Goal: Task Accomplishment & Management: Manage account settings

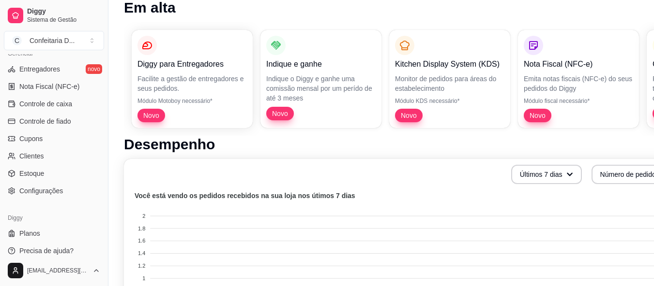
scroll to position [145, 0]
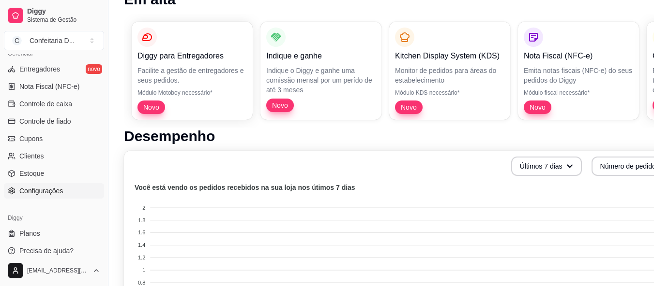
click at [61, 192] on span "Configurações" at bounding box center [41, 191] width 44 height 10
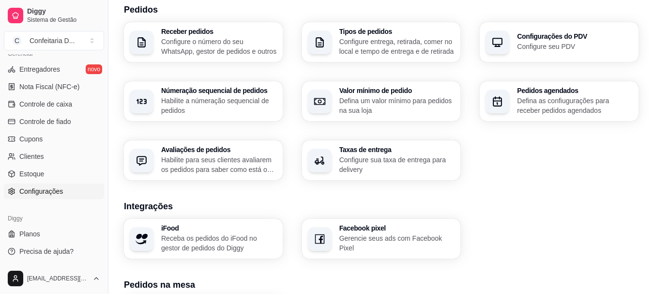
scroll to position [290, 0]
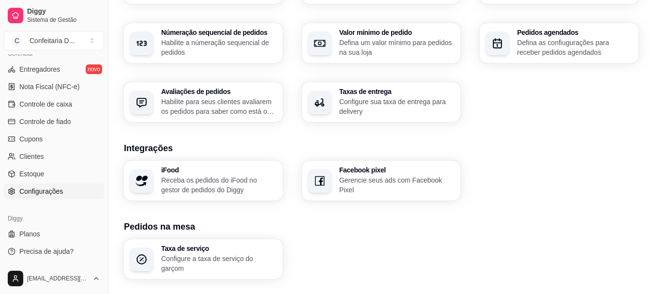
click at [239, 188] on p "Receba os pedidos do iFood no gestor de pedidos do Diggy" at bounding box center [219, 184] width 116 height 19
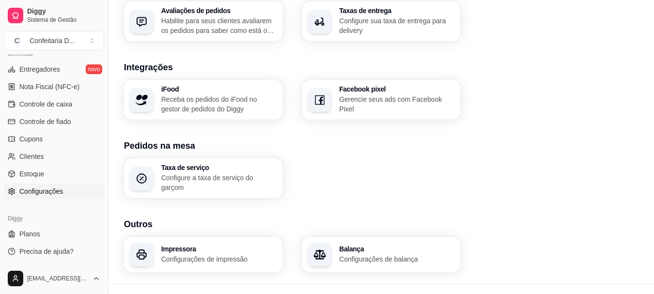
scroll to position [384, 0]
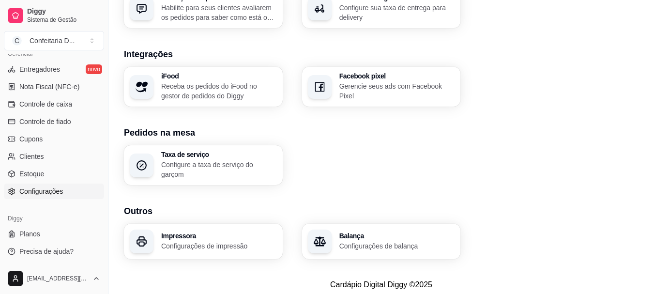
click at [341, 235] on h3 "Balança" at bounding box center [397, 235] width 116 height 7
click at [225, 234] on h3 "Impressora" at bounding box center [219, 235] width 116 height 7
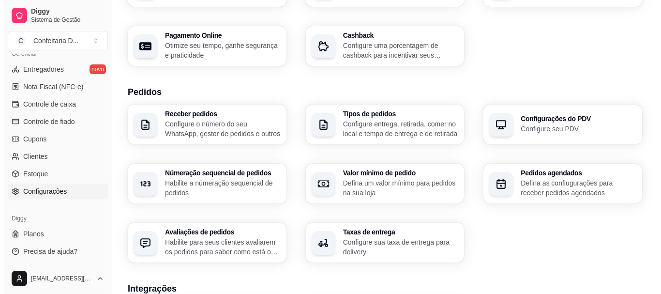
scroll to position [142, 0]
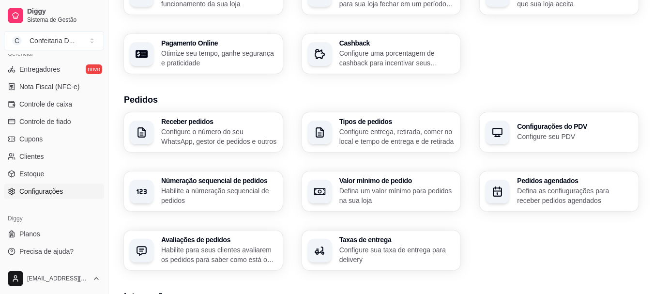
click at [208, 137] on p "Configure o número do seu WhatsApp, gestor de pedidos e outros" at bounding box center [219, 136] width 116 height 19
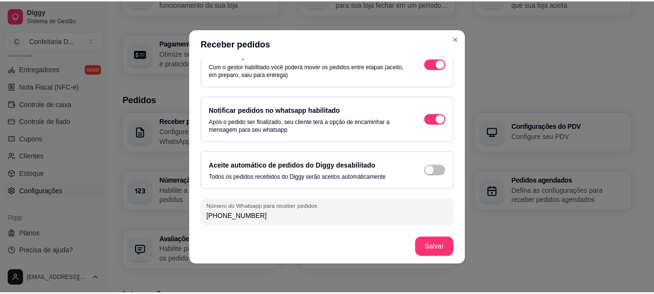
scroll to position [2, 0]
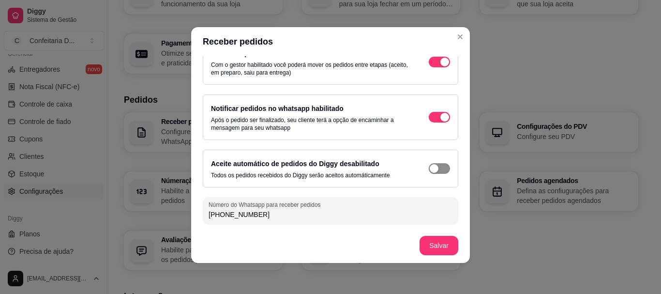
click at [433, 172] on span "button" at bounding box center [439, 168] width 21 height 11
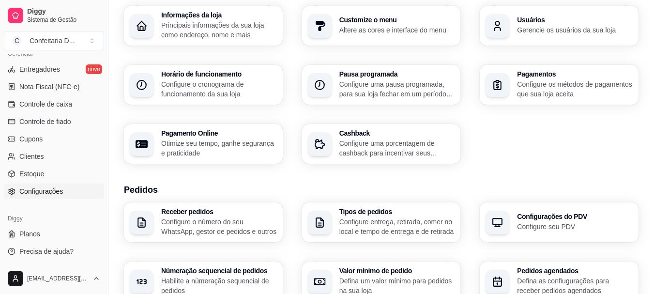
scroll to position [45, 0]
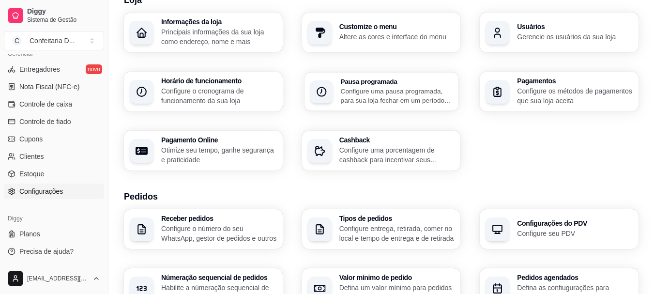
click at [366, 94] on p "Configure uma pausa programada, para sua loja fechar em um período específico" at bounding box center [396, 95] width 112 height 19
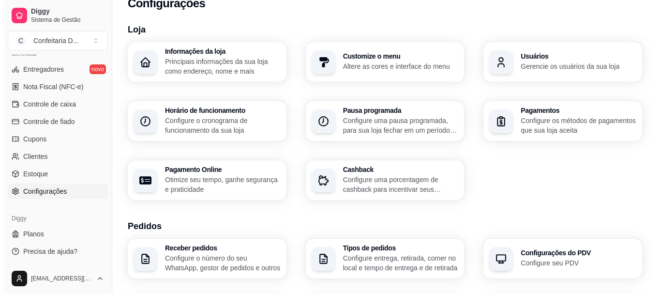
scroll to position [0, 0]
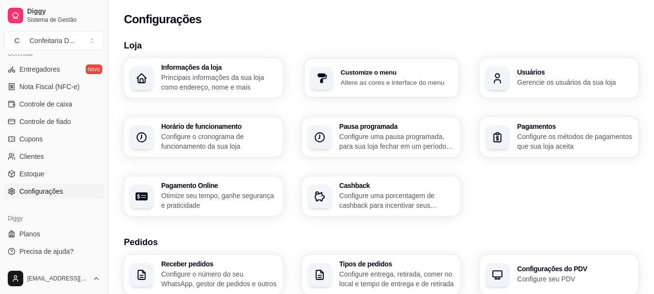
click at [343, 81] on p "Altere as cores e interface do menu" at bounding box center [396, 81] width 112 height 9
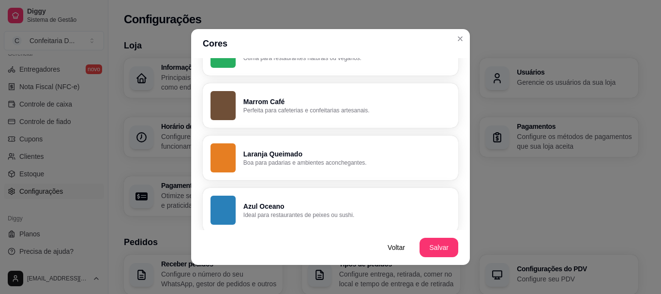
scroll to position [339, 0]
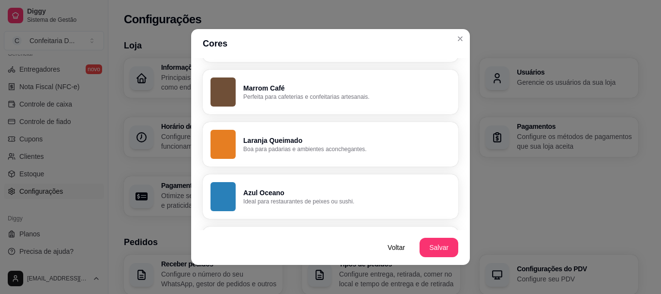
click at [311, 96] on p "Perfeita para cafeterias e confeitarias artesanais." at bounding box center [346, 97] width 207 height 8
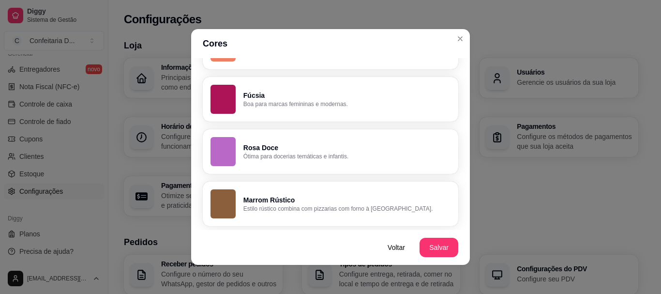
scroll to position [2, 0]
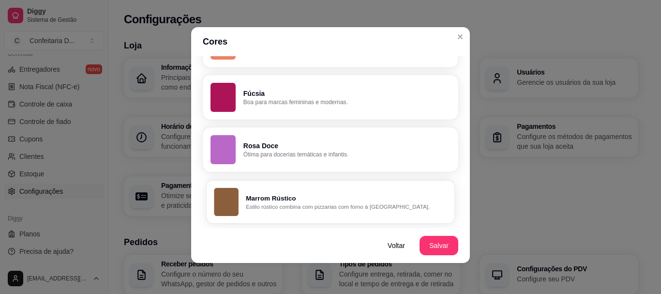
click at [330, 203] on p "Estilo rústico combina com pizzarias com forno à lenha." at bounding box center [346, 207] width 201 height 8
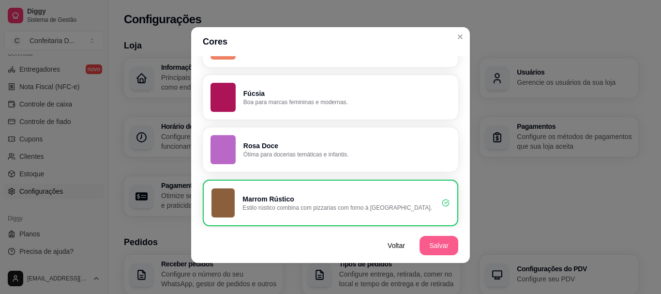
click at [436, 245] on button "Salvar" at bounding box center [438, 245] width 39 height 19
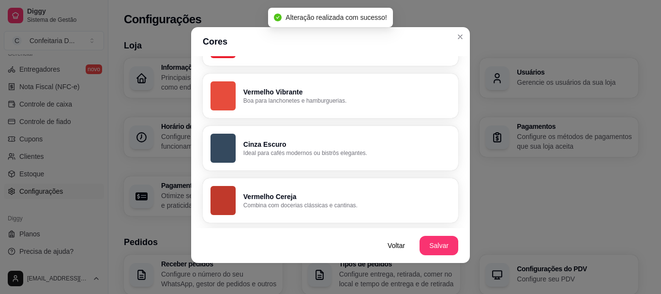
scroll to position [120, 0]
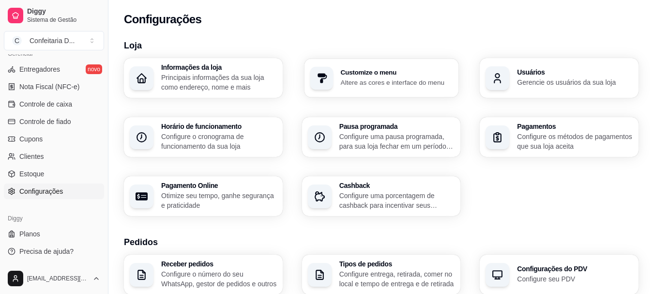
click at [372, 84] on p "Altere as cores e interface do menu" at bounding box center [396, 81] width 112 height 9
click at [509, 75] on div "Usuários Gerencie os usuários da sua loja" at bounding box center [558, 78] width 159 height 40
click at [227, 76] on p "Principais informações da sua loja como endereço, nome e mais" at bounding box center [219, 82] width 116 height 19
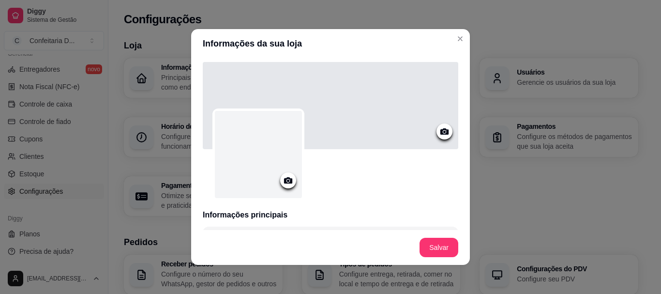
click at [287, 181] on circle at bounding box center [288, 180] width 2 height 2
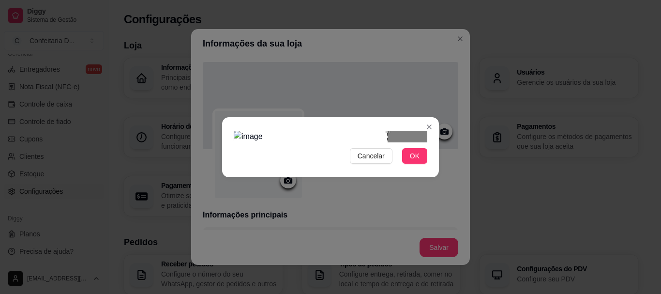
click at [310, 173] on div "Use the arrow keys to move the crop selection area" at bounding box center [311, 193] width 154 height 124
click at [415, 161] on span "OK" at bounding box center [415, 155] width 10 height 11
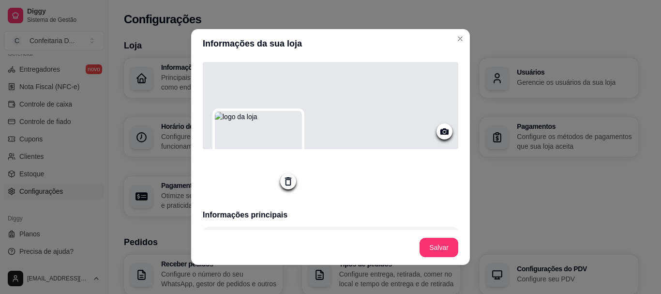
click at [440, 132] on icon at bounding box center [444, 131] width 8 height 6
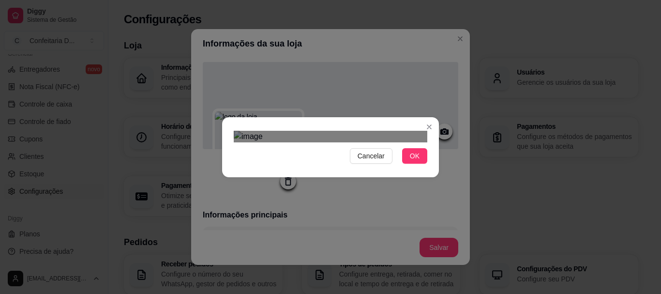
click at [331, 217] on div "Use the arrow keys to move the crop selection area" at bounding box center [340, 246] width 174 height 58
click at [234, 131] on div at bounding box center [331, 137] width 194 height 12
click at [353, 214] on div "Use the arrow keys to move the crop selection area" at bounding box center [330, 245] width 191 height 63
click at [413, 161] on span "OK" at bounding box center [415, 155] width 10 height 11
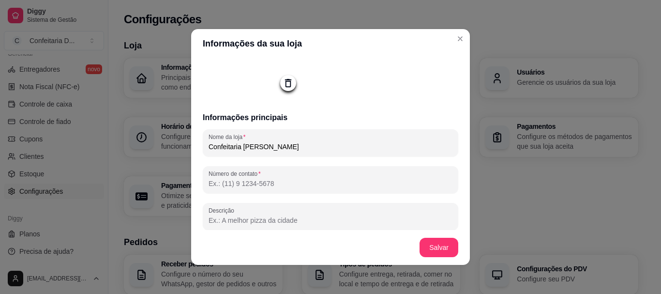
scroll to position [97, 0]
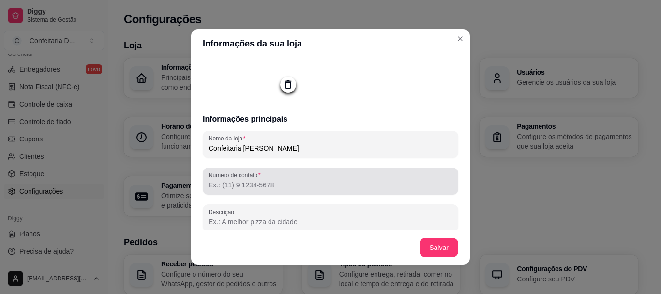
click at [263, 188] on input "Número de contato" at bounding box center [331, 185] width 244 height 10
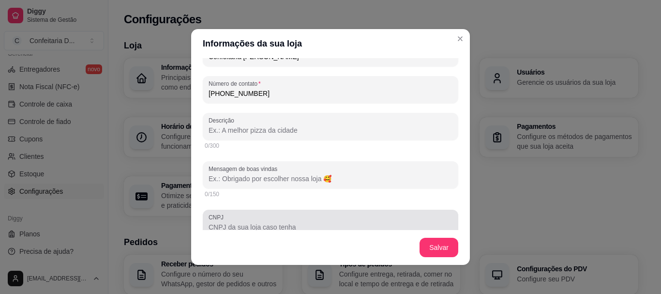
scroll to position [194, 0]
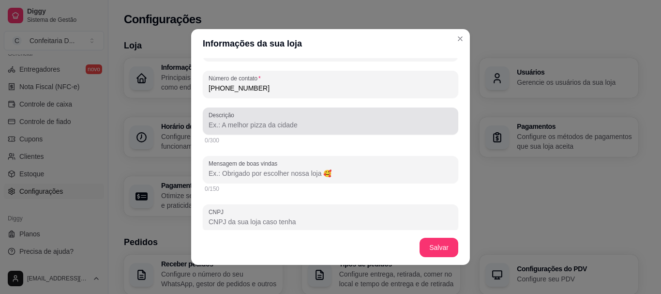
type input "(11) 9 1661-0434"
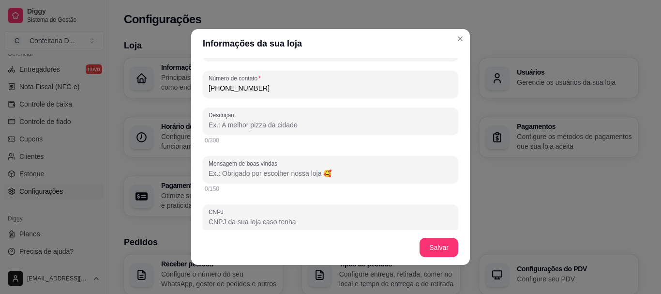
click at [255, 129] on input "Descrição" at bounding box center [331, 125] width 244 height 10
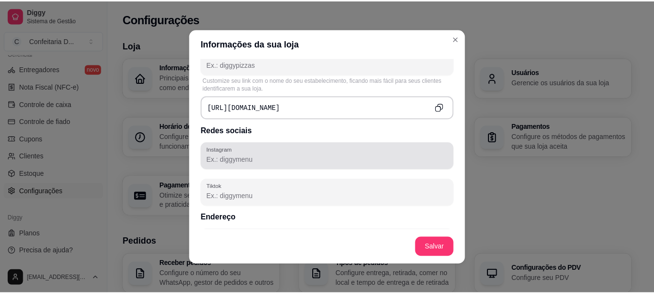
scroll to position [339, 0]
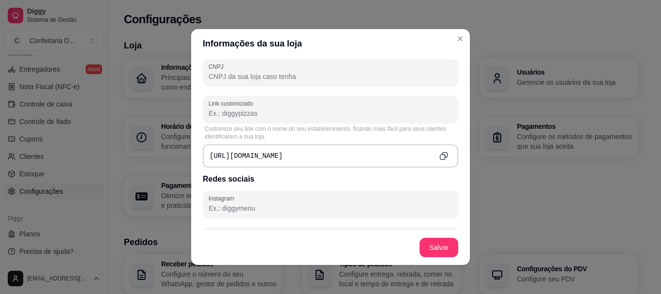
click at [258, 118] on input "Link customizado" at bounding box center [331, 113] width 244 height 10
drag, startPoint x: 228, startPoint y: 150, endPoint x: 140, endPoint y: 144, distance: 88.7
click at [140, 144] on div "Informações da sua loja Informações principais Nome da loja Confeitaria Dajoy M…" at bounding box center [330, 147] width 661 height 294
click at [276, 163] on div "https://diggy.menu/" at bounding box center [330, 155] width 255 height 23
click at [388, 153] on div "https://diggy.menu/" at bounding box center [330, 155] width 255 height 23
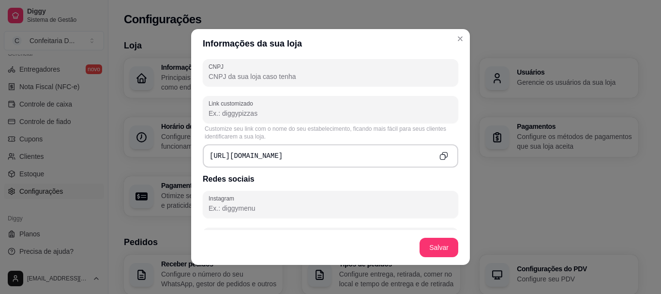
click at [279, 157] on div "https://diggy.menu/" at bounding box center [330, 155] width 255 height 23
click at [274, 158] on pre "https://diggy.menu/" at bounding box center [245, 156] width 73 height 10
drag, startPoint x: 291, startPoint y: 160, endPoint x: 132, endPoint y: 142, distance: 159.7
click at [132, 142] on div "Informações da sua loja Informações principais Nome da loja Confeitaria Dajoy M…" at bounding box center [330, 147] width 661 height 294
click at [227, 156] on pre "https://diggy.menu/" at bounding box center [245, 156] width 73 height 10
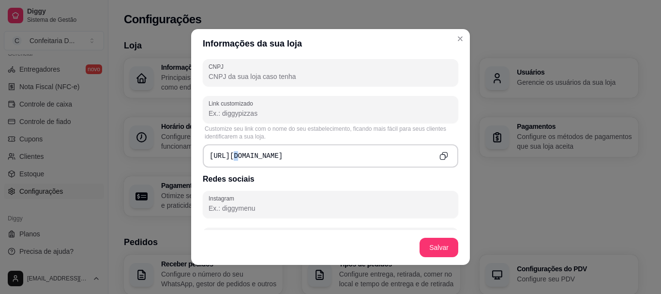
click at [227, 156] on pre "https://diggy.menu/" at bounding box center [245, 156] width 73 height 10
click at [288, 162] on div "https://diggy.menu/" at bounding box center [330, 155] width 255 height 23
click at [280, 157] on div "https://diggy.menu/" at bounding box center [330, 155] width 255 height 23
click at [272, 154] on pre "https://diggy.menu/" at bounding box center [245, 156] width 73 height 10
click at [277, 158] on div "https://diggy.menu/" at bounding box center [330, 155] width 255 height 23
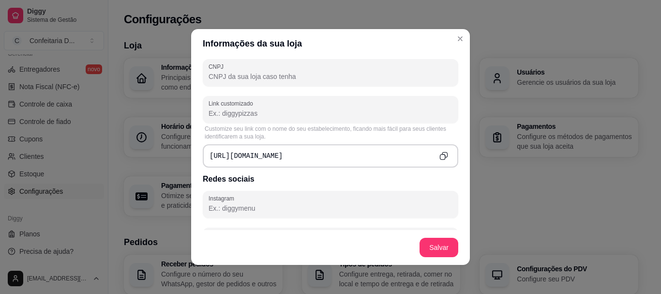
click at [231, 154] on pre "https://diggy.menu/" at bounding box center [245, 156] width 73 height 10
click at [252, 158] on pre "https://diggy.menu/" at bounding box center [245, 156] width 73 height 10
click at [262, 159] on pre "https://diggy.menu/" at bounding box center [245, 156] width 73 height 10
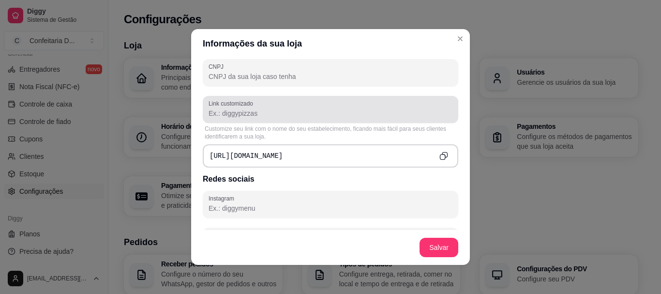
click at [248, 118] on input "Link customizado" at bounding box center [331, 113] width 244 height 10
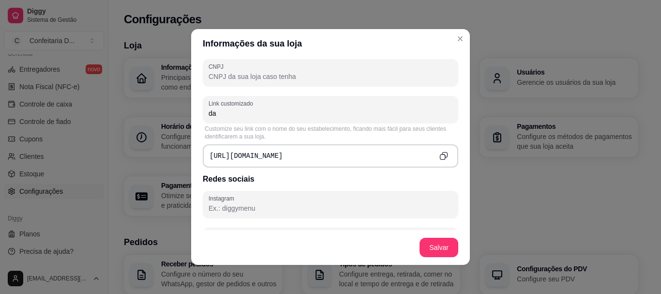
type input "d"
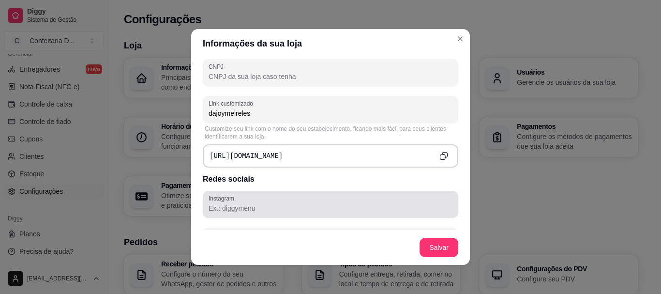
type input "dajoymeireles"
click at [242, 208] on input "Instagram" at bounding box center [331, 208] width 244 height 10
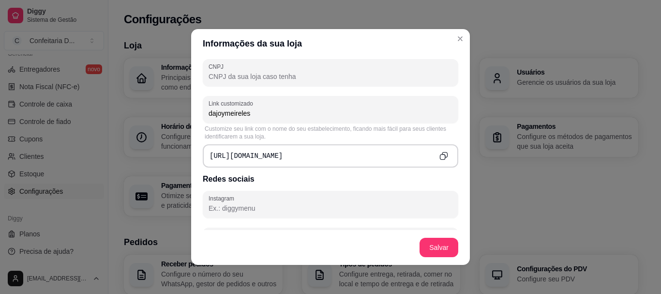
type input "@"
type input "@dajoymeireles"
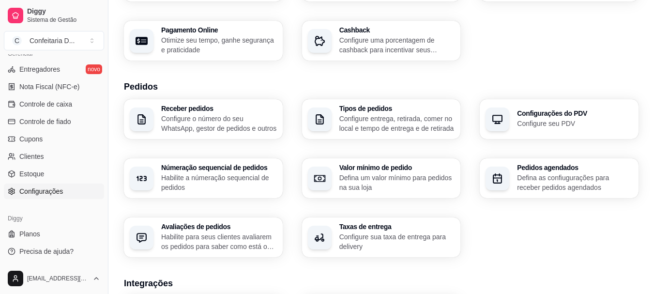
scroll to position [145, 0]
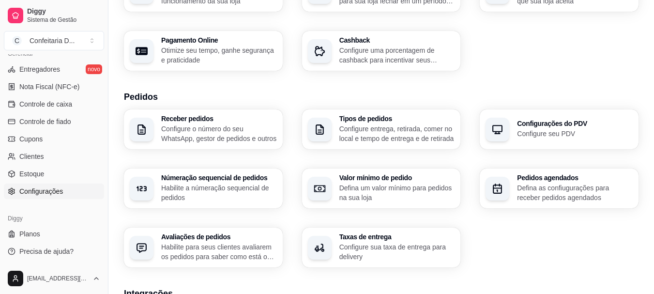
click at [224, 175] on h3 "Númeração sequencial de pedidos" at bounding box center [219, 177] width 116 height 7
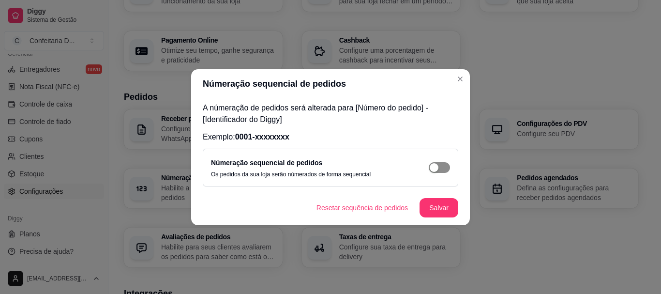
click at [437, 168] on div "button" at bounding box center [434, 167] width 9 height 9
click at [436, 203] on button "Salvar" at bounding box center [438, 207] width 39 height 19
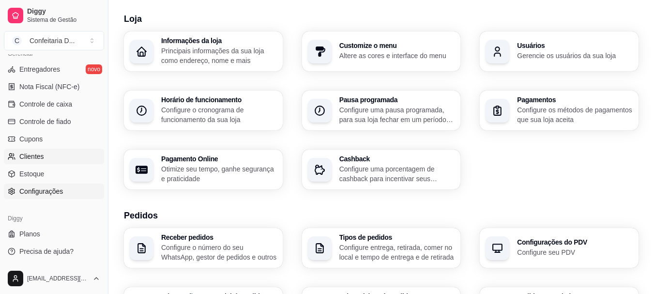
scroll to position [48, 0]
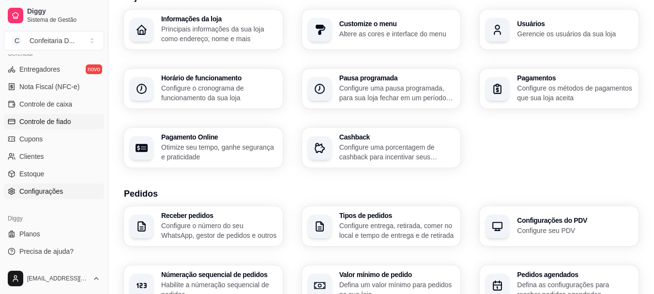
click at [60, 124] on span "Controle de fiado" at bounding box center [45, 122] width 52 height 10
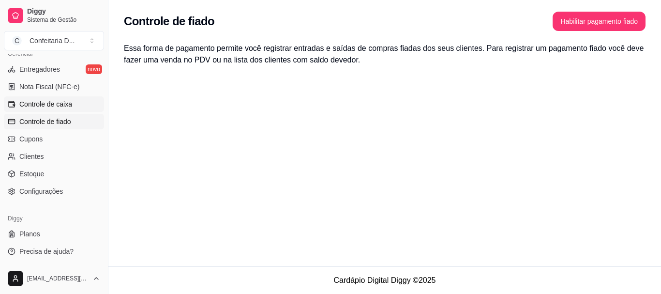
click at [49, 109] on link "Controle de caixa" at bounding box center [54, 103] width 100 height 15
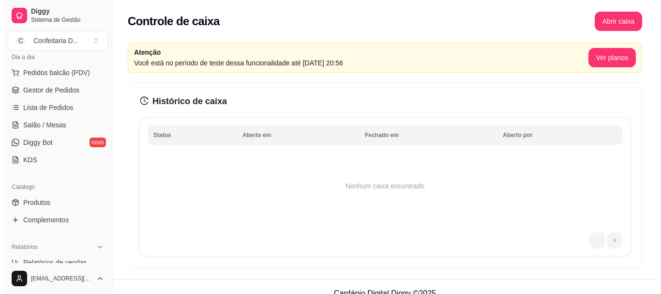
scroll to position [112, 0]
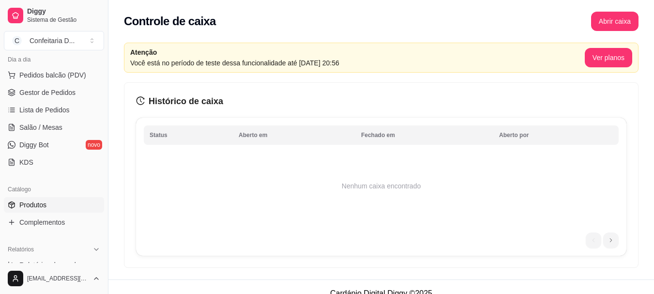
click at [53, 202] on link "Produtos" at bounding box center [54, 204] width 100 height 15
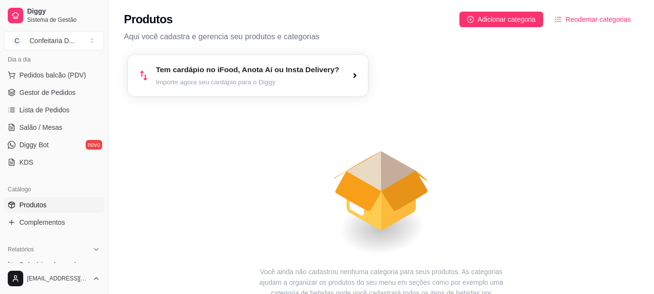
click at [214, 90] on div "Tem cardápio no iFood, Anota Aí ou Insta Delivery? Importe agora seu cardápio p…" at bounding box center [248, 75] width 240 height 41
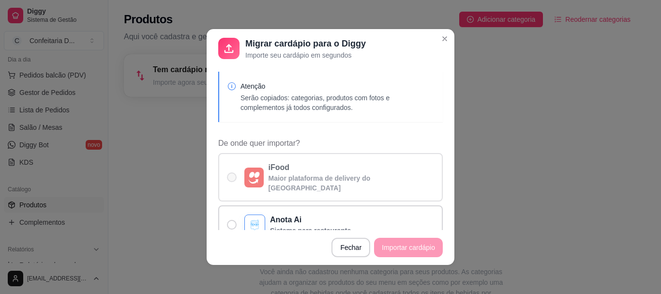
click at [308, 177] on p "Maior plataforma de delivery do Brasil" at bounding box center [352, 182] width 166 height 19
click at [233, 179] on input "iFood Maior plataforma de delivery do Brasil" at bounding box center [229, 182] width 6 height 6
radio input "true"
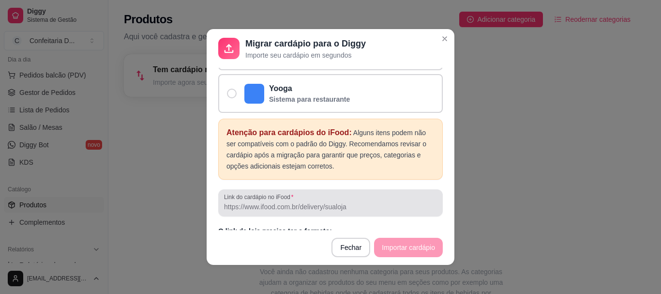
scroll to position [228, 0]
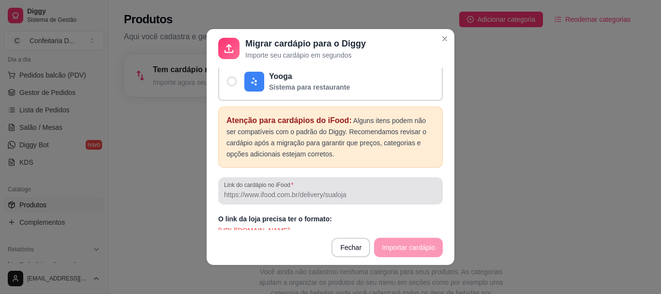
click at [366, 190] on input "Link do cardápio no iFood" at bounding box center [330, 195] width 213 height 10
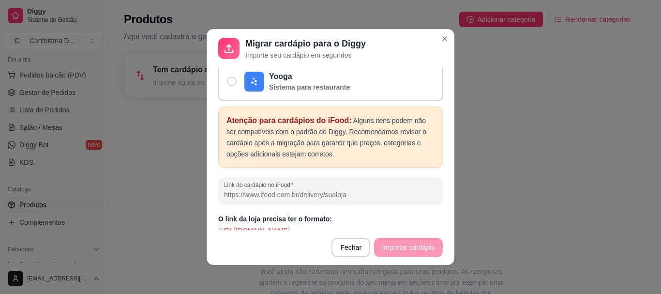
drag, startPoint x: 366, startPoint y: 187, endPoint x: 226, endPoint y: 181, distance: 140.4
click at [226, 190] on input "Link do cardápio no iFood" at bounding box center [330, 195] width 213 height 10
drag, startPoint x: 390, startPoint y: 221, endPoint x: 195, endPoint y: 222, distance: 195.0
click at [195, 222] on div "Migrar cardápio para o Diggy Importe seu cardápio em segundos Atenção Serão cop…" at bounding box center [330, 147] width 661 height 294
copy p "https://www.ifood.com.br/delivery/comohamburgueria"
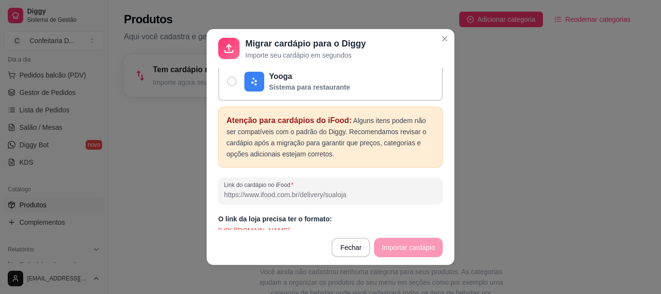
click at [284, 190] on input "Link do cardápio no iFood" at bounding box center [330, 195] width 213 height 10
paste input "https://www.ifood.com.br/delivery/comohamburgueria"
drag, startPoint x: 325, startPoint y: 183, endPoint x: 394, endPoint y: 187, distance: 69.3
click at [394, 190] on input "https://www.ifood.com.br/delivery/comohamburgueria" at bounding box center [330, 195] width 213 height 10
click at [389, 241] on footer "Fechar Importar cardápio" at bounding box center [331, 247] width 248 height 35
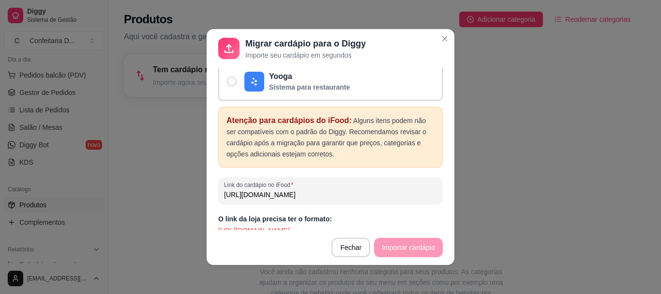
click at [389, 241] on footer "Fechar Importar cardápio" at bounding box center [331, 247] width 248 height 35
click at [377, 190] on input "https://www.ifood.com.br/delivery/dajoymeireles" at bounding box center [330, 195] width 213 height 10
drag, startPoint x: 248, startPoint y: 187, endPoint x: 220, endPoint y: 183, distance: 28.3
click at [224, 190] on input "https://www.ifood.com.br/delivery/dajoymeireles" at bounding box center [330, 195] width 213 height 10
click at [377, 190] on div "www.ifood.com.br/delivery/dajoymeireles" at bounding box center [330, 190] width 213 height 19
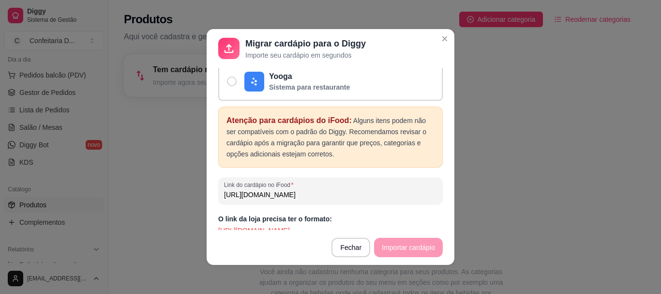
click at [373, 191] on div "https://www.ifood.com.br/delivery/dajoymeireles" at bounding box center [330, 190] width 213 height 19
click at [368, 190] on input "https://www.ifood.com.br/delivery/dajoymeireles" at bounding box center [330, 195] width 213 height 10
drag, startPoint x: 376, startPoint y: 187, endPoint x: 150, endPoint y: 184, distance: 225.5
click at [150, 184] on div "Migrar cardápio para o Diggy Importe seu cardápio em segundos Atenção Serão cop…" at bounding box center [330, 147] width 661 height 294
click at [331, 196] on div "Atenção para cardápios do iFood: Alguns itens podem não ser compatíveis com o p…" at bounding box center [330, 170] width 224 height 129
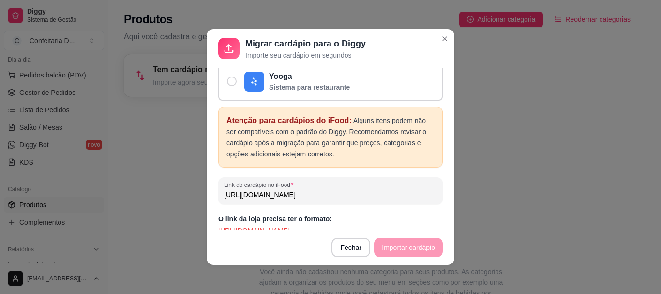
drag, startPoint x: 326, startPoint y: 188, endPoint x: 393, endPoint y: 182, distance: 67.0
click at [393, 190] on input "https://www.ifood.com.br/delivery/dajoymeireles" at bounding box center [330, 195] width 213 height 10
paste input "Confeitaria DaJoy M"
click at [358, 190] on input "https://www.ifood.com.br/delivery/Confeitaria DaJoy Meireles" at bounding box center [330, 195] width 213 height 10
click at [375, 190] on input "https://www.ifood.com.br/delivery/ConfeitariaDaJoy Meireles" at bounding box center [330, 195] width 213 height 10
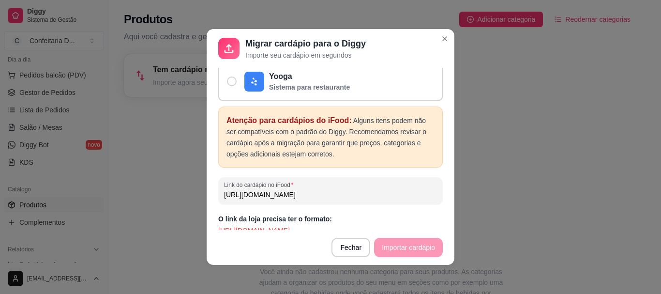
type input "https://www.ifood.com.br/delivery/ConfeitariaDaJoyMeireles"
click at [394, 215] on div "O link da loja precisa ter o formato: https://www.ifood.com.br/delivery/comoham…" at bounding box center [330, 224] width 224 height 21
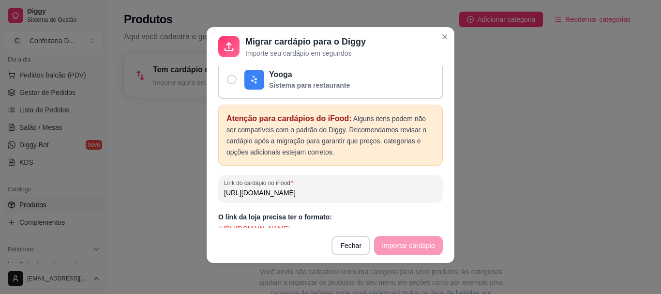
click at [397, 246] on footer "Fechar Importar cardápio" at bounding box center [331, 245] width 248 height 35
click at [388, 244] on footer "Fechar Importar cardápio" at bounding box center [331, 245] width 248 height 35
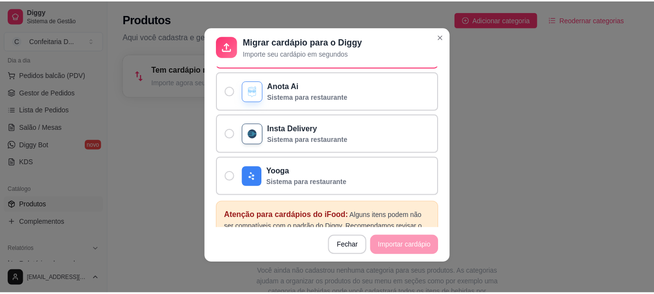
scroll to position [228, 0]
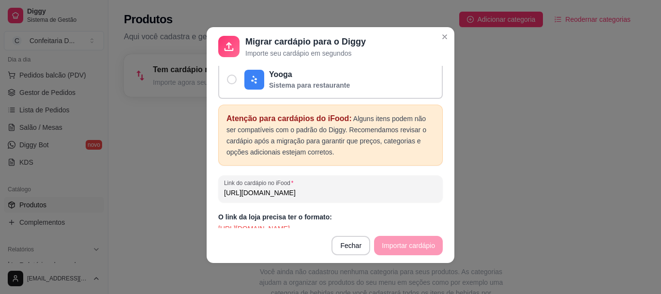
drag, startPoint x: 288, startPoint y: 184, endPoint x: 123, endPoint y: 179, distance: 164.6
click at [123, 179] on div "Migrar cardápio para o Diggy Importe seu cardápio em segundos Atenção Serão cop…" at bounding box center [330, 147] width 661 height 294
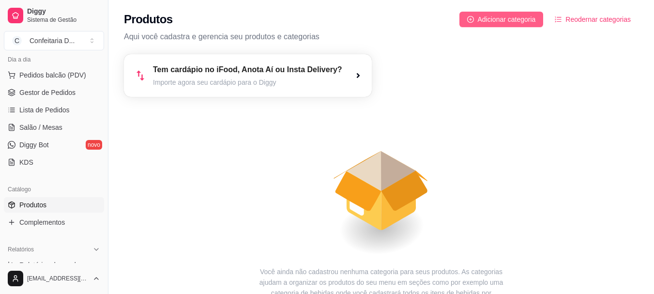
click at [496, 22] on span "Adicionar categoria" at bounding box center [507, 19] width 58 height 11
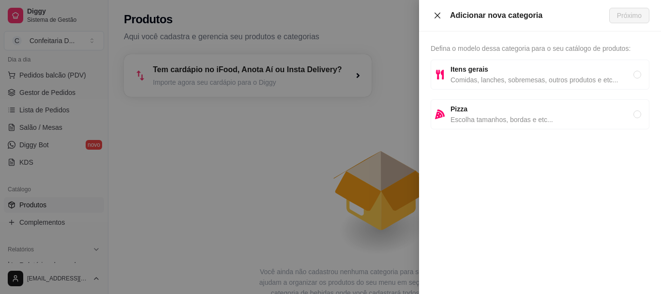
click at [438, 15] on icon "close" at bounding box center [437, 16] width 8 height 8
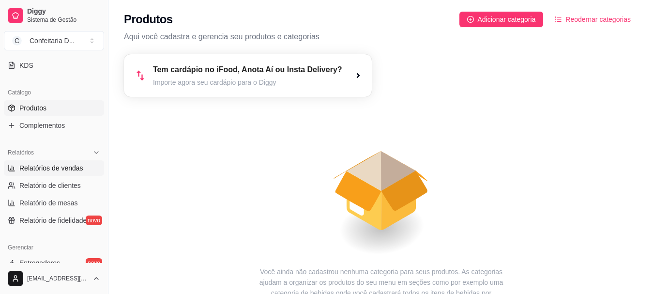
scroll to position [161, 0]
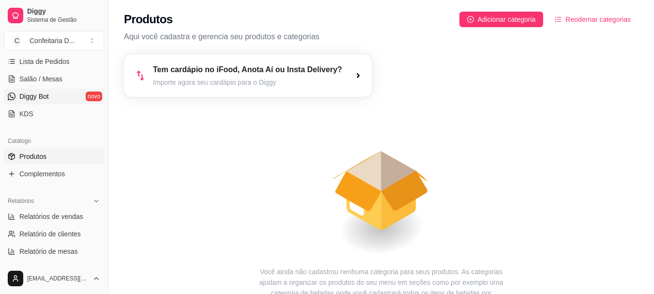
click at [44, 98] on span "Diggy Bot" at bounding box center [34, 96] width 30 height 10
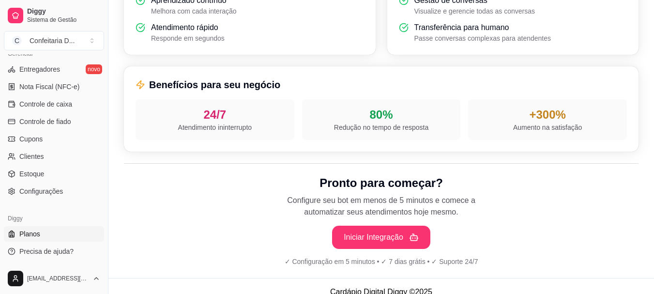
scroll to position [380, 0]
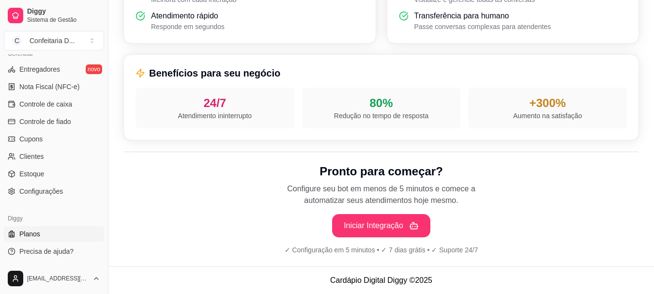
click at [54, 231] on link "Planos" at bounding box center [54, 233] width 100 height 15
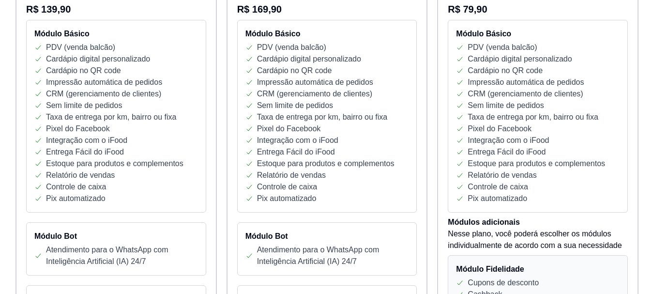
scroll to position [194, 0]
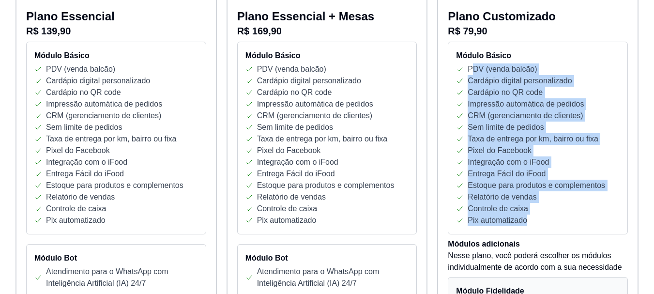
drag, startPoint x: 470, startPoint y: 60, endPoint x: 548, endPoint y: 214, distance: 172.4
click at [548, 214] on div "Módulo Básico PDV (venda balcão) Cardápio digital personalizado Cardápio no QR …" at bounding box center [538, 138] width 180 height 193
click at [548, 214] on div "Pix automatizado" at bounding box center [538, 220] width 164 height 12
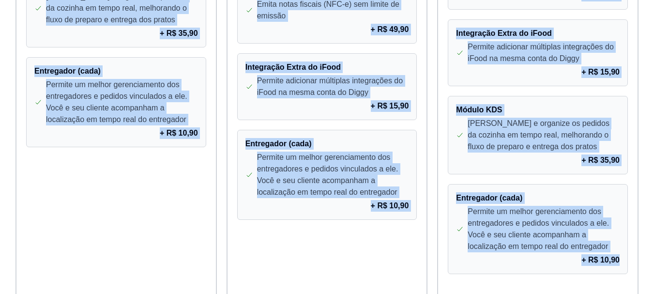
scroll to position [871, 0]
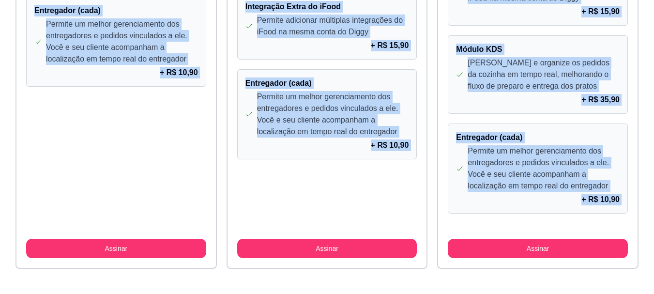
drag, startPoint x: 22, startPoint y: 10, endPoint x: 603, endPoint y: 258, distance: 631.6
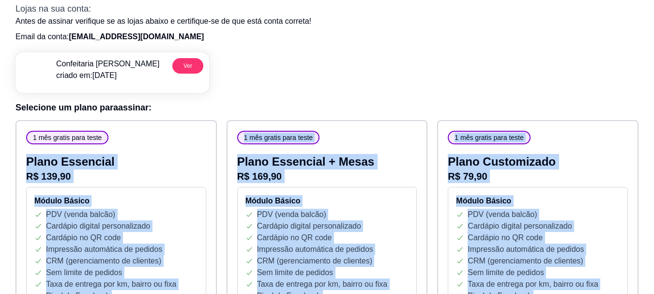
scroll to position [0, 0]
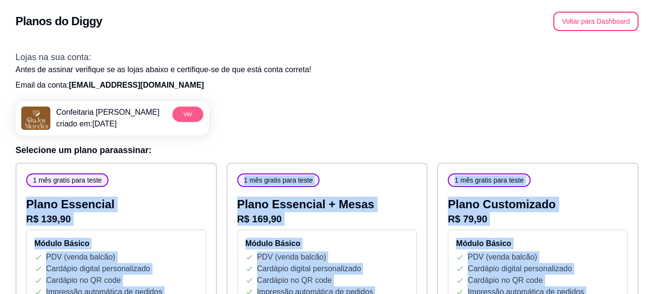
click at [195, 110] on button "Ver" at bounding box center [187, 113] width 31 height 15
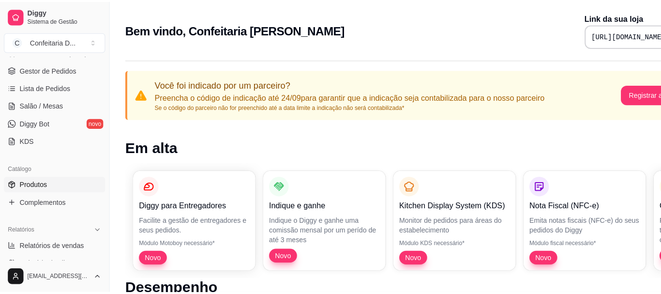
scroll to position [145, 0]
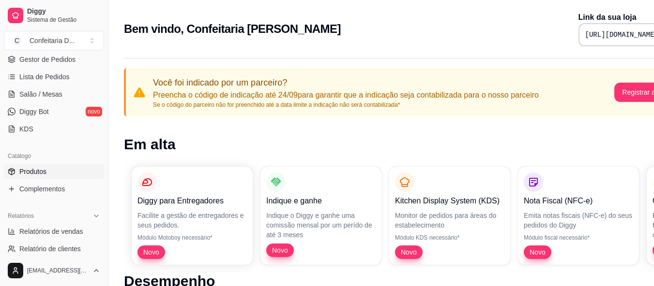
click at [43, 173] on span "Produtos" at bounding box center [32, 172] width 27 height 10
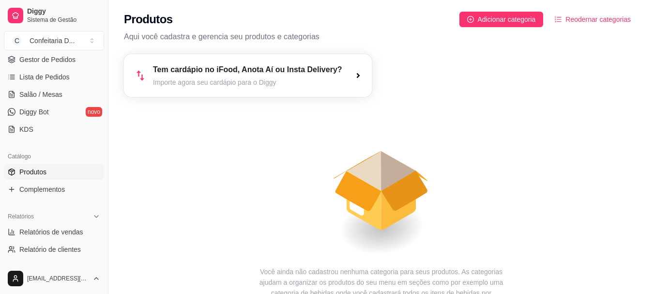
click at [304, 71] on article "Tem cardápio no iFood, Anota Aí ou Insta Delivery?" at bounding box center [247, 70] width 189 height 12
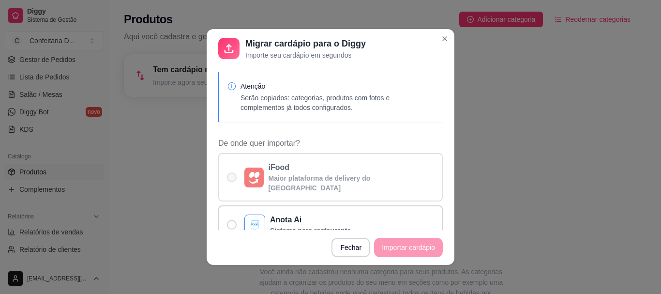
click at [303, 177] on p "Maior plataforma de delivery do Brasil" at bounding box center [352, 182] width 166 height 19
click at [233, 179] on input "iFood Maior plataforma de delivery do Brasil" at bounding box center [229, 182] width 6 height 6
radio input "true"
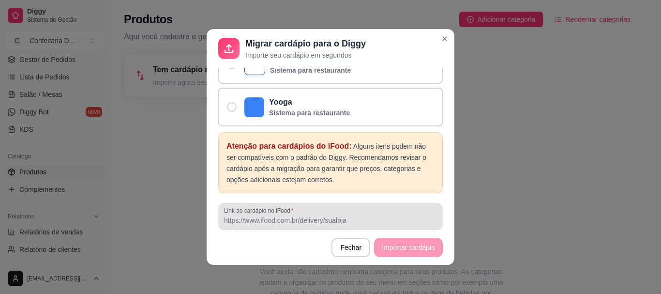
scroll to position [228, 0]
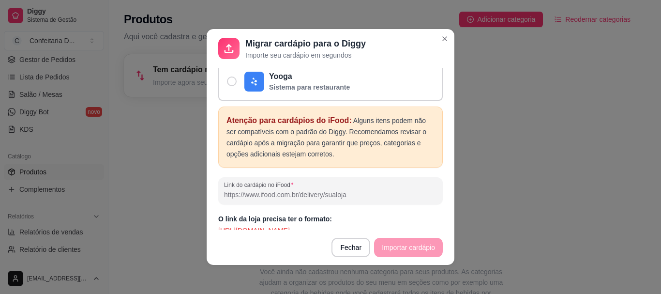
click at [282, 190] on input "Link do cardápio no iFood" at bounding box center [330, 195] width 213 height 10
paste input "https://portal.ifood.com.br/menu/list"
type input "https://portal.ifood.com.br/menu/list"
click at [396, 246] on footer "Fechar Importar cardápio" at bounding box center [331, 247] width 248 height 35
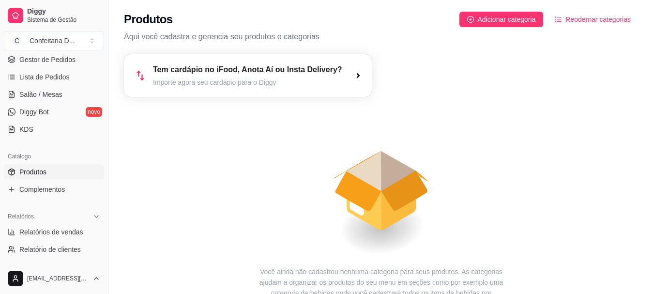
click at [275, 71] on article "Tem cardápio no iFood, Anota Aí ou Insta Delivery?" at bounding box center [247, 70] width 189 height 12
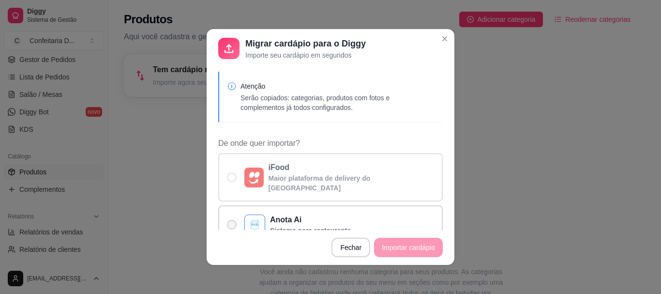
click at [317, 175] on p "Maior plataforma de delivery do Brasil" at bounding box center [352, 182] width 166 height 19
click at [233, 179] on input "iFood Maior plataforma de delivery do Brasil" at bounding box center [229, 182] width 6 height 6
radio input "true"
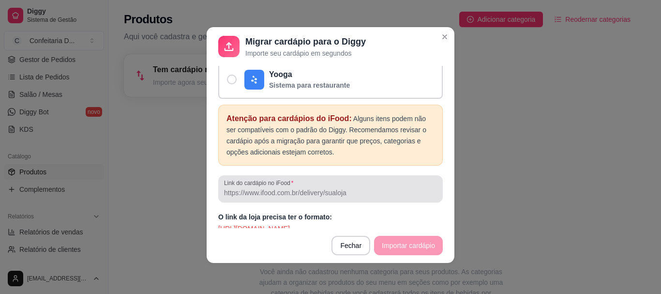
click at [361, 188] on input "Link do cardápio no iFood" at bounding box center [330, 193] width 213 height 10
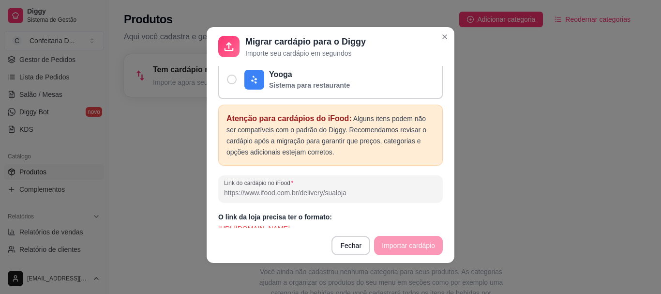
paste input "https://www.ifood.com.br/delivery/guarulhos-sp/confeitaria-dajoy-meireles-sitio…"
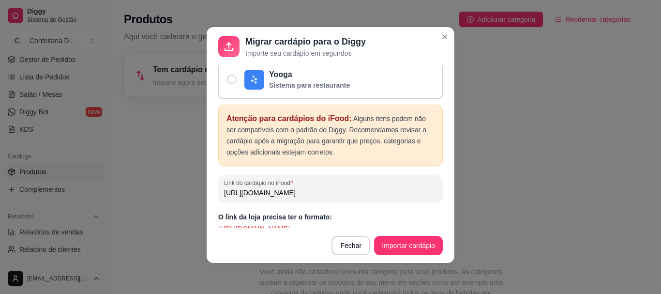
scroll to position [0, 271]
type input "https://www.ifood.com.br/delivery/guarulhos-sp/confeitaria-dajoy-meireles-sitio…"
click at [403, 242] on button "Importar cardápio" at bounding box center [408, 245] width 66 height 19
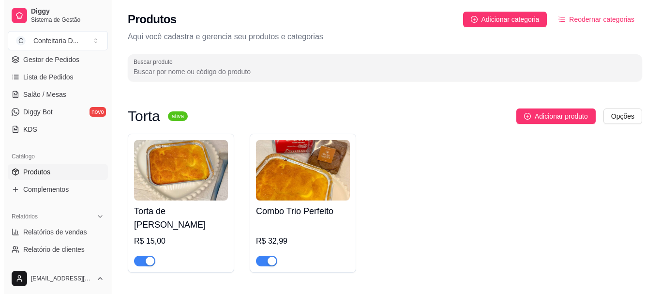
scroll to position [242, 0]
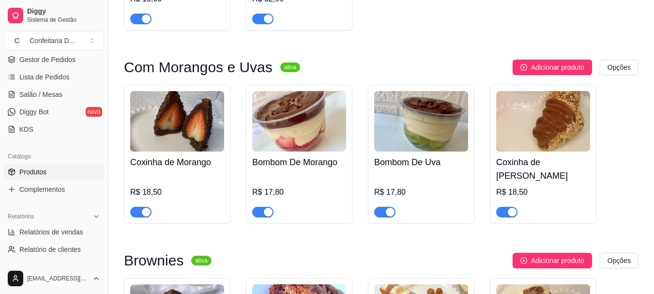
click at [514, 186] on div "R$ 18,50" at bounding box center [543, 192] width 94 height 12
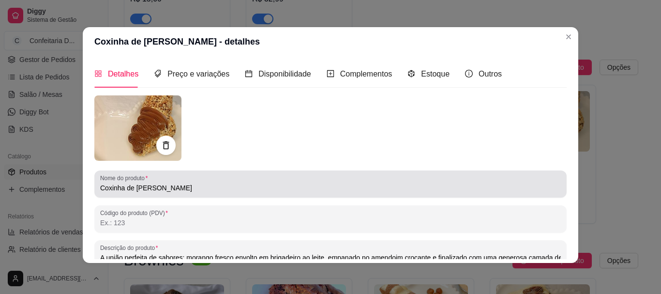
scroll to position [0, 0]
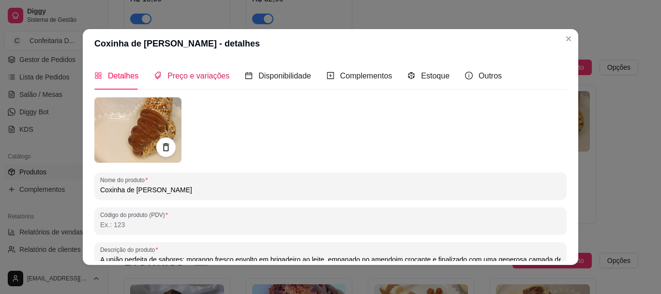
click at [197, 72] on span "Preço e variações" at bounding box center [198, 76] width 62 height 8
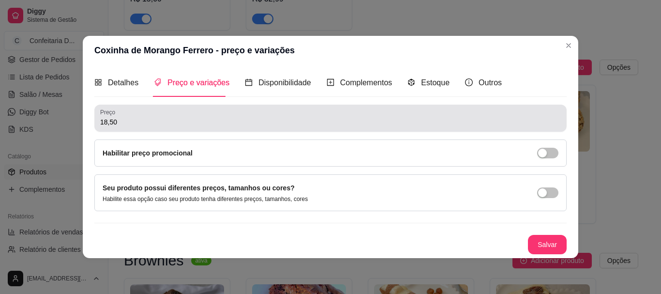
drag, startPoint x: 111, startPoint y: 119, endPoint x: 75, endPoint y: 115, distance: 36.5
click at [75, 115] on div "Coxinha de Morango Ferrero - preço e variações Detalhes Preço e variações Dispo…" at bounding box center [330, 147] width 661 height 294
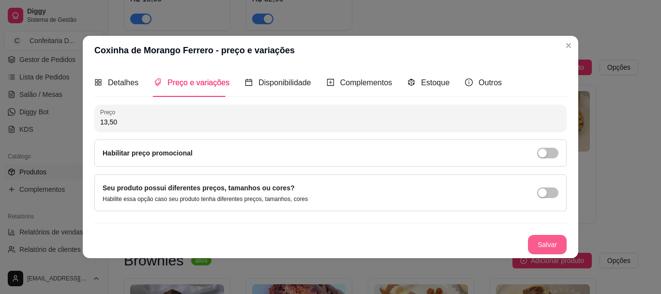
type input "13,50"
click at [549, 246] on button "Salvar" at bounding box center [547, 244] width 38 height 19
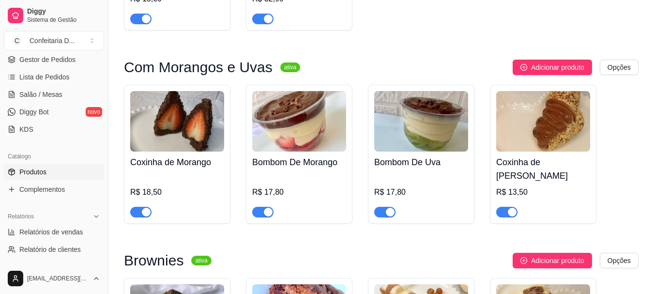
click at [503, 173] on div "Coxinha de Morango Ferrero R$ 13,50" at bounding box center [543, 184] width 94 height 66
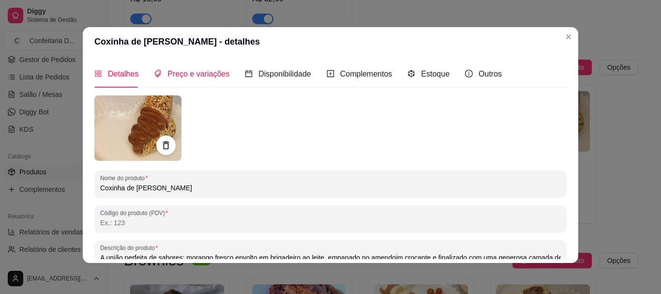
click at [181, 78] on span "Preço e variações" at bounding box center [198, 74] width 62 height 8
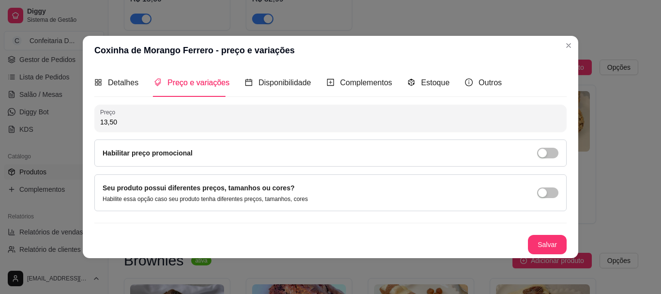
drag, startPoint x: 103, startPoint y: 117, endPoint x: 141, endPoint y: 113, distance: 37.9
click at [141, 113] on div "13,50" at bounding box center [330, 117] width 461 height 19
type input "15,00"
click at [545, 242] on button "Salvar" at bounding box center [547, 244] width 39 height 19
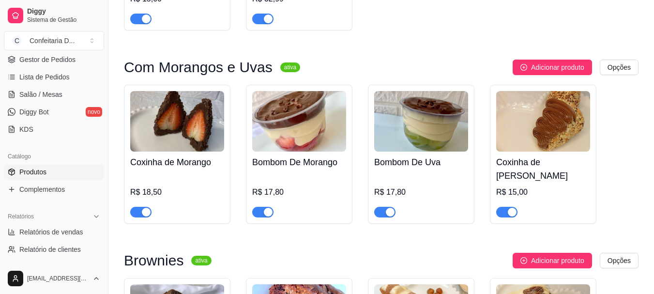
click at [279, 186] on div "R$ 17,80" at bounding box center [299, 192] width 94 height 12
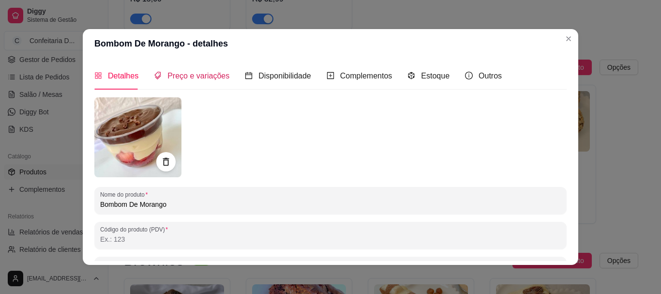
click at [198, 78] on span "Preço e variações" at bounding box center [198, 76] width 62 height 8
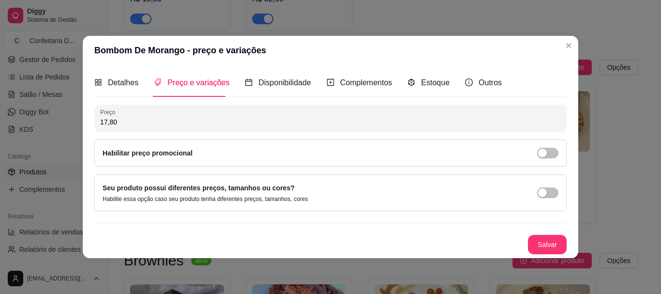
drag, startPoint x: 101, startPoint y: 123, endPoint x: 174, endPoint y: 123, distance: 73.5
click at [174, 123] on input "17,80" at bounding box center [330, 122] width 461 height 10
type input "13,50"
click at [548, 247] on button "Salvar" at bounding box center [547, 244] width 38 height 19
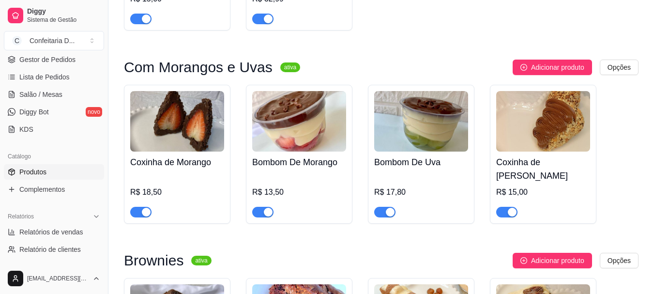
click at [409, 155] on h4 "Bombom De Uva" at bounding box center [421, 162] width 94 height 14
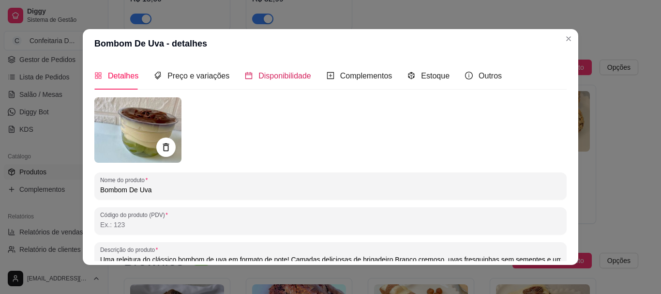
click at [275, 73] on span "Disponibilidade" at bounding box center [284, 76] width 53 height 8
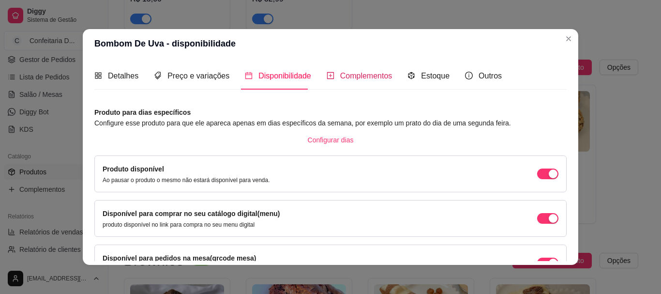
click at [341, 72] on span "Complementos" at bounding box center [366, 76] width 52 height 8
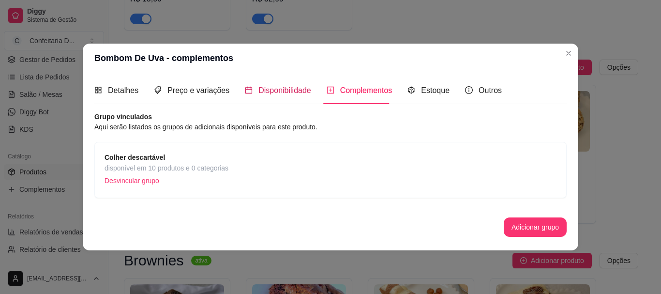
click at [263, 91] on span "Disponibilidade" at bounding box center [284, 90] width 53 height 8
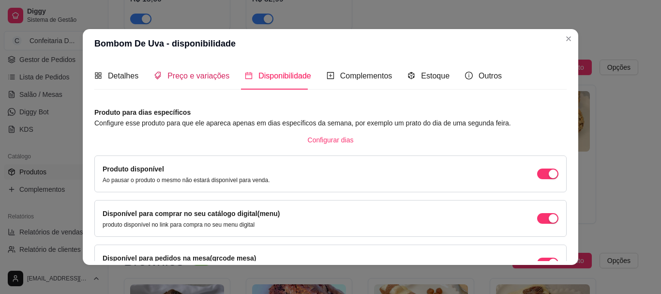
click at [183, 78] on span "Preço e variações" at bounding box center [198, 76] width 62 height 8
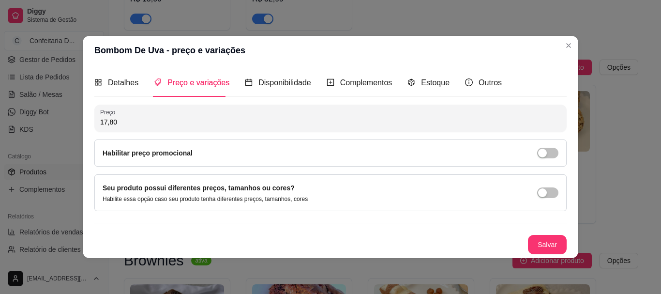
drag, startPoint x: 101, startPoint y: 119, endPoint x: 153, endPoint y: 116, distance: 52.9
click at [153, 116] on div "17,80" at bounding box center [330, 117] width 461 height 19
type input "13,50"
click at [542, 240] on button "Salvar" at bounding box center [547, 244] width 38 height 19
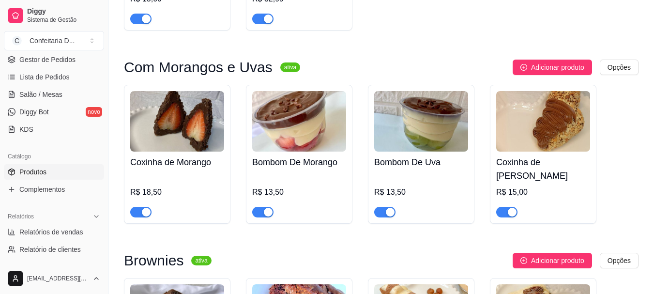
click at [161, 173] on div "R$ 18,50" at bounding box center [177, 195] width 94 height 45
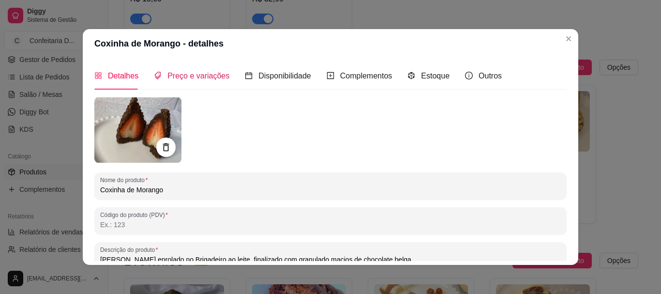
click at [184, 76] on span "Preço e variações" at bounding box center [198, 76] width 62 height 8
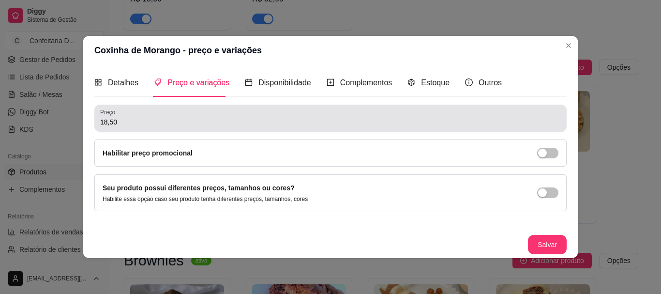
drag, startPoint x: 131, startPoint y: 123, endPoint x: 0, endPoint y: 121, distance: 131.1
click at [0, 124] on div "Coxinha de Morango - preço e variações Detalhes Preço e variações Disponibilida…" at bounding box center [330, 147] width 661 height 294
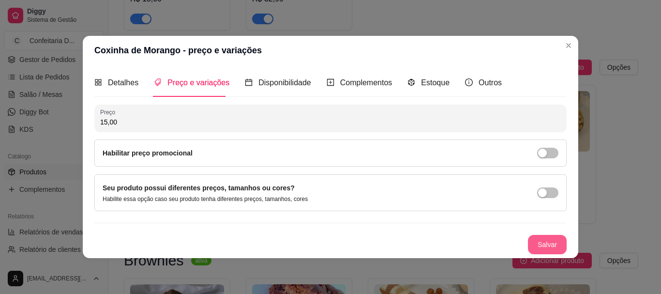
type input "15,00"
click at [555, 242] on button "Salvar" at bounding box center [547, 244] width 39 height 19
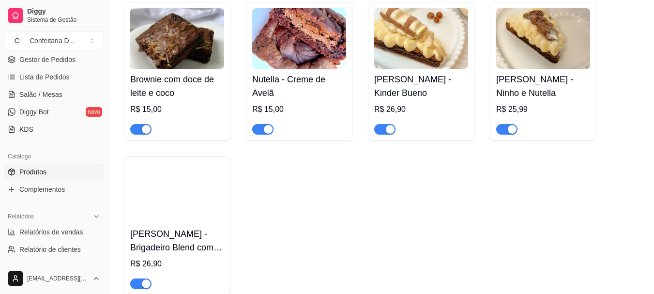
scroll to position [532, 0]
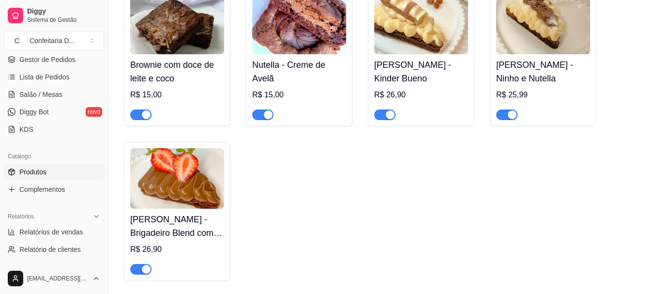
click at [268, 89] on div "R$ 15,00" at bounding box center [299, 95] width 94 height 12
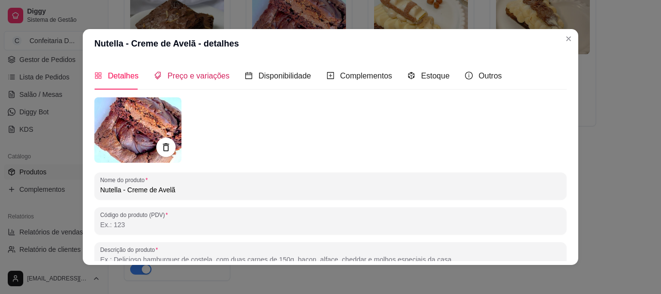
click at [189, 75] on span "Preço e variações" at bounding box center [198, 76] width 62 height 8
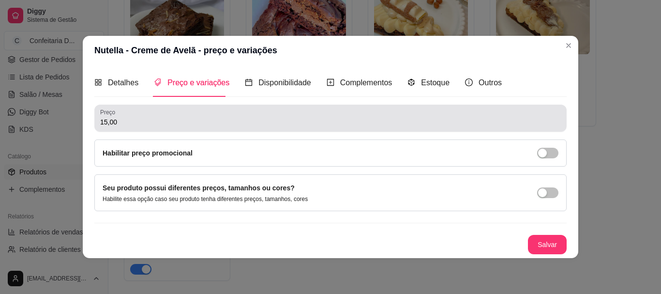
drag, startPoint x: 99, startPoint y: 122, endPoint x: 134, endPoint y: 121, distance: 34.8
click at [132, 121] on div "Preço 15,00" at bounding box center [330, 117] width 472 height 27
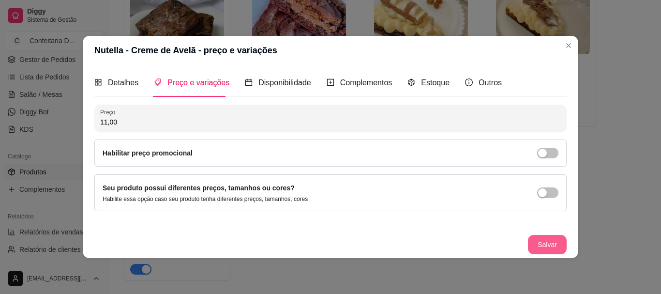
type input "11,00"
click at [546, 247] on button "Salvar" at bounding box center [547, 244] width 39 height 19
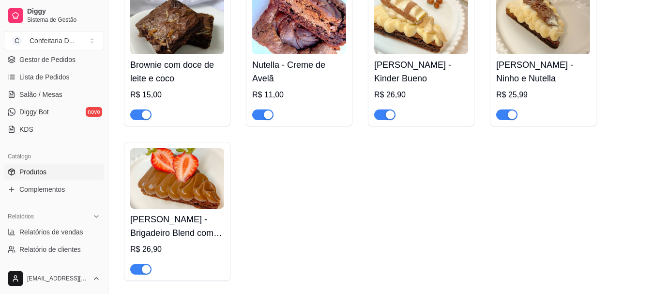
click at [260, 109] on span "button" at bounding box center [262, 114] width 21 height 11
click at [162, 58] on h4 "Brownie com doce de leite e coco" at bounding box center [177, 71] width 94 height 27
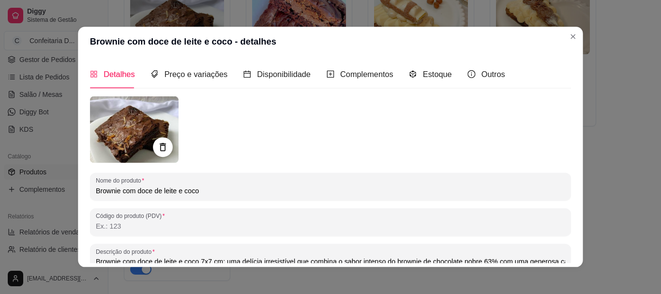
type input "Brownie com doce de leite e coco 7x7 cm: uma delícia irresistível que combina o…"
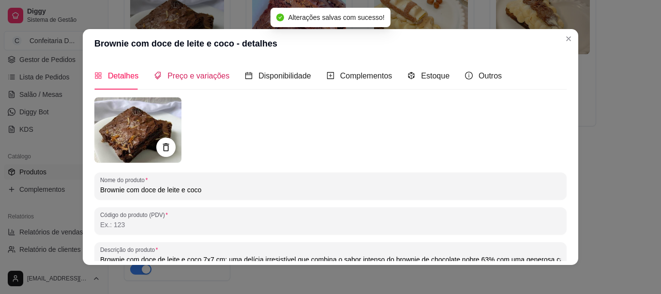
click at [179, 80] on span "Preço e variações" at bounding box center [198, 76] width 62 height 8
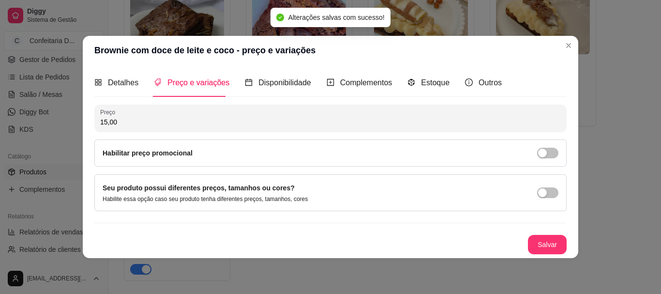
drag, startPoint x: 104, startPoint y: 122, endPoint x: 152, endPoint y: 114, distance: 48.7
click at [152, 114] on div "15,00" at bounding box center [330, 117] width 461 height 19
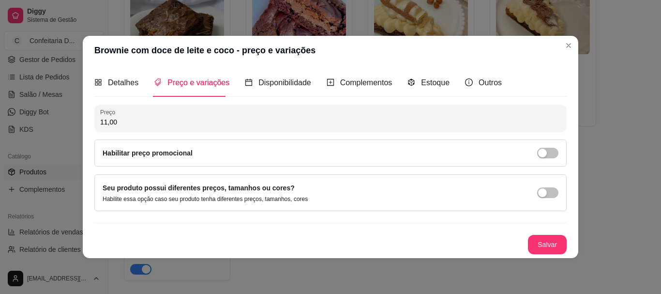
drag, startPoint x: 102, startPoint y: 122, endPoint x: 174, endPoint y: 120, distance: 71.6
click at [174, 120] on input "11,00" at bounding box center [330, 122] width 461 height 10
click at [438, 79] on span "Estoque" at bounding box center [435, 82] width 29 height 8
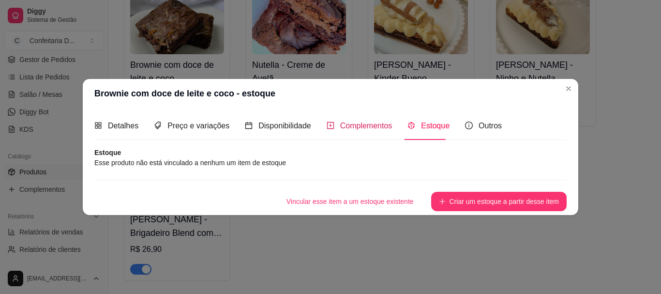
click at [343, 127] on span "Complementos" at bounding box center [366, 125] width 52 height 8
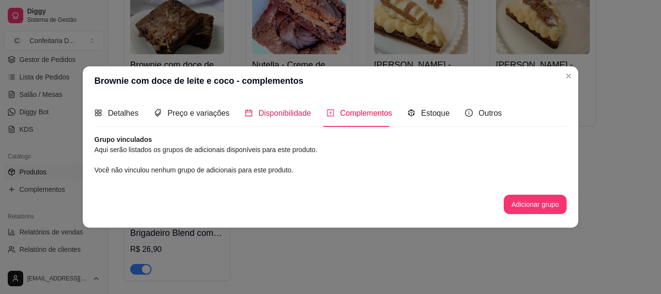
click at [300, 113] on span "Disponibilidade" at bounding box center [284, 113] width 53 height 8
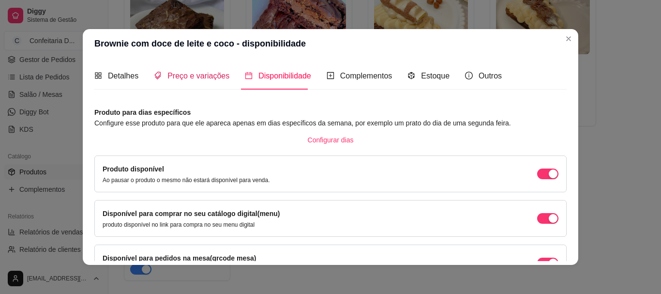
click at [205, 79] on span "Preço e variações" at bounding box center [198, 76] width 62 height 8
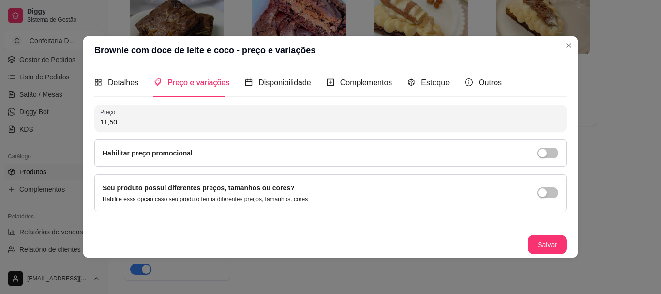
drag, startPoint x: 109, startPoint y: 126, endPoint x: 141, endPoint y: 122, distance: 31.7
click at [141, 122] on input "11,50" at bounding box center [330, 122] width 461 height 10
type input "11,00"
click at [438, 83] on span "Estoque" at bounding box center [435, 82] width 29 height 8
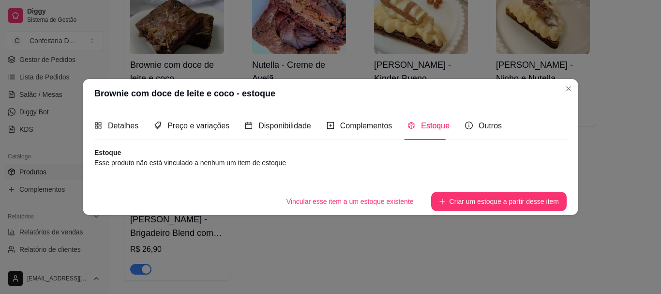
click at [164, 164] on article "Esse produto não está vinculado a nenhum um item de estoque" at bounding box center [330, 162] width 472 height 11
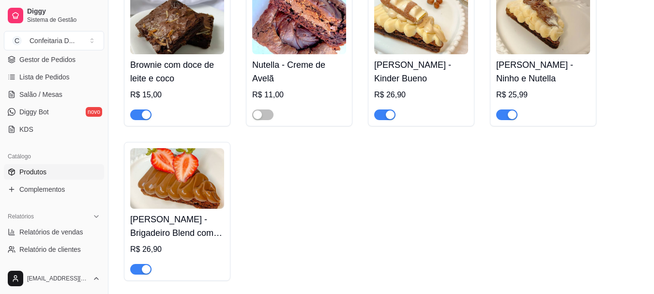
click at [151, 58] on h4 "Brownie com doce de leite e coco" at bounding box center [177, 71] width 94 height 27
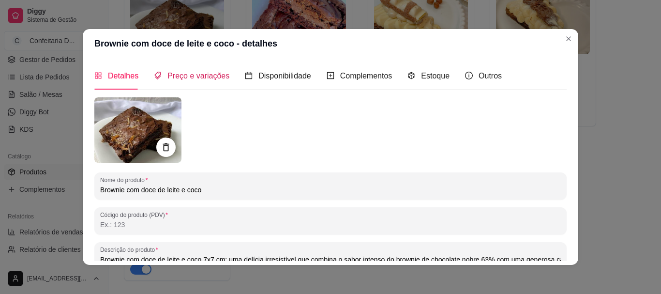
click at [170, 72] on span "Preço e variações" at bounding box center [198, 76] width 62 height 8
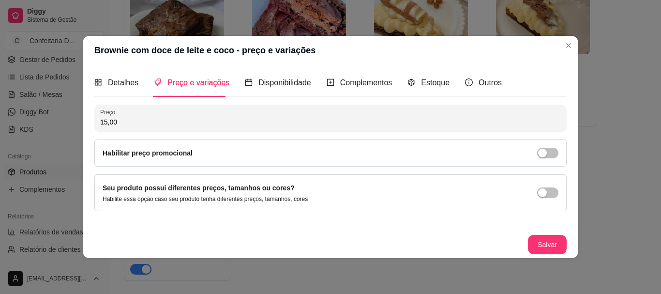
drag, startPoint x: 122, startPoint y: 123, endPoint x: 0, endPoint y: 92, distance: 126.1
click at [0, 96] on div "Brownie com doce de leite e coco - preço e variações Detalhes Preço e variações…" at bounding box center [330, 147] width 661 height 294
type input "11,00"
click at [549, 240] on button "Salvar" at bounding box center [547, 244] width 38 height 19
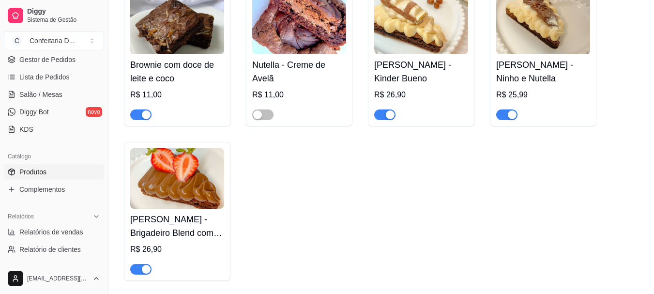
click at [398, 58] on h4 "Fatia Brownie - Kinder Bueno" at bounding box center [421, 71] width 94 height 27
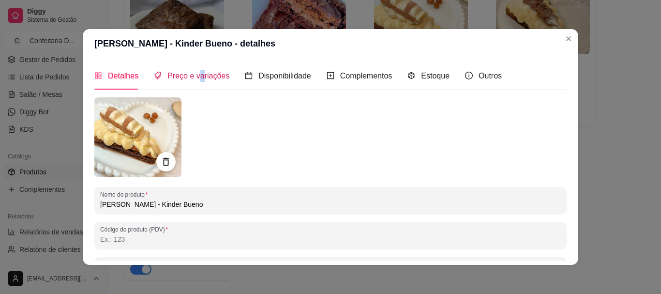
click at [196, 76] on span "Preço e variações" at bounding box center [198, 76] width 62 height 8
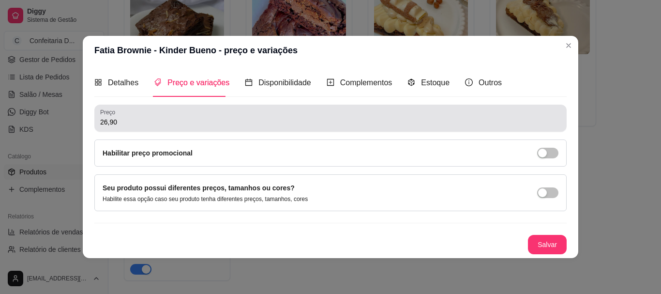
drag, startPoint x: 127, startPoint y: 119, endPoint x: 13, endPoint y: 108, distance: 114.2
click at [16, 109] on div "Fatia Brownie - Kinder Bueno - preço e variações Detalhes Preço e variações Dis…" at bounding box center [330, 147] width 661 height 294
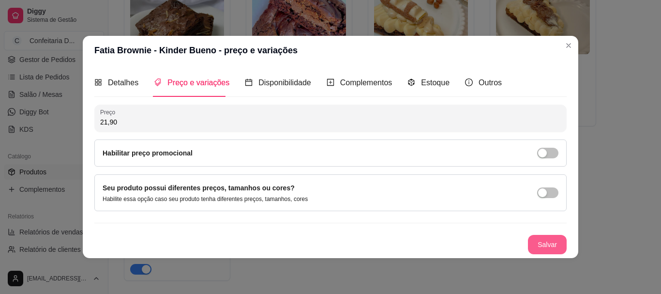
type input "21,90"
click at [548, 242] on button "Salvar" at bounding box center [547, 244] width 39 height 19
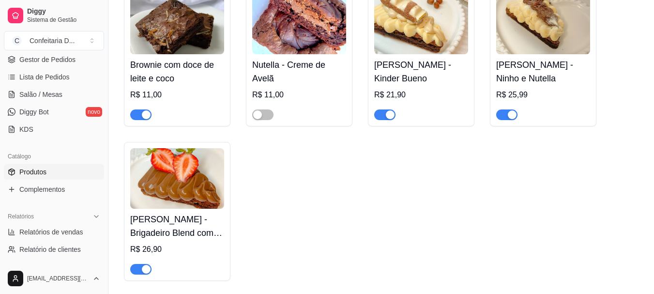
click at [520, 58] on h4 "Fatia Brownie - Ninho e Nutella" at bounding box center [543, 71] width 94 height 27
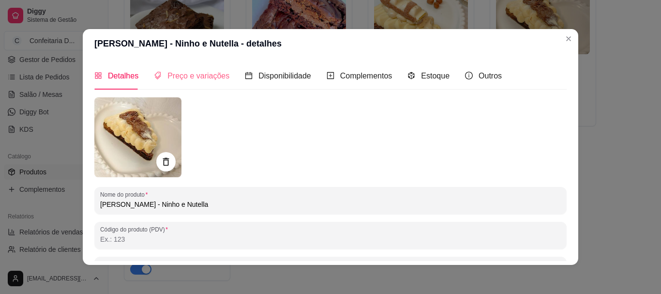
click at [176, 83] on div "Preço e variações" at bounding box center [191, 76] width 75 height 28
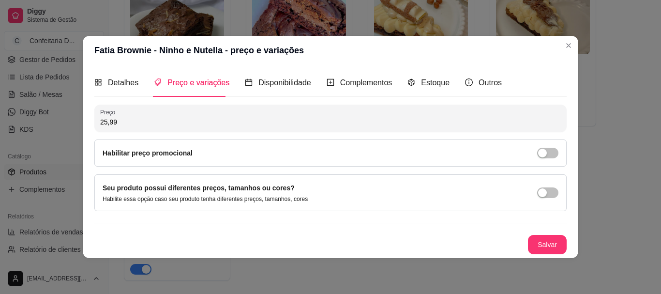
drag, startPoint x: 122, startPoint y: 125, endPoint x: 22, endPoint y: 124, distance: 100.6
click at [21, 123] on div "Fatia Brownie - Ninho e Nutella - preço e variações Detalhes Preço e variações …" at bounding box center [330, 147] width 661 height 294
drag, startPoint x: 127, startPoint y: 120, endPoint x: 39, endPoint y: 118, distance: 88.6
click at [39, 118] on div "Fatia Brownie - Ninho e Nutella - preço e variações Detalhes Preço e variações …" at bounding box center [330, 147] width 661 height 294
type input "18,00"
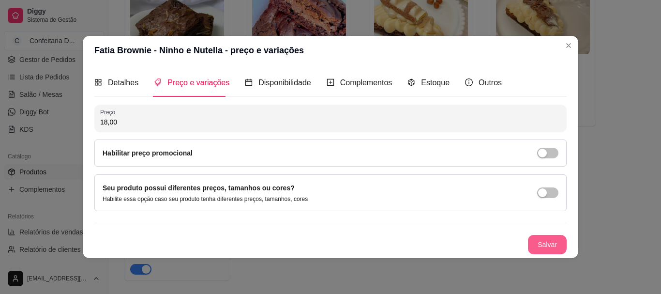
click at [544, 246] on button "Salvar" at bounding box center [547, 244] width 39 height 19
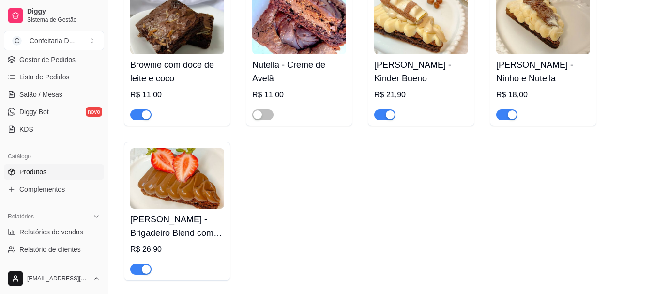
click at [415, 58] on h4 "Fatia Brownie - Kinder Bueno" at bounding box center [421, 71] width 94 height 27
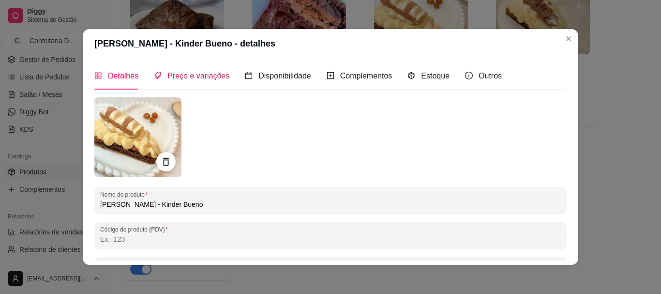
click at [197, 72] on span "Preço e variações" at bounding box center [198, 76] width 62 height 8
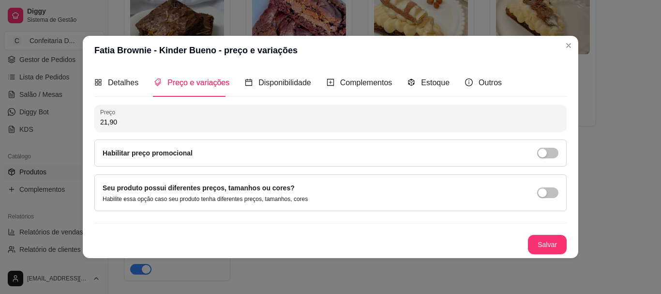
drag, startPoint x: 134, startPoint y: 122, endPoint x: 23, endPoint y: 113, distance: 111.7
click at [29, 113] on div "Fatia Brownie - Kinder Bueno - preço e variações Detalhes Preço e variações Dis…" at bounding box center [330, 147] width 661 height 294
type input "18,90"
click at [554, 243] on button "Salvar" at bounding box center [547, 244] width 39 height 19
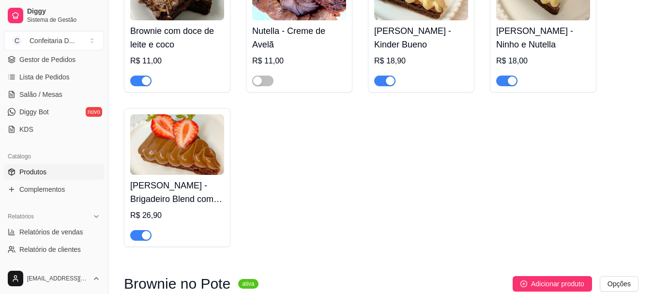
scroll to position [629, 0]
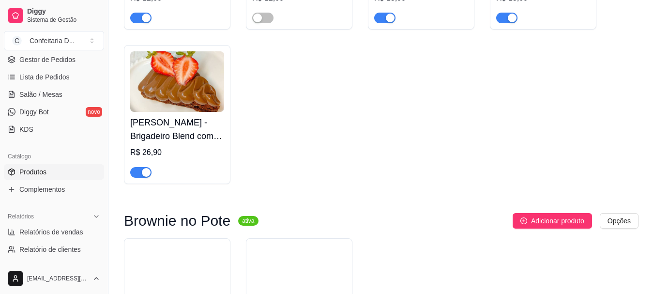
click at [164, 116] on h4 "Fatia Brownie - Brigadeiro Blend com Morangos" at bounding box center [177, 129] width 94 height 27
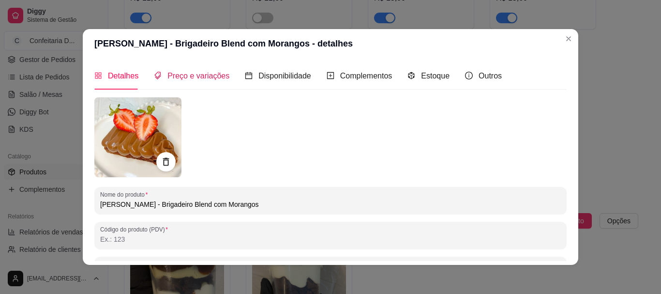
click at [209, 76] on span "Preço e variações" at bounding box center [198, 76] width 62 height 8
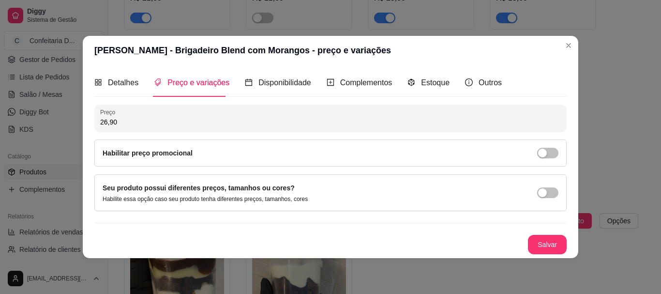
drag, startPoint x: 129, startPoint y: 120, endPoint x: 35, endPoint y: 116, distance: 93.5
click at [35, 116] on div "Fatia Brownie - Brigadeiro Blend com Morangos - preço e variações Detalhes Preç…" at bounding box center [330, 147] width 661 height 294
type input "18,90"
click at [552, 243] on button "Salvar" at bounding box center [547, 244] width 38 height 19
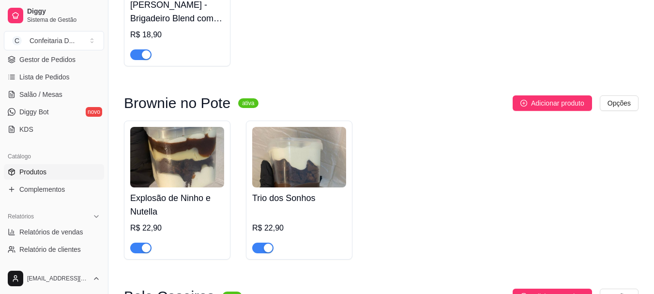
scroll to position [871, 0]
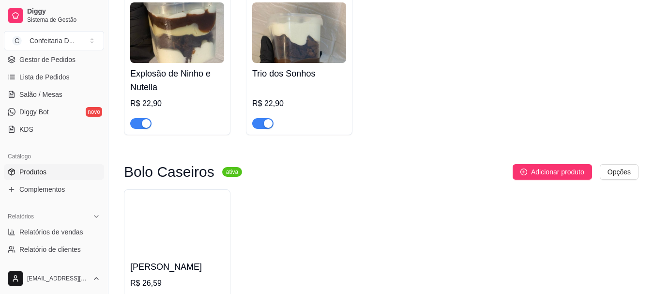
click at [155, 67] on h4 "Explosão de Ninho e Nutella" at bounding box center [177, 80] width 94 height 27
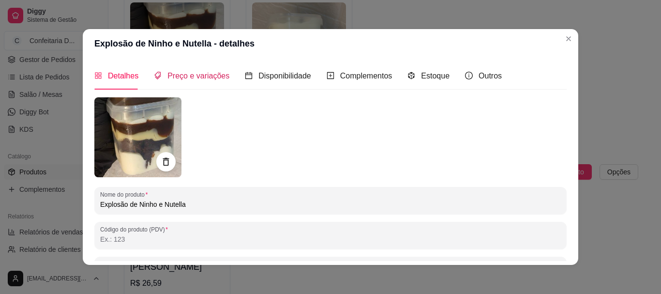
click at [207, 74] on span "Preço e variações" at bounding box center [198, 76] width 62 height 8
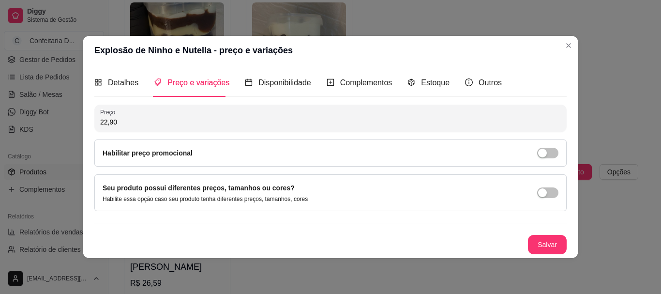
drag, startPoint x: 138, startPoint y: 123, endPoint x: 45, endPoint y: 115, distance: 93.7
click at [46, 115] on div "Explosão de Ninho e Nutella - preço e variações Detalhes Preço e variações Disp…" at bounding box center [330, 147] width 661 height 294
type input "15,90"
click at [555, 241] on button "Salvar" at bounding box center [547, 244] width 38 height 19
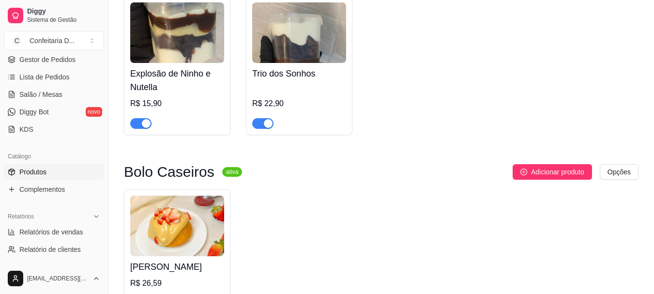
click at [269, 98] on div "R$ 22,90" at bounding box center [299, 104] width 94 height 12
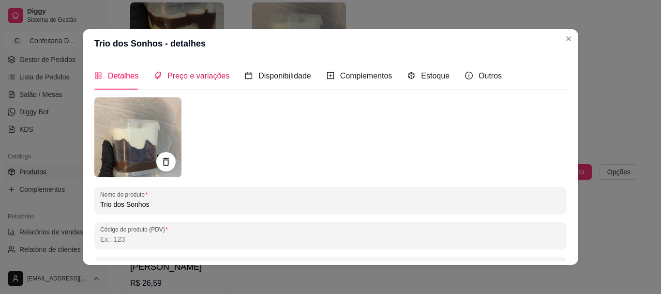
click at [181, 74] on span "Preço e variações" at bounding box center [198, 76] width 62 height 8
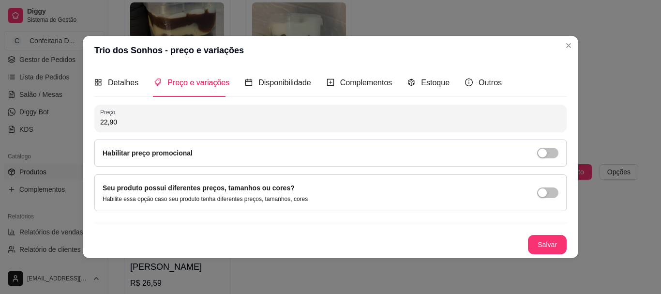
drag, startPoint x: 98, startPoint y: 121, endPoint x: 67, endPoint y: 124, distance: 30.6
click at [69, 124] on div "Trio dos Sonhos - preço e variações Detalhes Preço e variações Disponibilidade …" at bounding box center [330, 147] width 661 height 294
type input "15,90"
click at [543, 247] on button "Salvar" at bounding box center [547, 244] width 38 height 19
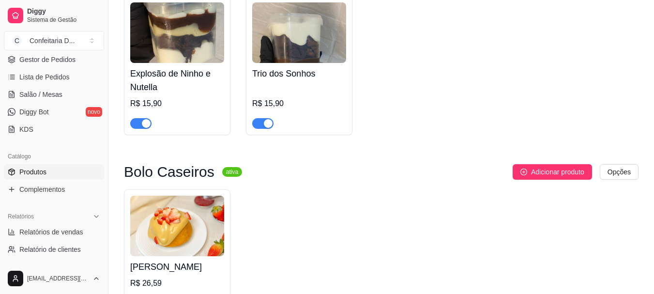
scroll to position [1016, 0]
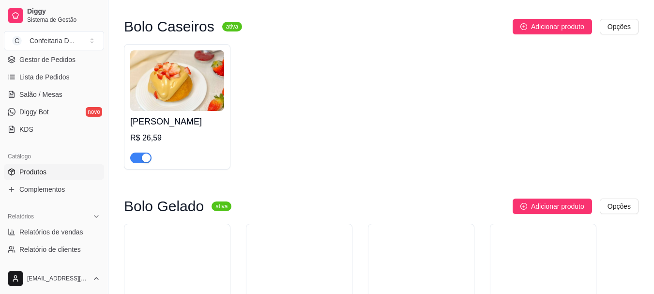
click at [160, 116] on h4 "Delicia de morango" at bounding box center [177, 122] width 94 height 14
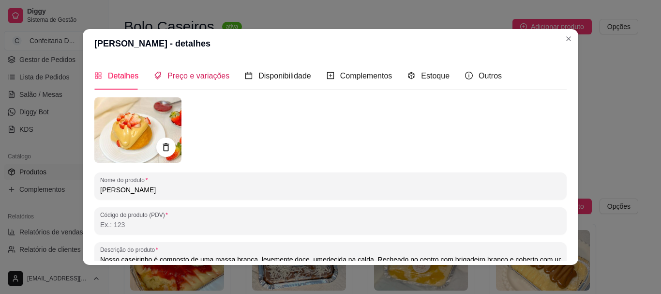
click at [177, 74] on span "Preço e variações" at bounding box center [198, 76] width 62 height 8
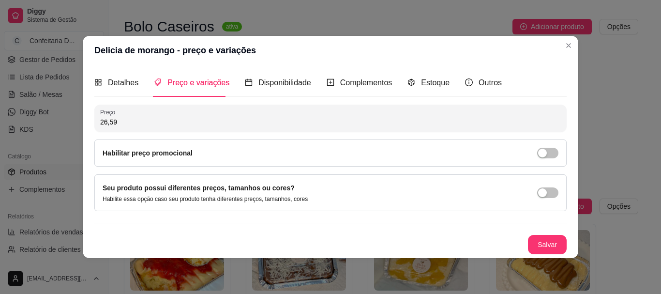
drag, startPoint x: 60, startPoint y: 126, endPoint x: 10, endPoint y: 125, distance: 50.8
click at [14, 126] on div "Delicia de morango - preço e variações Detalhes Preço e variações Disponibilida…" at bounding box center [330, 147] width 661 height 294
type input "22,00"
click at [548, 240] on button "Salvar" at bounding box center [547, 244] width 39 height 19
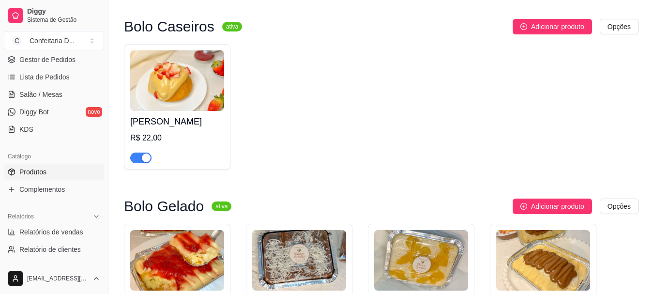
scroll to position [1161, 0]
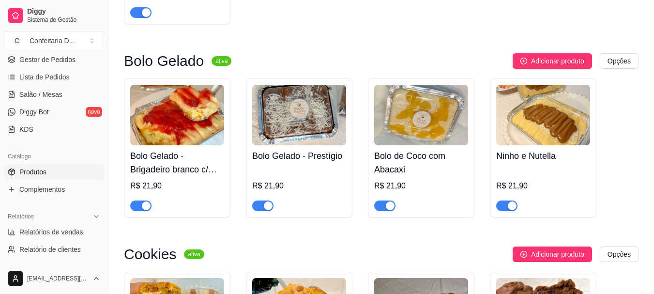
click at [142, 180] on div "R$ 21,90" at bounding box center [177, 186] width 94 height 12
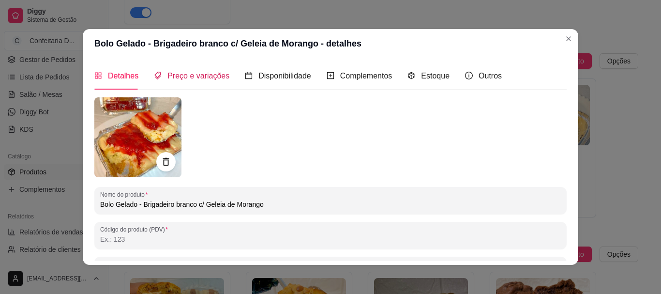
click at [187, 72] on span "Preço e variações" at bounding box center [198, 76] width 62 height 8
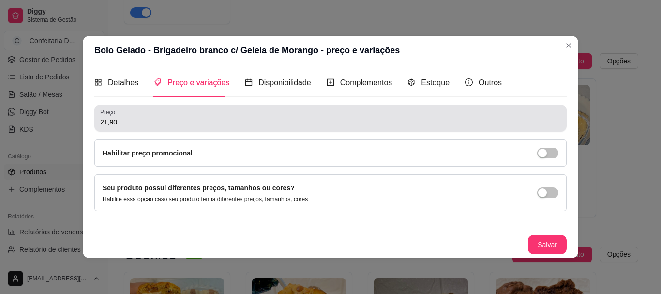
click at [57, 124] on div "Bolo Gelado - Brigadeiro branco c/ Geleia de Morango - preço e variações Detalh…" at bounding box center [330, 147] width 661 height 294
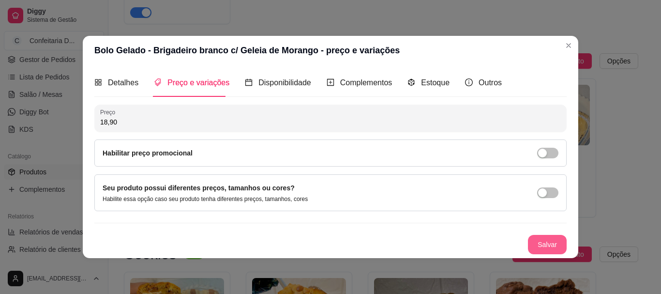
type input "18,90"
click at [544, 245] on button "Salvar" at bounding box center [547, 244] width 39 height 19
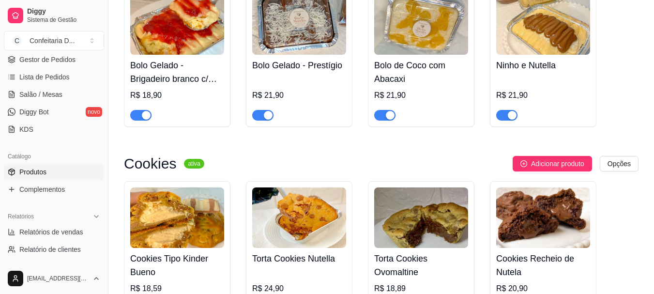
scroll to position [1258, 0]
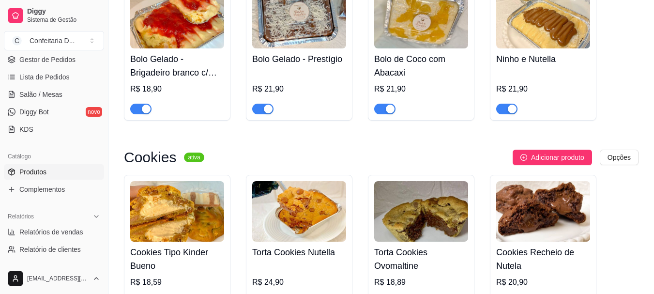
click at [272, 52] on h4 "Bolo Gelado - Prestígio" at bounding box center [299, 59] width 94 height 14
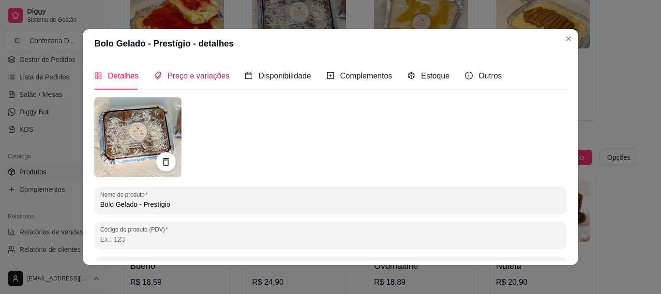
click at [161, 74] on div "Preço e variações" at bounding box center [191, 76] width 75 height 12
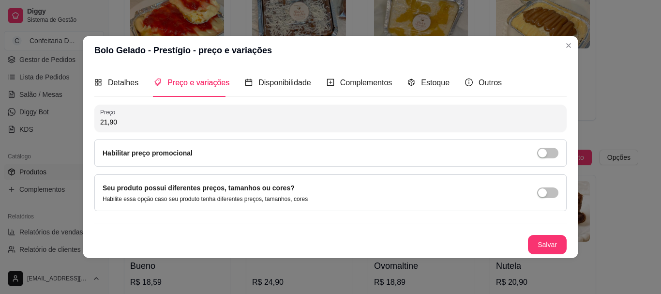
drag, startPoint x: 106, startPoint y: 123, endPoint x: 67, endPoint y: 123, distance: 39.2
click at [71, 124] on div "Bolo Gelado - Prestígio - preço e variações Detalhes Preço e variações Disponib…" at bounding box center [330, 147] width 661 height 294
drag, startPoint x: 132, startPoint y: 125, endPoint x: 56, endPoint y: 125, distance: 75.5
click at [56, 125] on div "Bolo Gelado - Prestígio - preço e variações Detalhes Preço e variações Disponib…" at bounding box center [330, 147] width 661 height 294
type input "18,90"
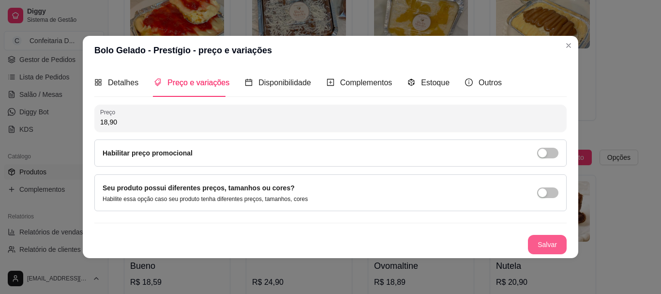
click at [544, 244] on button "Salvar" at bounding box center [547, 244] width 39 height 19
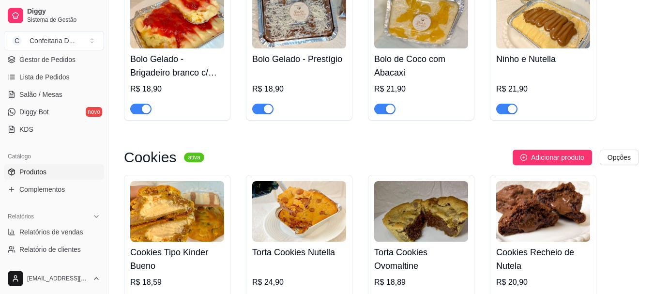
click at [400, 63] on h4 "Bolo de Coco com Abacaxi" at bounding box center [421, 65] width 94 height 27
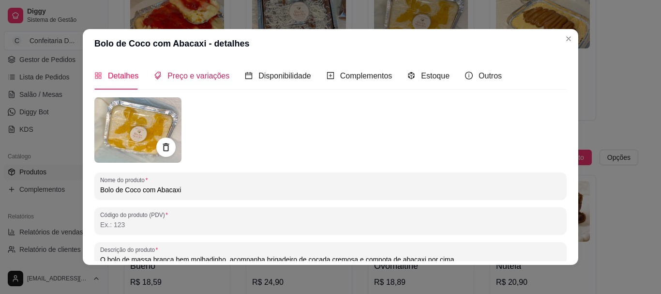
click at [182, 77] on span "Preço e variações" at bounding box center [198, 76] width 62 height 8
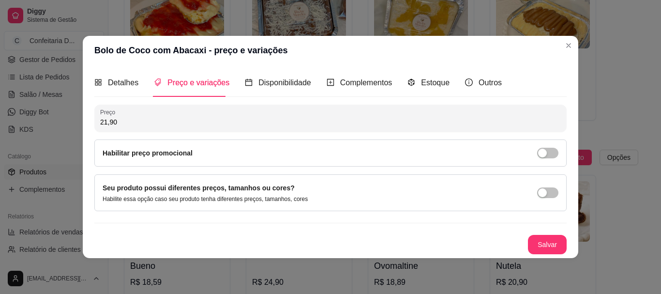
drag, startPoint x: 114, startPoint y: 124, endPoint x: 0, endPoint y: 124, distance: 113.7
click at [5, 124] on div "Bolo de Coco com Abacaxi - preço e variações Detalhes Preço e variações Disponi…" at bounding box center [330, 147] width 661 height 294
paste input "18"
type input "18,90"
click at [553, 245] on button "Salvar" at bounding box center [547, 244] width 38 height 19
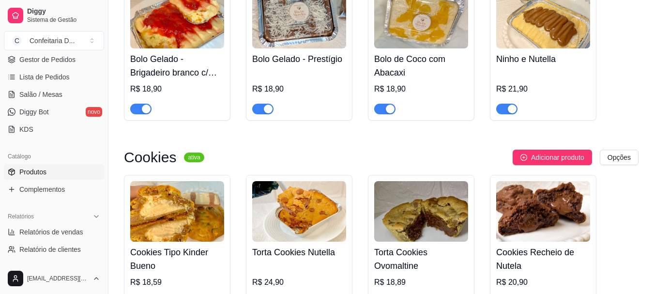
click at [523, 55] on div "Ninho e Nutella R$ 21,90" at bounding box center [543, 81] width 94 height 66
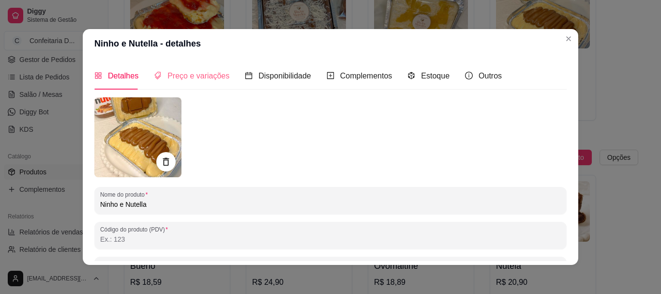
click at [172, 83] on div "Preço e variações" at bounding box center [191, 76] width 75 height 28
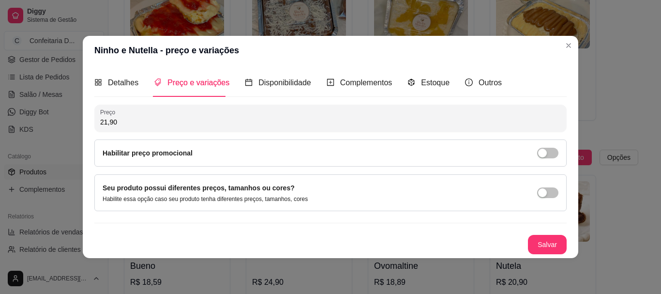
drag, startPoint x: 33, startPoint y: 128, endPoint x: 0, endPoint y: 125, distance: 33.0
click at [0, 132] on div "Ninho e Nutella - preço e variações Detalhes Preço e variações Disponibilidade …" at bounding box center [330, 147] width 661 height 294
paste input "18"
type input "18,90"
click at [544, 242] on button "Salvar" at bounding box center [547, 244] width 38 height 19
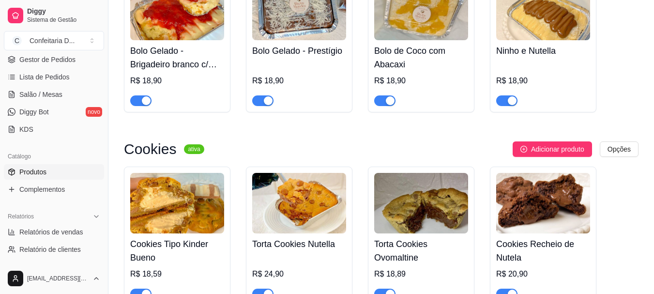
scroll to position [1451, 0]
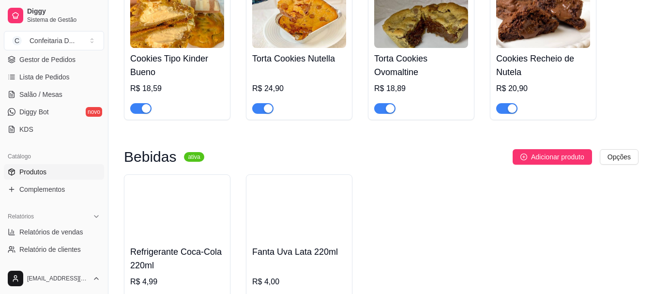
click at [154, 54] on h4 "Cookies Tipo Kinder Bueno" at bounding box center [177, 65] width 94 height 27
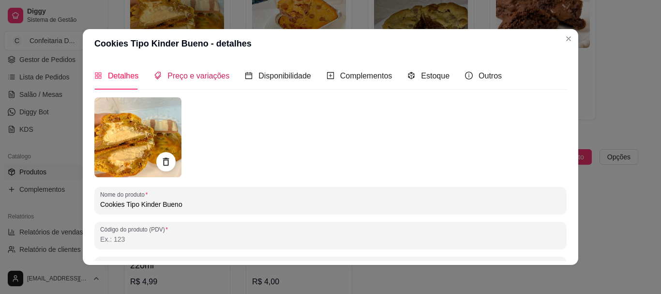
click at [179, 72] on span "Preço e variações" at bounding box center [198, 76] width 62 height 8
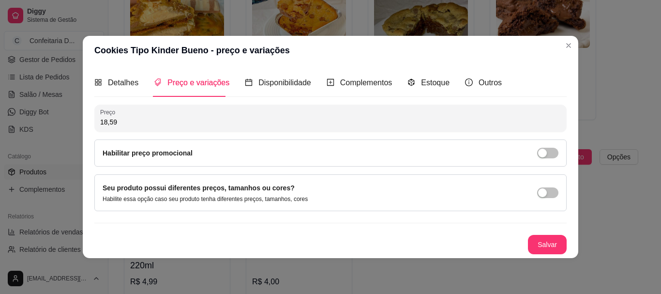
drag, startPoint x: 92, startPoint y: 123, endPoint x: 30, endPoint y: 117, distance: 62.7
click at [38, 119] on div "Cookies Tipo Kinder Bueno - preço e variações Detalhes Preço e variações Dispon…" at bounding box center [330, 147] width 661 height 294
type input "15,00"
click at [563, 247] on button "Salvar" at bounding box center [547, 244] width 39 height 19
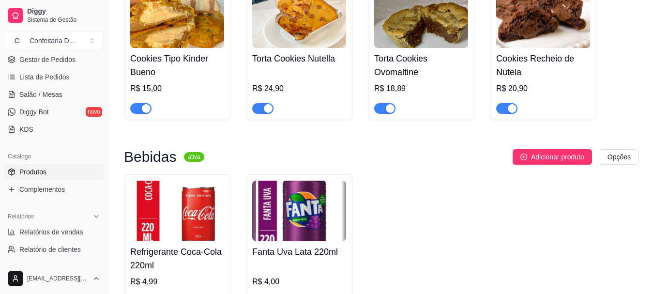
click at [284, 52] on h4 "Torta Cookies Nutella" at bounding box center [299, 59] width 94 height 14
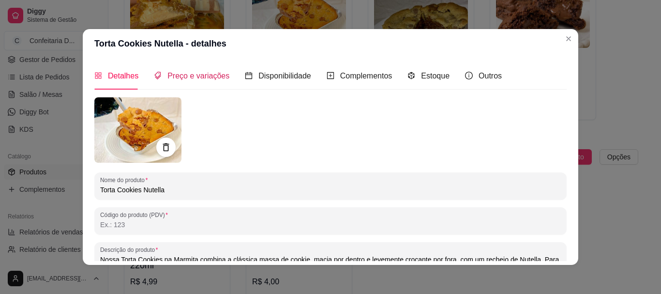
click at [173, 75] on span "Preço e variações" at bounding box center [198, 76] width 62 height 8
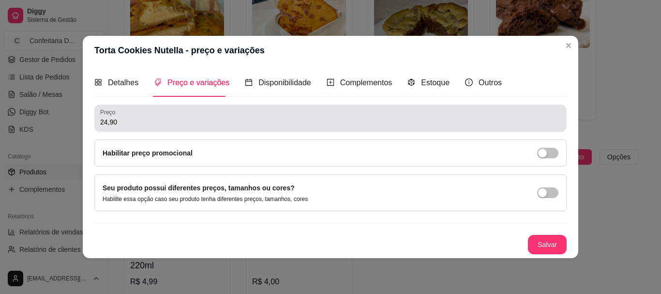
drag, startPoint x: 118, startPoint y: 124, endPoint x: 12, endPoint y: 118, distance: 106.1
click at [16, 119] on div "Torta Cookies Nutella - preço e variações Detalhes Preço e variações Disponibil…" at bounding box center [330, 147] width 661 height 294
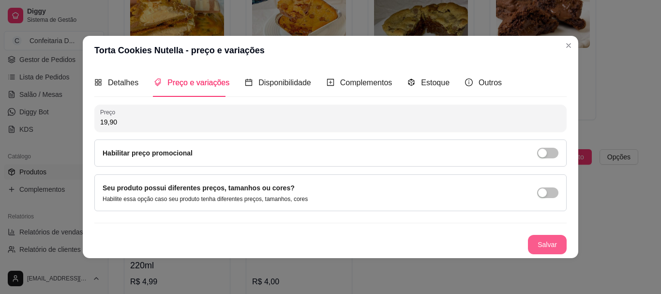
type input "19,90"
click at [538, 243] on button "Salvar" at bounding box center [547, 244] width 39 height 19
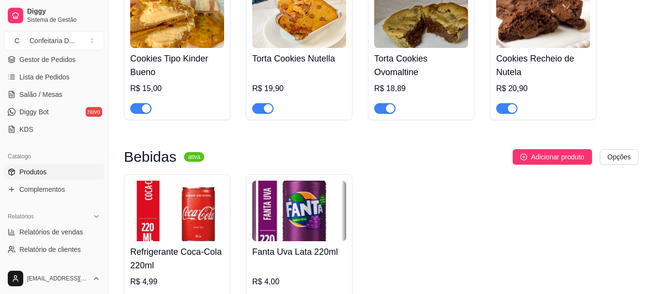
click at [393, 60] on h4 "Torta Cookies Ovomaltine" at bounding box center [421, 65] width 94 height 27
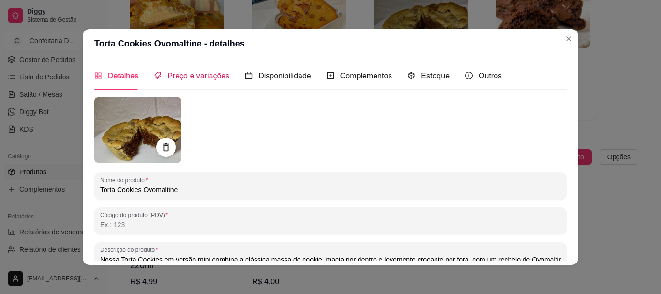
click at [170, 74] on span "Preço e variações" at bounding box center [198, 76] width 62 height 8
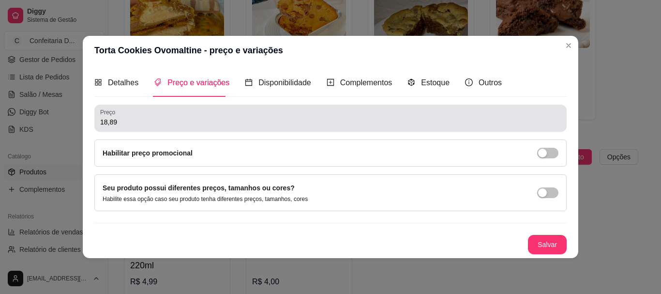
drag, startPoint x: 125, startPoint y: 114, endPoint x: 119, endPoint y: 116, distance: 5.7
click at [119, 116] on div "18,89" at bounding box center [330, 117] width 461 height 19
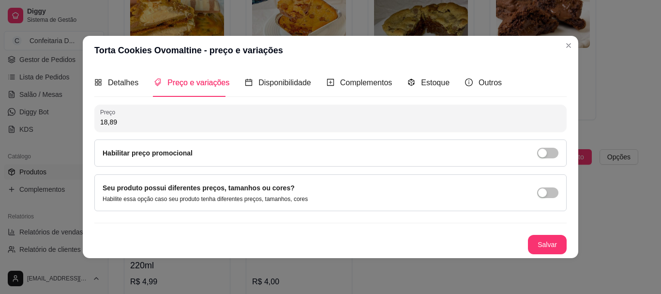
drag, startPoint x: 123, startPoint y: 120, endPoint x: 57, endPoint y: 118, distance: 66.3
click at [59, 119] on div "Torta Cookies Ovomaltine - preço e variações Detalhes Preço e variações Disponi…" at bounding box center [330, 147] width 661 height 294
type input "18,90"
click at [541, 248] on button "Salvar" at bounding box center [547, 244] width 38 height 19
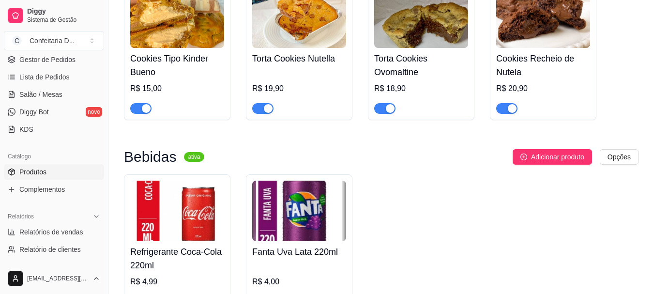
click at [403, 53] on h4 "Torta Cookies Ovomaltine" at bounding box center [421, 65] width 94 height 27
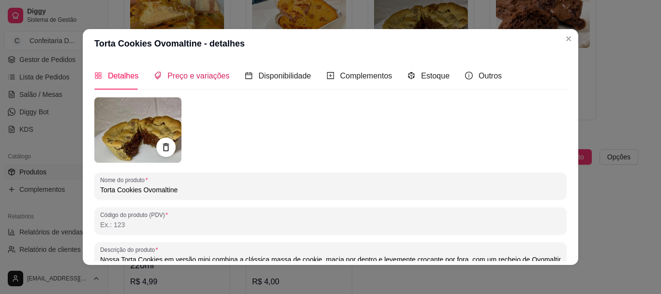
click at [174, 76] on span "Preço e variações" at bounding box center [198, 76] width 62 height 8
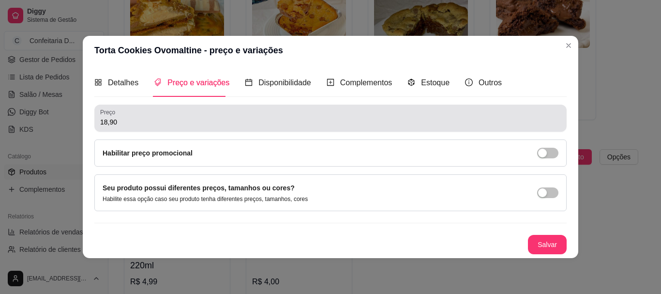
drag, startPoint x: 121, startPoint y: 121, endPoint x: 69, endPoint y: 125, distance: 52.9
click at [69, 125] on div "Torta Cookies Ovomaltine - preço e variações Detalhes Preço e variações Disponi…" at bounding box center [330, 147] width 661 height 294
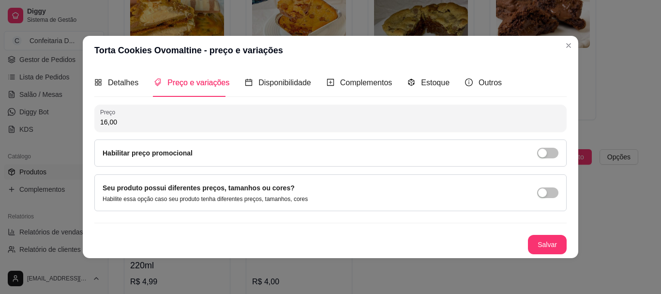
type input "16,00"
click at [549, 247] on button "Salvar" at bounding box center [547, 244] width 38 height 19
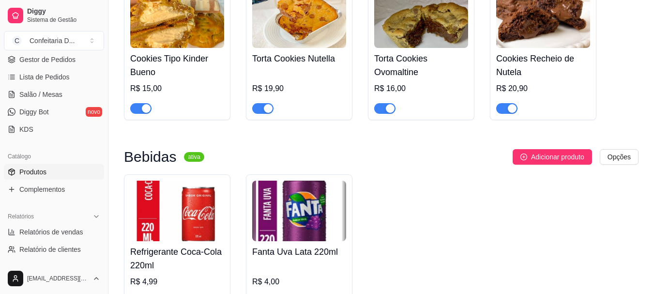
click at [510, 58] on h4 "Cookies Recheio de Nutela" at bounding box center [543, 65] width 94 height 27
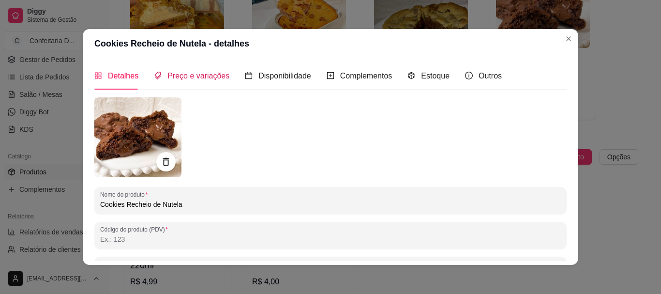
click at [166, 70] on div "Preço e variações" at bounding box center [191, 76] width 75 height 12
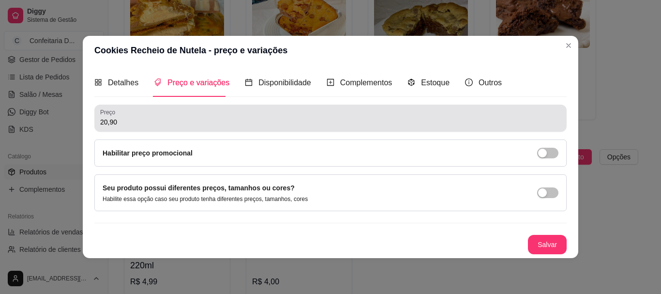
drag, startPoint x: 139, startPoint y: 122, endPoint x: 0, endPoint y: 112, distance: 139.7
click at [0, 112] on div "Cookies Recheio de Nutela - preço e variações Detalhes Preço e variações Dispon…" at bounding box center [330, 147] width 661 height 294
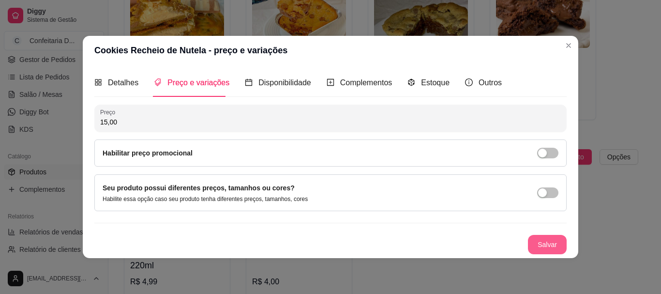
type input "15,00"
click at [535, 245] on button "Salvar" at bounding box center [547, 244] width 39 height 19
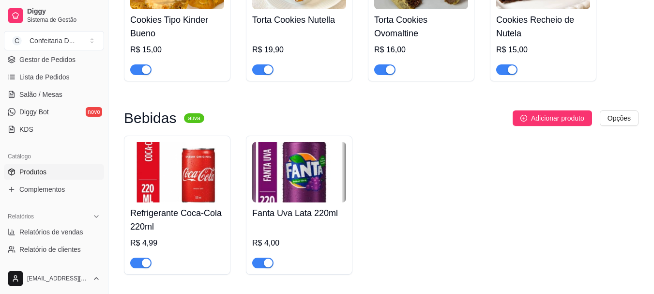
scroll to position [1510, 0]
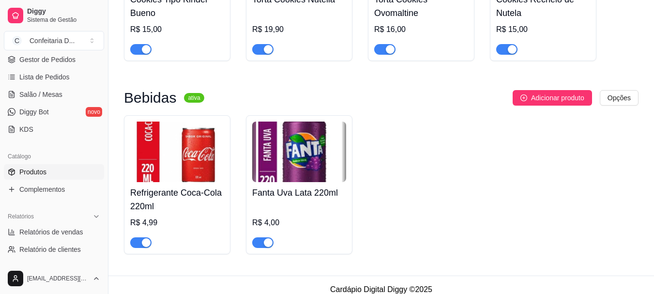
click at [271, 186] on h4 "Fanta Uva Lata 220ml" at bounding box center [299, 193] width 94 height 14
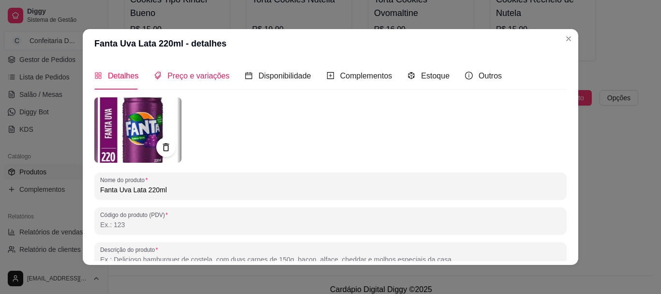
click at [195, 73] on span "Preço e variações" at bounding box center [198, 76] width 62 height 8
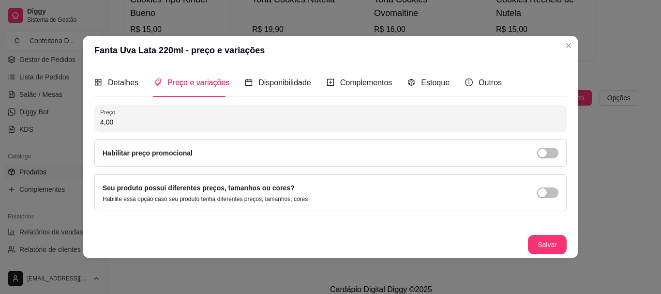
drag, startPoint x: 116, startPoint y: 122, endPoint x: 39, endPoint y: 117, distance: 77.6
click at [41, 117] on div "Fanta Uva Lata 220ml - preço e variações Detalhes Preço e variações Disponibili…" at bounding box center [330, 147] width 661 height 294
type input "3,00"
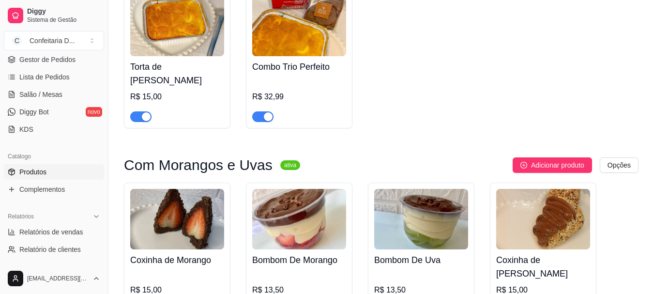
scroll to position [97, 0]
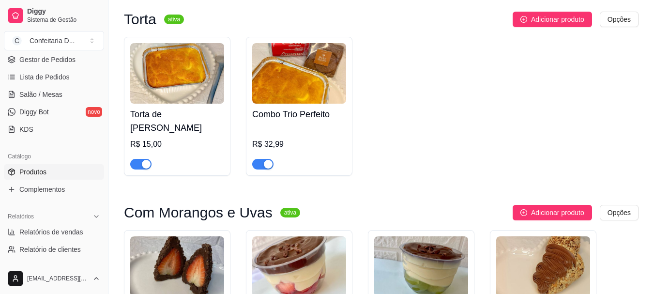
click at [270, 138] on div "R$ 32,99" at bounding box center [299, 144] width 94 height 12
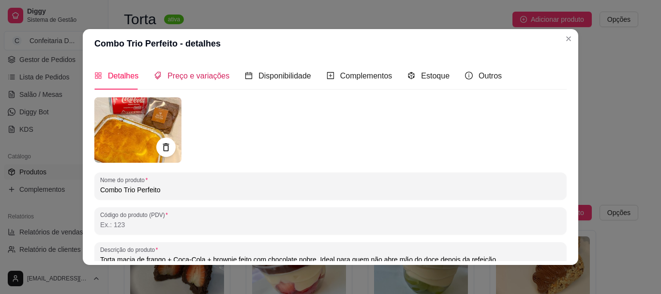
click at [204, 76] on span "Preço e variações" at bounding box center [198, 76] width 62 height 8
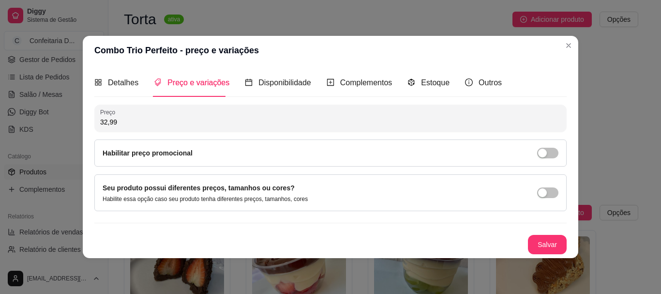
drag, startPoint x: 120, startPoint y: 121, endPoint x: 0, endPoint y: 118, distance: 120.5
click at [0, 122] on div "Combo Trio Perfeito - preço e variações Detalhes Preço e variações Disponibilid…" at bounding box center [330, 147] width 661 height 294
type input "27,00"
click at [557, 242] on button "Salvar" at bounding box center [547, 244] width 38 height 19
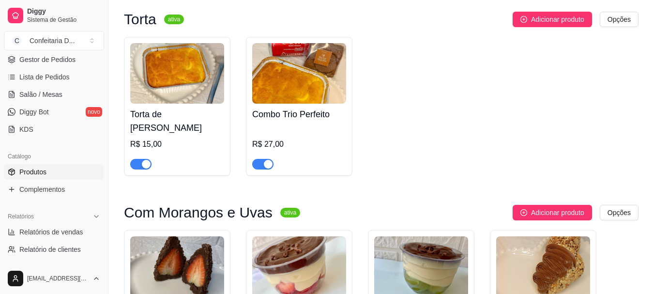
click at [157, 112] on h4 "Torta de Frango" at bounding box center [177, 120] width 94 height 27
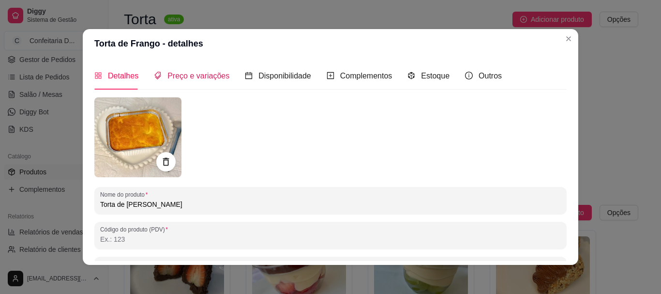
click at [187, 72] on span "Preço e variações" at bounding box center [198, 76] width 62 height 8
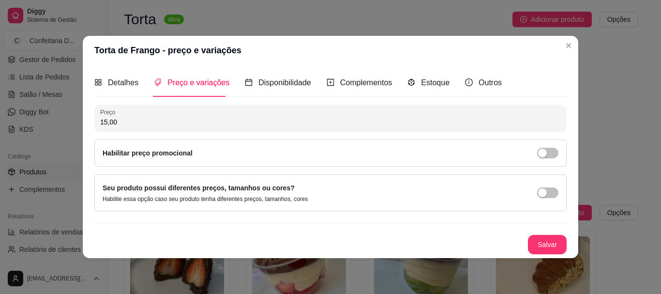
drag, startPoint x: 95, startPoint y: 121, endPoint x: 43, endPoint y: 116, distance: 52.0
click at [26, 115] on div "Torta de Frango - preço e variações Detalhes Preço e variações Disponibilidade …" at bounding box center [330, 147] width 661 height 294
type input "11,50"
click at [560, 247] on button "Salvar" at bounding box center [547, 244] width 38 height 19
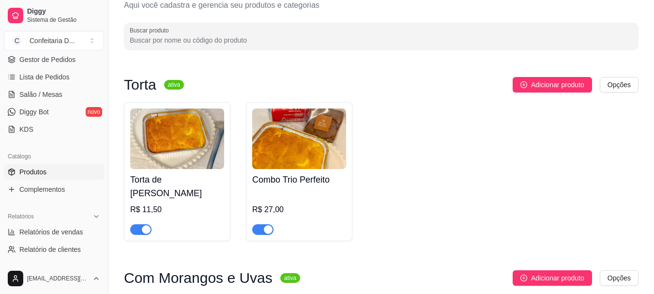
scroll to position [48, 0]
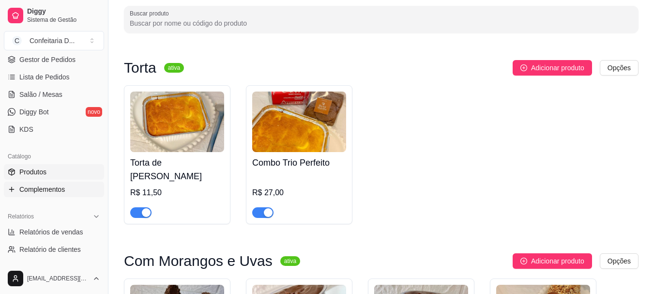
click at [30, 191] on span "Complementos" at bounding box center [41, 189] width 45 height 10
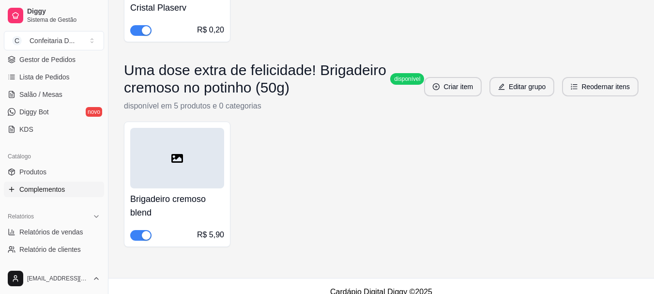
scroll to position [470, 0]
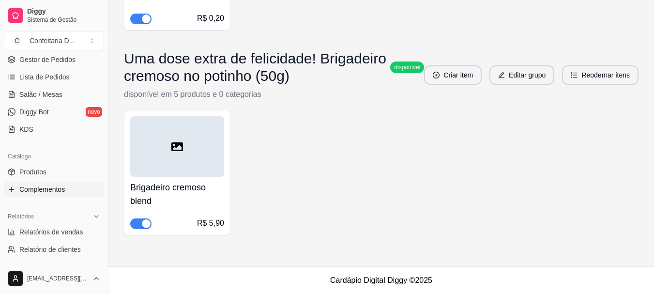
click at [343, 183] on div "Brigadeiro cremoso blend R$ 5,90" at bounding box center [381, 172] width 514 height 125
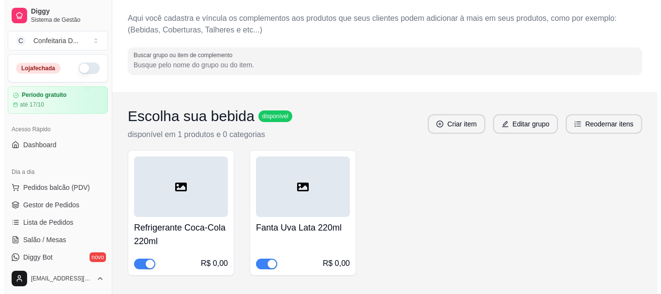
scroll to position [0, 0]
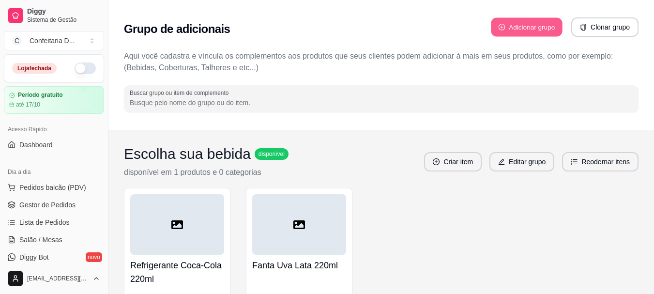
click at [506, 31] on button "Adicionar grupo" at bounding box center [527, 27] width 72 height 19
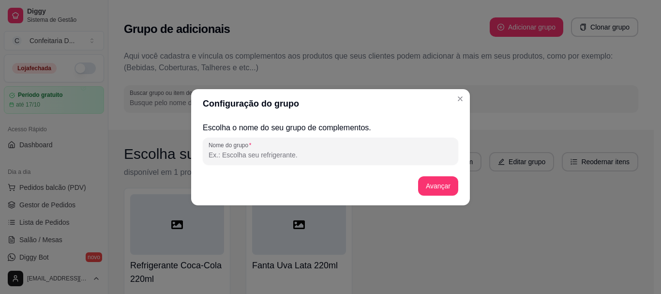
click at [273, 157] on input "Nome do grupo" at bounding box center [331, 155] width 244 height 10
click at [285, 156] on input "Que tal uma bebida para companhar?" at bounding box center [331, 155] width 244 height 10
type input "Que tal uma bebida para acompanhar?"
click at [449, 184] on button "Avançar" at bounding box center [438, 185] width 40 height 19
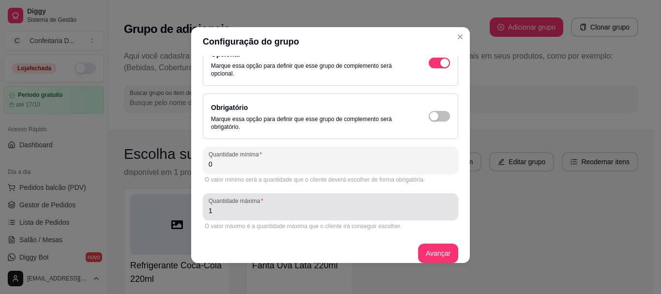
scroll to position [30, 0]
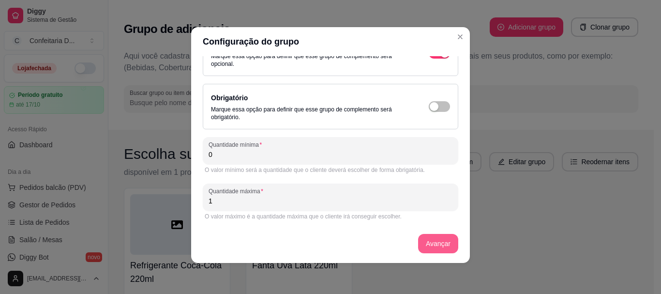
click at [434, 248] on button "Avançar" at bounding box center [438, 243] width 40 height 19
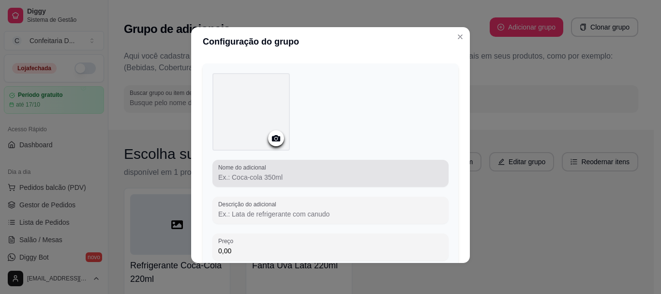
click at [267, 174] on input "Nome do adicional" at bounding box center [330, 177] width 224 height 10
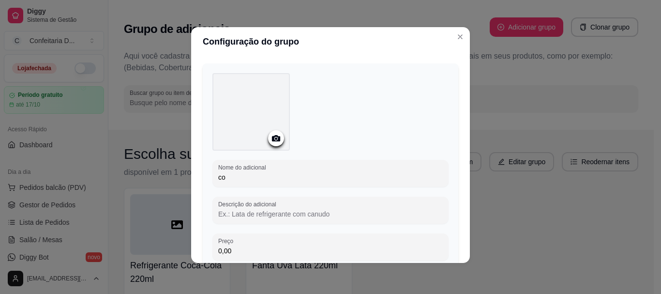
type input "c"
type input "Coca-cola Pet"
click at [271, 138] on icon at bounding box center [275, 138] width 11 height 11
click at [276, 135] on icon at bounding box center [275, 138] width 11 height 11
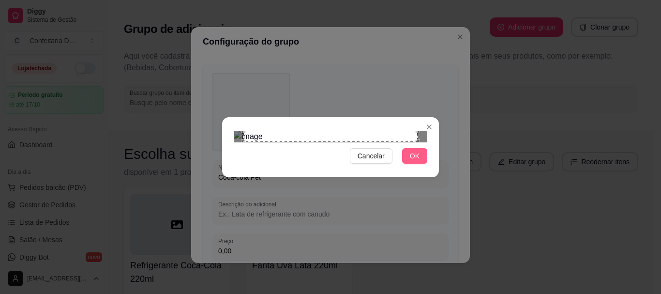
click at [414, 161] on span "OK" at bounding box center [415, 155] width 10 height 11
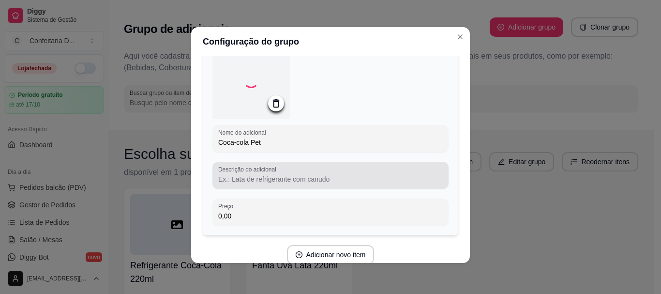
scroll to position [78, 0]
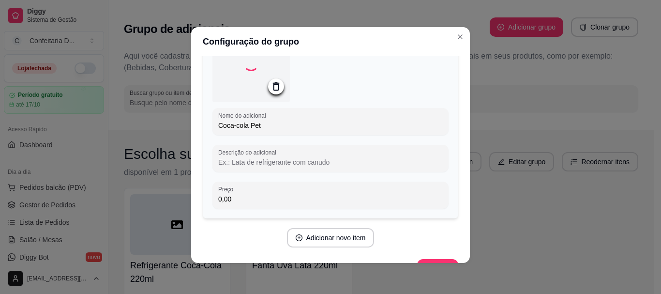
click at [237, 162] on input "Descrição do adicional" at bounding box center [330, 162] width 224 height 10
type input "c"
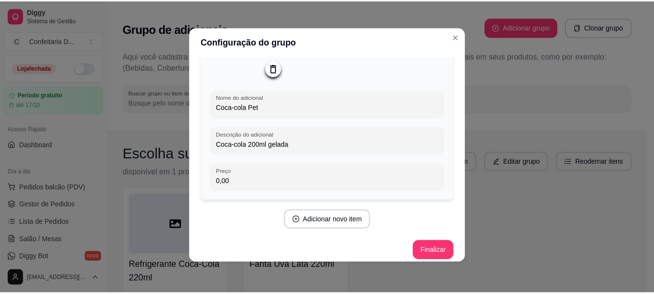
scroll to position [106, 0]
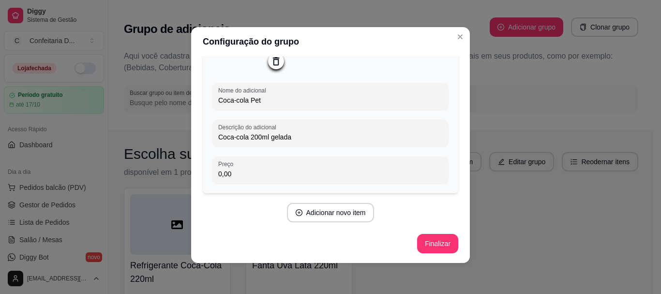
type input "Coca-cola 200ml gelada"
drag, startPoint x: 208, startPoint y: 175, endPoint x: 93, endPoint y: 160, distance: 115.6
click at [145, 164] on div "Configuração do grupo Adicione os itens que irão compor este grupo, depois você…" at bounding box center [330, 147] width 661 height 294
type input "2,90"
click at [439, 243] on button "Finalizar" at bounding box center [438, 243] width 40 height 19
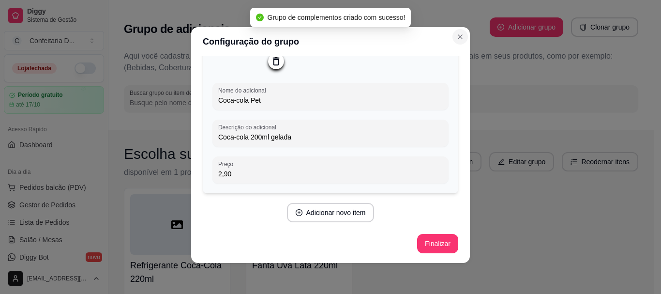
click at [458, 38] on icon "Close" at bounding box center [460, 37] width 4 height 4
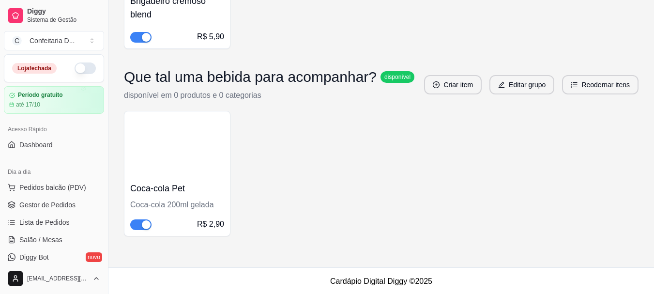
scroll to position [657, 0]
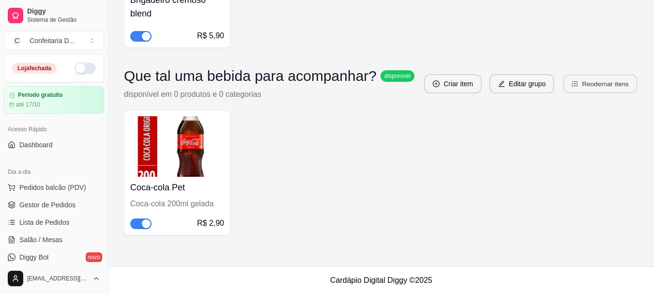
click at [596, 85] on button "Reodernar itens" at bounding box center [600, 84] width 74 height 19
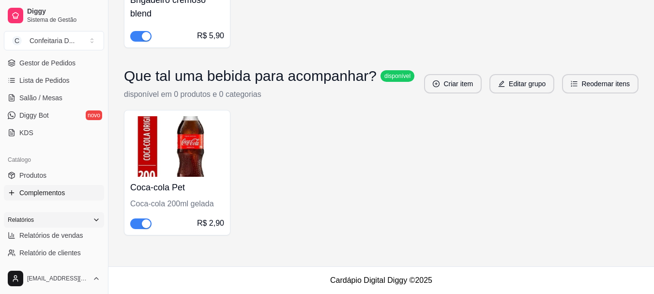
scroll to position [145, 0]
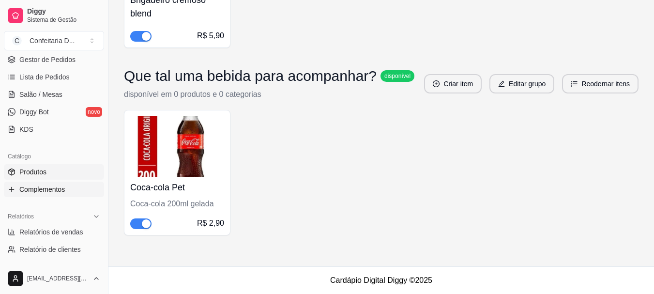
click at [51, 173] on link "Produtos" at bounding box center [54, 171] width 100 height 15
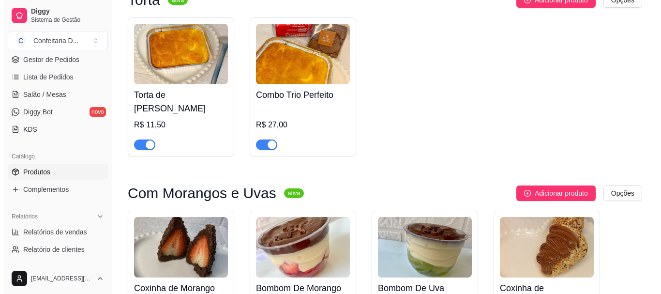
scroll to position [97, 0]
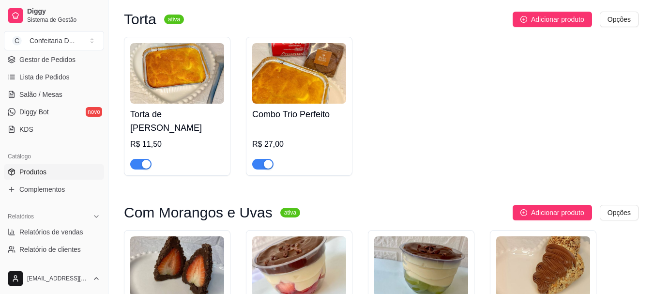
click at [192, 74] on img at bounding box center [177, 73] width 94 height 60
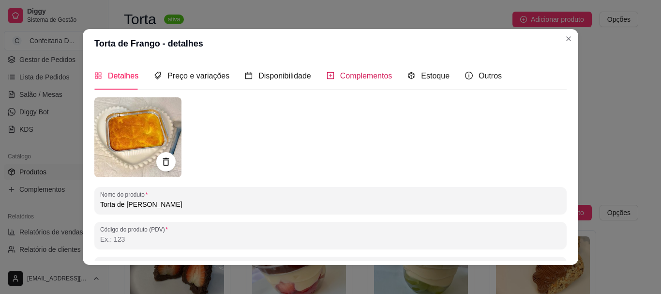
click at [368, 76] on span "Complementos" at bounding box center [366, 76] width 52 height 8
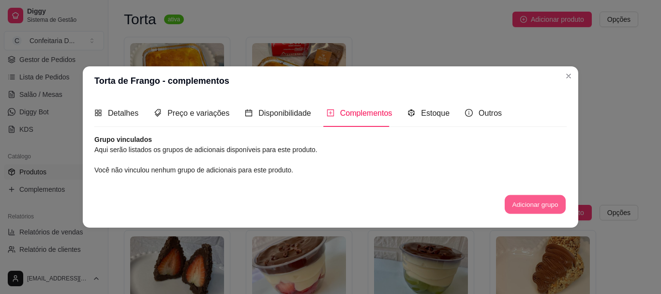
click at [541, 201] on button "Adicionar grupo" at bounding box center [535, 204] width 61 height 19
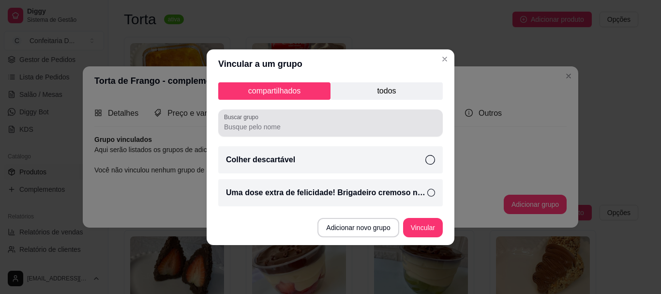
click at [267, 123] on input "Buscar grupo" at bounding box center [330, 127] width 213 height 10
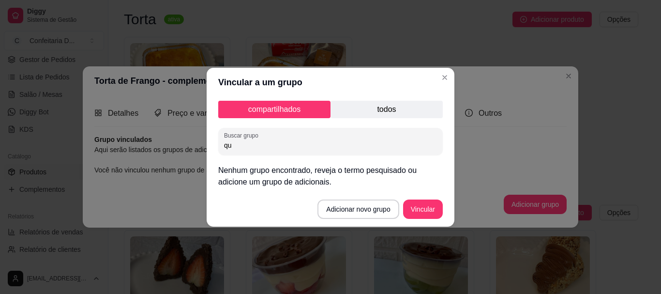
type input "q"
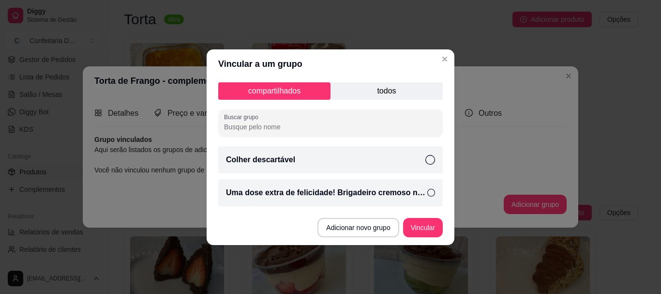
click at [432, 189] on icon at bounding box center [431, 193] width 8 height 10
click at [394, 92] on p "todos" at bounding box center [386, 90] width 112 height 17
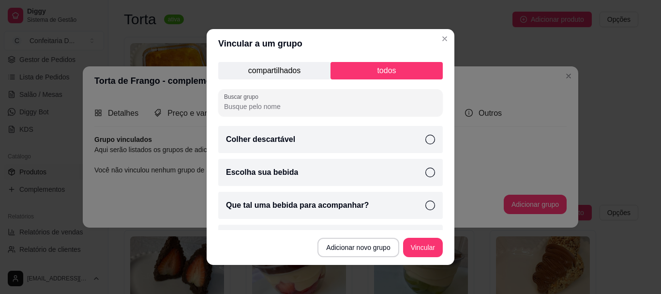
scroll to position [26, 0]
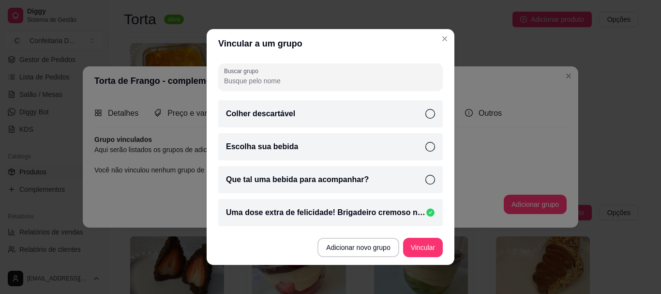
click at [425, 180] on icon at bounding box center [430, 180] width 10 height 10
click at [421, 242] on button "Vincular" at bounding box center [422, 247] width 39 height 19
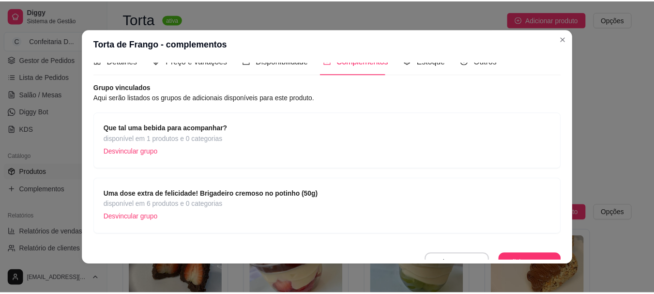
scroll to position [27, 0]
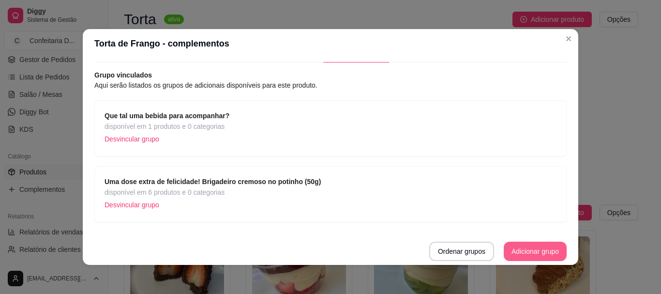
click at [530, 252] on button "Adicionar grupo" at bounding box center [535, 250] width 63 height 19
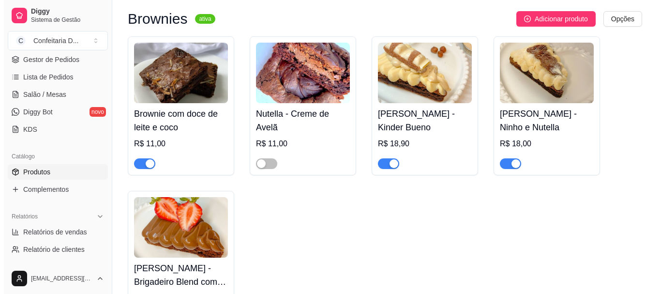
scroll to position [484, 0]
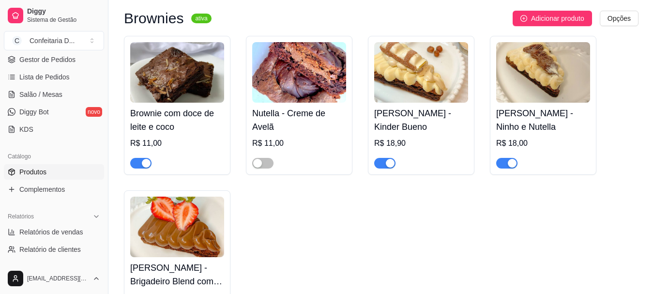
click at [156, 74] on img at bounding box center [177, 72] width 94 height 60
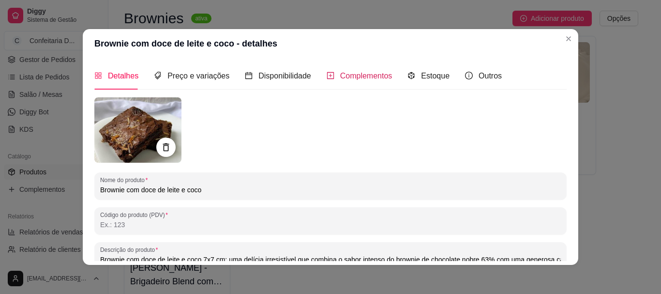
click at [375, 73] on span "Complementos" at bounding box center [366, 76] width 52 height 8
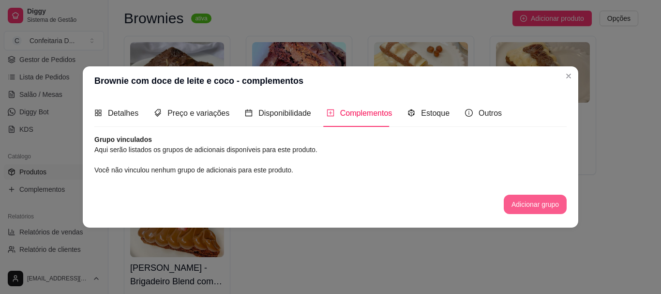
click at [533, 205] on button "Adicionar grupo" at bounding box center [535, 203] width 63 height 19
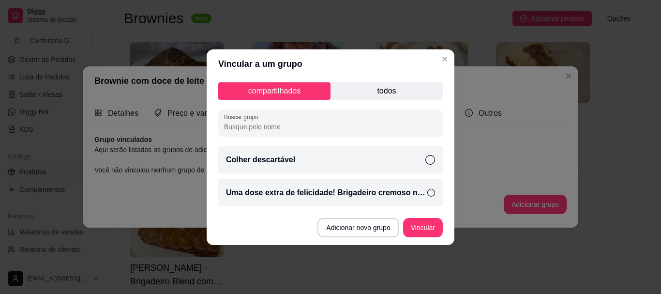
click at [363, 90] on p "todos" at bounding box center [386, 90] width 112 height 17
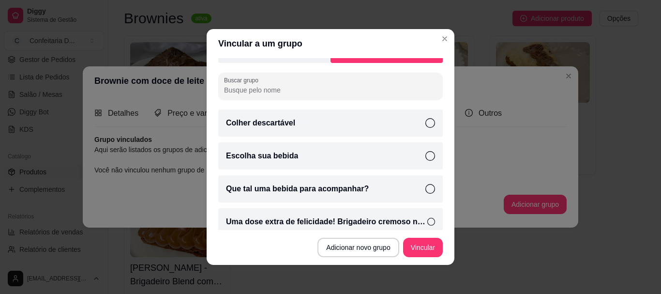
scroll to position [26, 0]
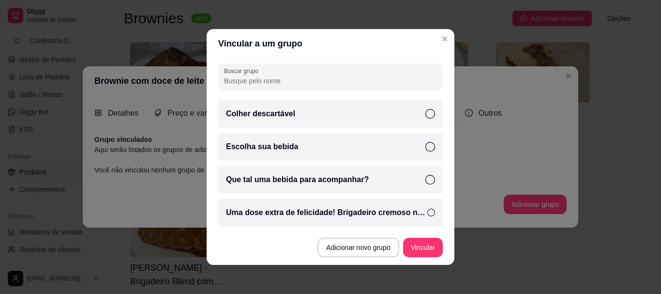
click at [427, 214] on icon at bounding box center [431, 213] width 8 height 10
click at [425, 179] on icon at bounding box center [430, 180] width 10 height 10
click at [412, 239] on button "Vincular" at bounding box center [422, 247] width 39 height 19
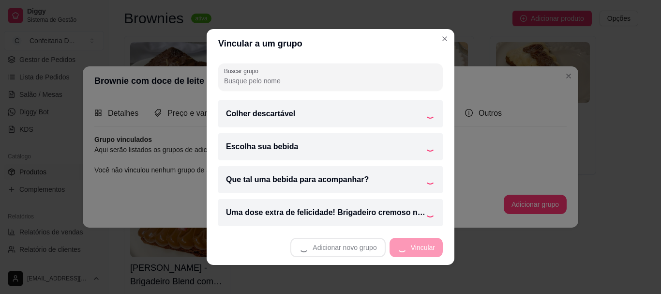
scroll to position [0, 0]
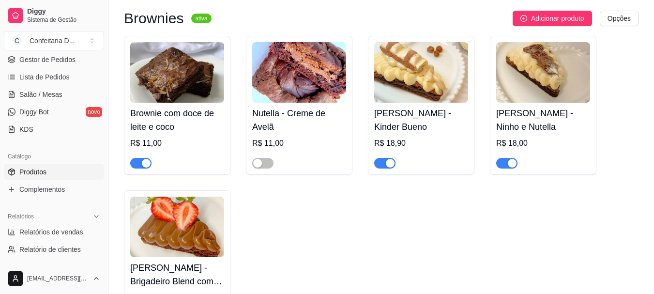
click at [447, 69] on img at bounding box center [421, 72] width 94 height 60
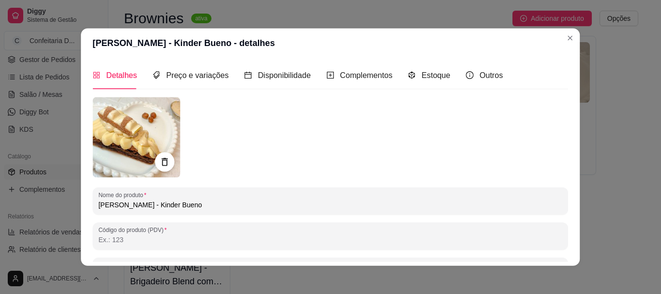
type input "Brownie intenso e úmido feito com chocolate nobre 55% cacau, coberto com um bri…"
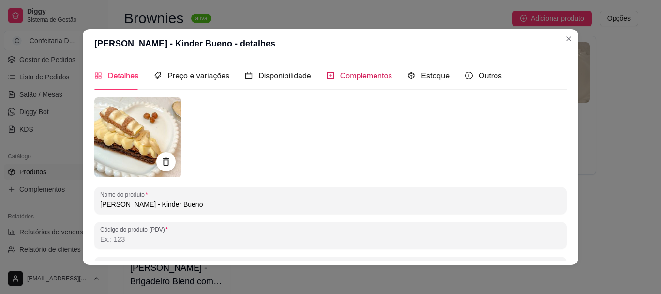
click at [368, 78] on span "Complementos" at bounding box center [366, 76] width 52 height 8
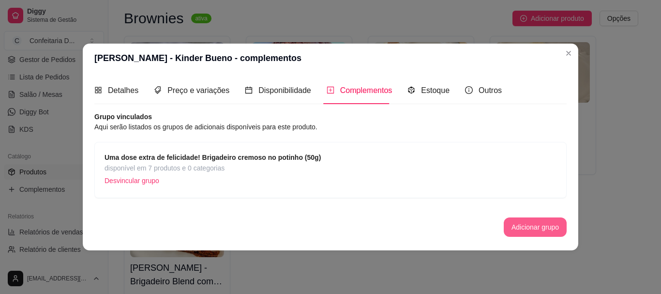
click at [524, 223] on button "Adicionar grupo" at bounding box center [535, 226] width 63 height 19
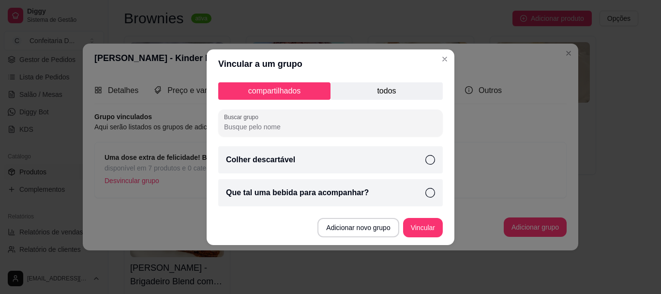
click at [431, 194] on icon at bounding box center [430, 193] width 10 height 10
click at [427, 220] on button "Vincular" at bounding box center [422, 227] width 39 height 19
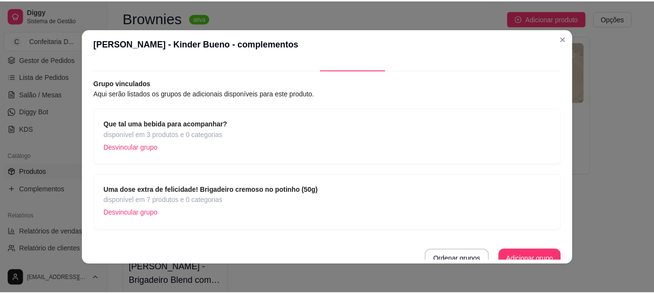
scroll to position [27, 0]
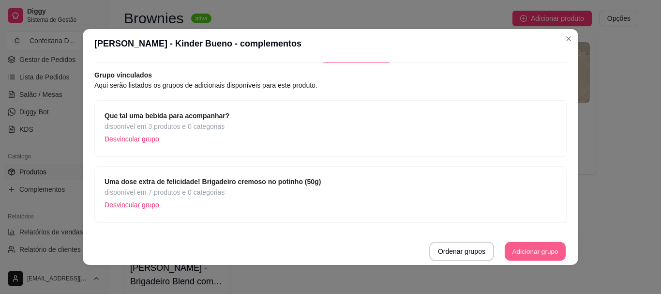
click at [524, 253] on button "Adicionar grupo" at bounding box center [535, 251] width 61 height 19
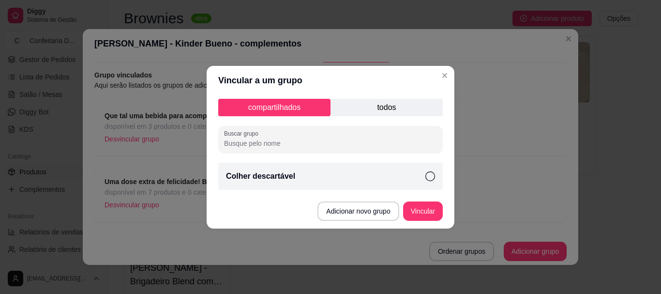
click at [411, 181] on div "Colher descartável" at bounding box center [330, 176] width 224 height 27
click at [427, 206] on button "Vincular" at bounding box center [423, 210] width 40 height 19
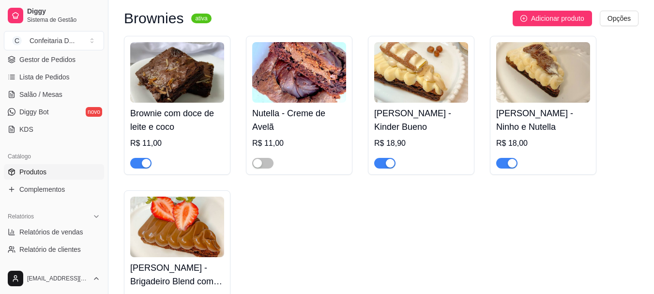
click at [543, 70] on img at bounding box center [543, 72] width 94 height 60
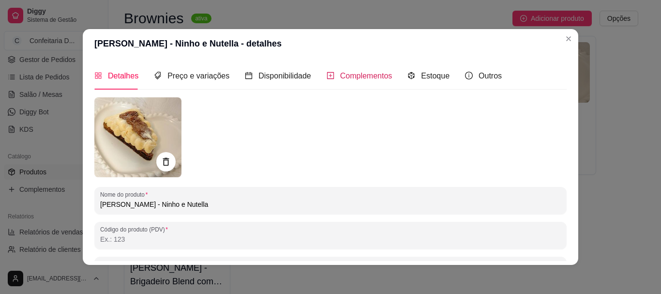
click at [348, 75] on span "Complementos" at bounding box center [366, 76] width 52 height 8
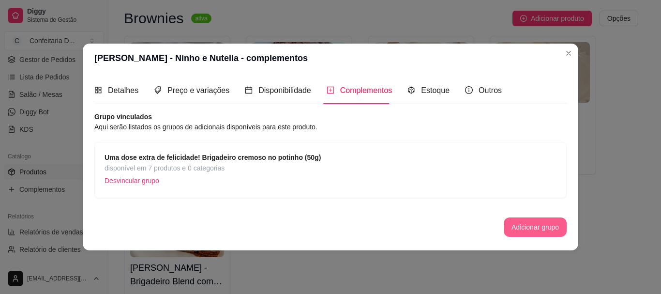
click at [529, 224] on button "Adicionar grupo" at bounding box center [535, 226] width 63 height 19
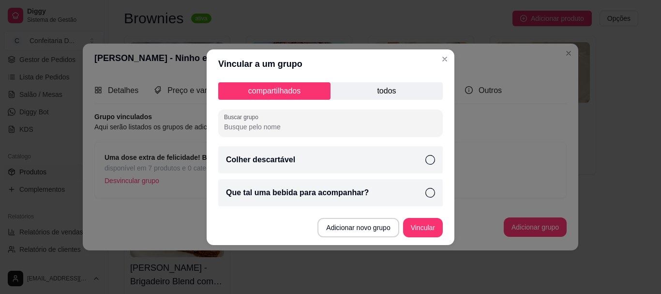
drag, startPoint x: 432, startPoint y: 161, endPoint x: 427, endPoint y: 174, distance: 13.9
click at [432, 160] on icon at bounding box center [430, 160] width 10 height 10
click at [429, 185] on div "Que tal uma bebida para acompanhar?" at bounding box center [330, 192] width 224 height 27
click at [431, 218] on button "Vincular" at bounding box center [423, 227] width 40 height 19
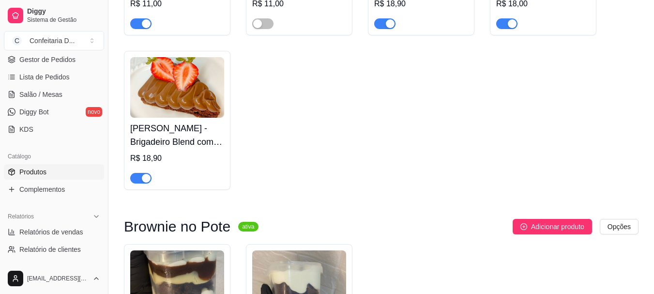
scroll to position [629, 0]
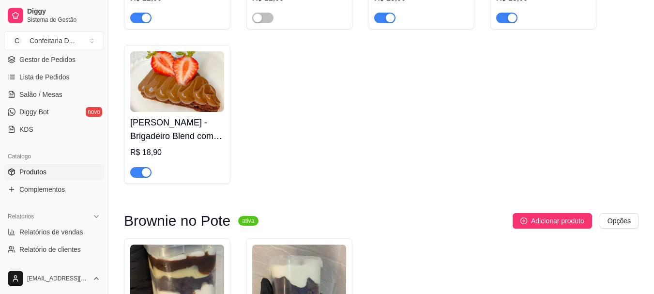
click at [179, 116] on h4 "Fatia Brownie - Brigadeiro Blend com Morangos" at bounding box center [177, 129] width 94 height 27
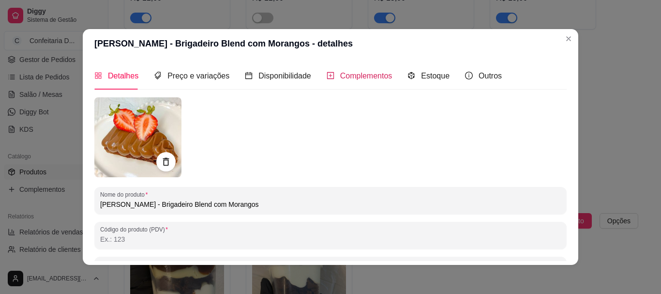
click at [376, 73] on span "Complementos" at bounding box center [366, 76] width 52 height 8
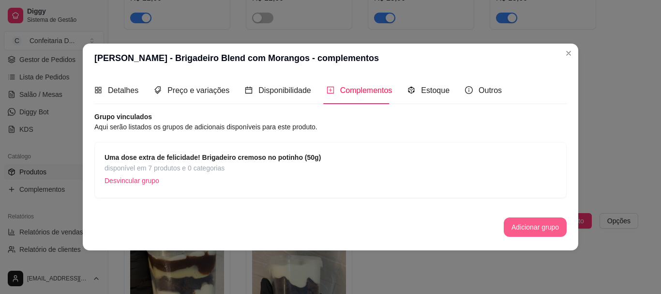
click at [520, 224] on button "Adicionar grupo" at bounding box center [535, 226] width 63 height 19
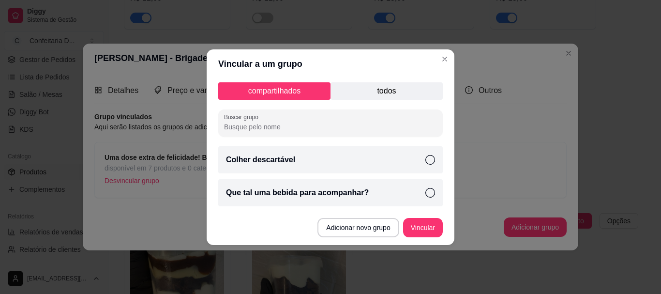
click at [380, 162] on div "Colher descartável" at bounding box center [330, 159] width 224 height 27
click at [380, 184] on div "Que tal uma bebida para acompanhar?" at bounding box center [330, 192] width 224 height 27
click at [427, 220] on button "Vincular" at bounding box center [422, 227] width 39 height 19
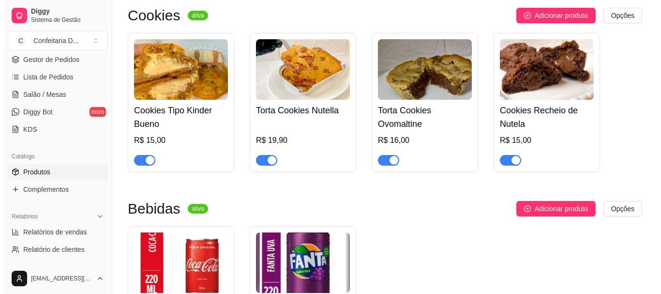
scroll to position [1403, 0]
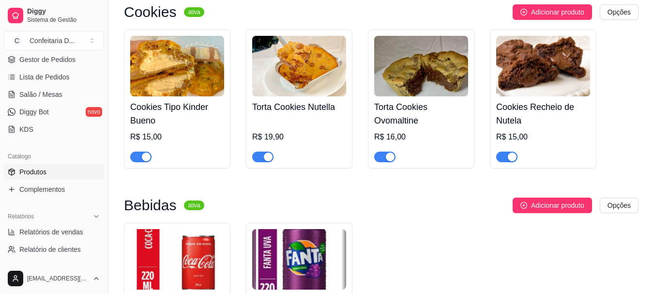
click at [303, 61] on img at bounding box center [299, 66] width 94 height 60
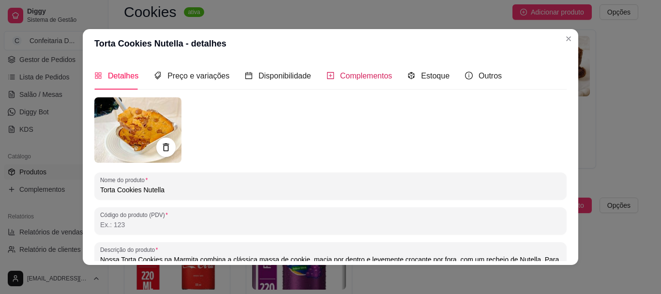
click at [366, 79] on span "Complementos" at bounding box center [366, 76] width 52 height 8
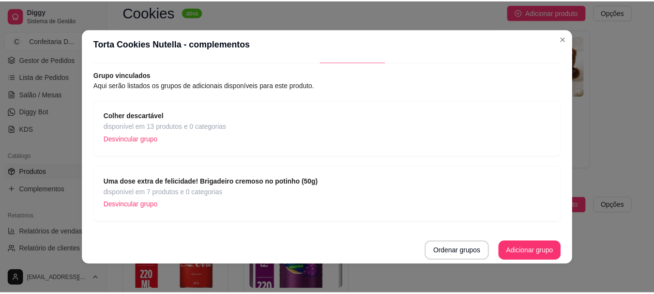
scroll to position [2, 0]
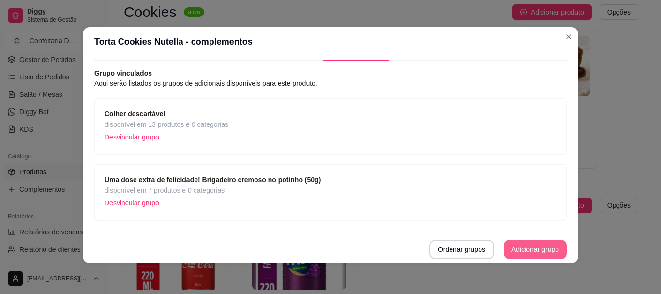
click at [522, 245] on button "Adicionar grupo" at bounding box center [535, 248] width 63 height 19
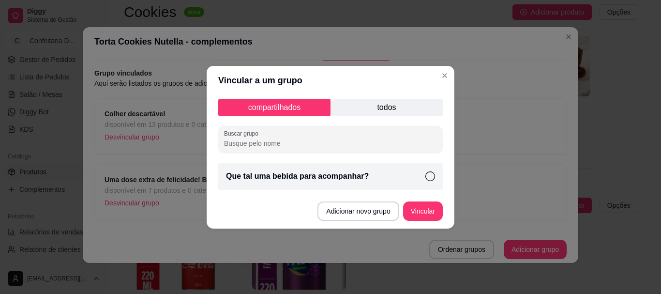
drag, startPoint x: 378, startPoint y: 176, endPoint x: 397, endPoint y: 186, distance: 20.8
click at [378, 176] on div "Que tal uma bebida para acompanhar?" at bounding box center [330, 176] width 224 height 27
click at [431, 213] on button "Vincular" at bounding box center [422, 210] width 39 height 19
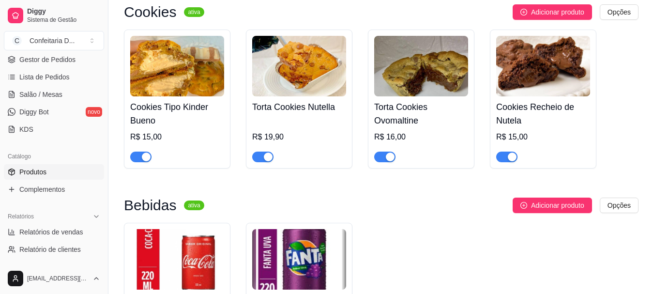
click at [530, 107] on h4 "Cookies Recheio de Nutela" at bounding box center [543, 113] width 94 height 27
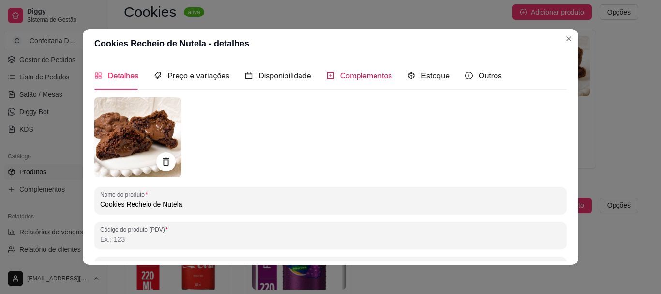
click at [346, 77] on span "Complementos" at bounding box center [366, 76] width 52 height 8
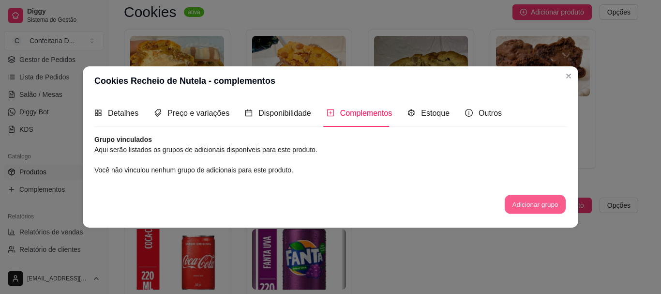
click at [532, 206] on button "Adicionar grupo" at bounding box center [535, 204] width 61 height 19
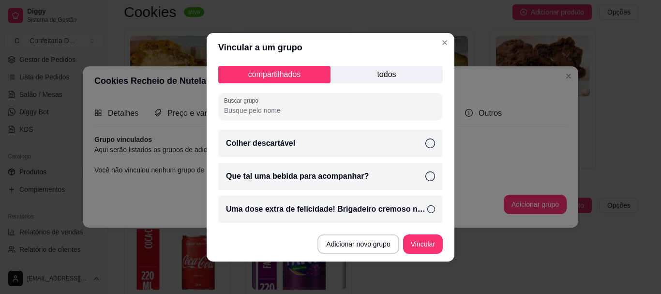
click at [343, 142] on div "Colher descartável" at bounding box center [330, 143] width 224 height 27
click at [361, 164] on div "Que tal uma bebida para acompanhar?" at bounding box center [330, 176] width 224 height 27
click at [373, 199] on div "Uma dose extra de felicidade! Brigadeiro cremoso no potinho (50g)" at bounding box center [330, 208] width 224 height 27
click at [416, 233] on footer "Adicionar novo grupo Vincular" at bounding box center [331, 243] width 248 height 35
click at [425, 142] on icon at bounding box center [429, 143] width 10 height 10
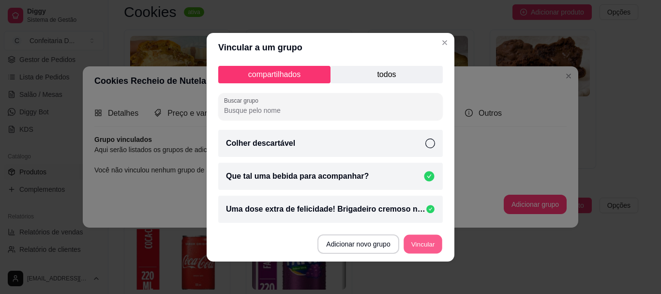
click at [422, 243] on button "Vincular" at bounding box center [422, 243] width 39 height 19
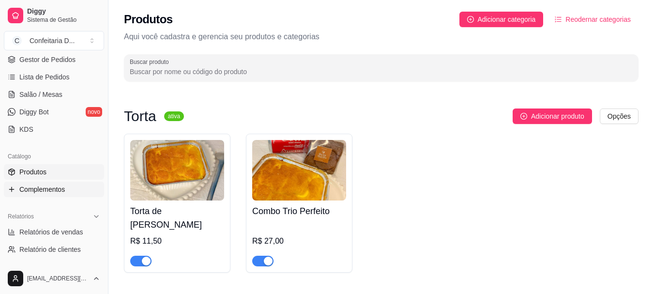
scroll to position [97, 0]
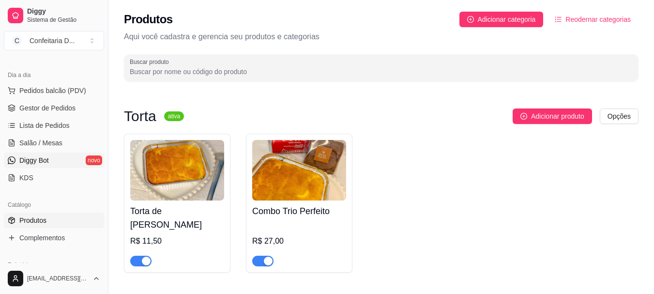
click at [51, 161] on link "Diggy Bot novo" at bounding box center [54, 159] width 100 height 15
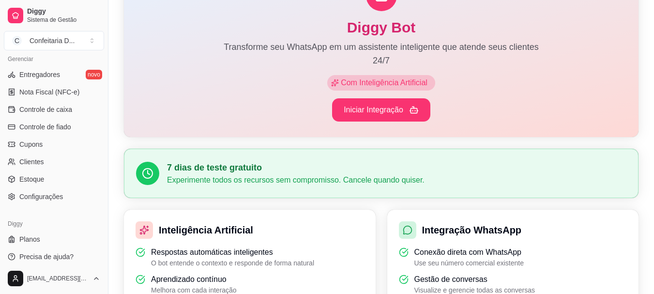
scroll to position [403, 0]
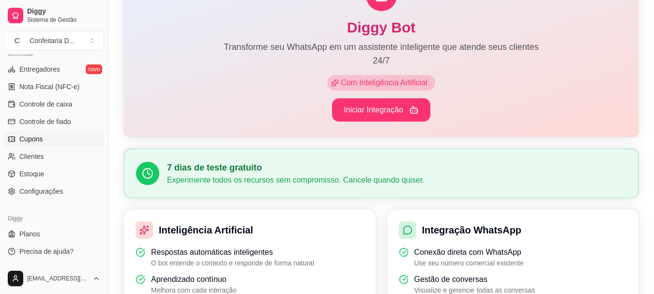
click at [39, 143] on span "Cupons" at bounding box center [30, 139] width 23 height 10
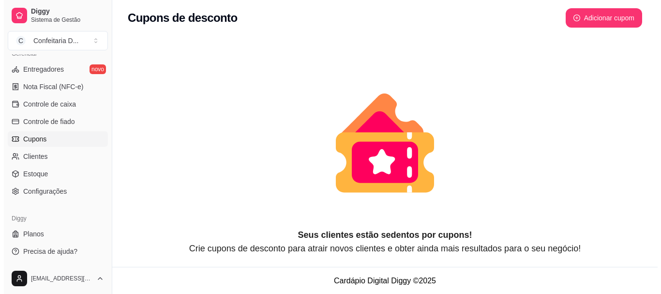
scroll to position [4, 0]
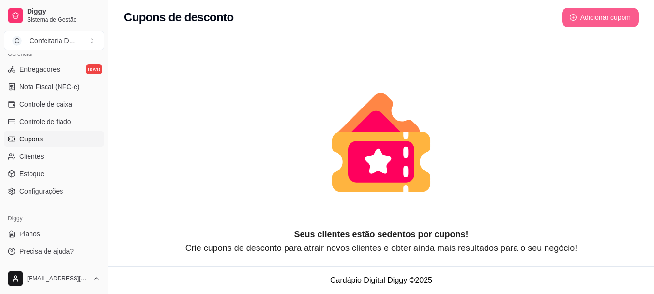
click at [595, 21] on button "Adicionar cupom" at bounding box center [600, 17] width 76 height 19
select select "FIXED_VALUE"
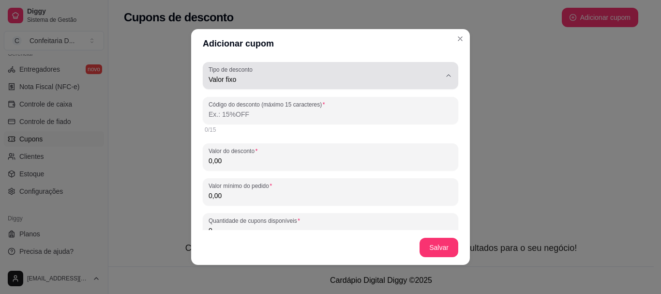
click at [420, 76] on span "Valor fixo" at bounding box center [325, 80] width 232 height 10
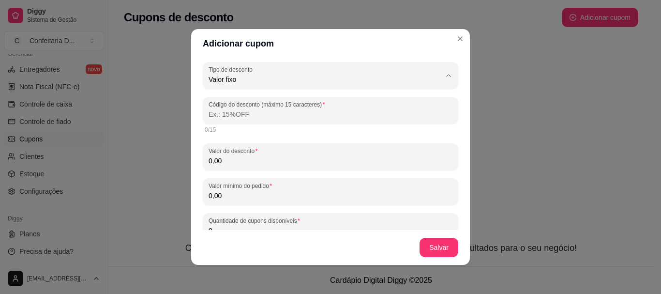
click at [388, 137] on span "Frete grátis" at bounding box center [318, 134] width 214 height 9
type input "FREE_DELIVERY_FEE"
select select "FREE_DELIVERY_FEE"
type input "FRETEGRATIS"
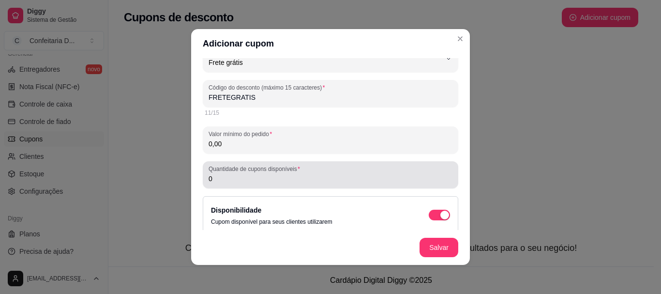
scroll to position [0, 0]
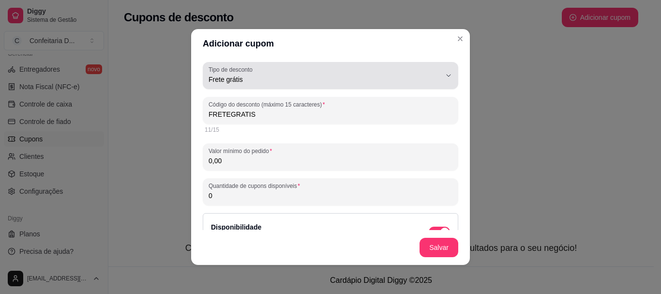
click at [432, 67] on button "Tipo de desconto Frete grátis" at bounding box center [330, 75] width 255 height 27
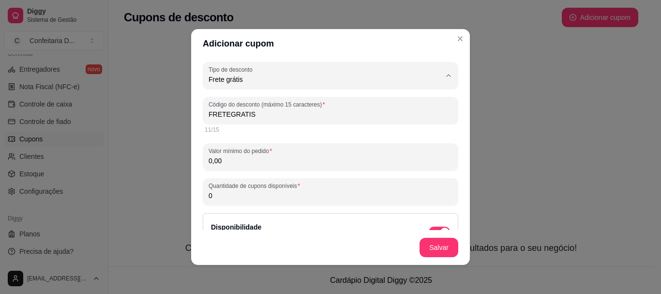
click at [395, 105] on span "Valor fixo" at bounding box center [318, 102] width 214 height 9
type input "FIXED_VALUE"
select select "FIXED_VALUE"
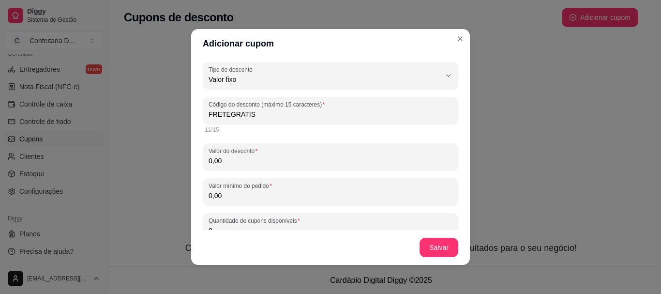
drag, startPoint x: 189, startPoint y: 113, endPoint x: 149, endPoint y: 109, distance: 40.9
click at [149, 109] on div "Adicionar cupom FIXED_VALUE Tipo de desconto Valor fixo Porcentagem Frete gráti…" at bounding box center [330, 147] width 661 height 294
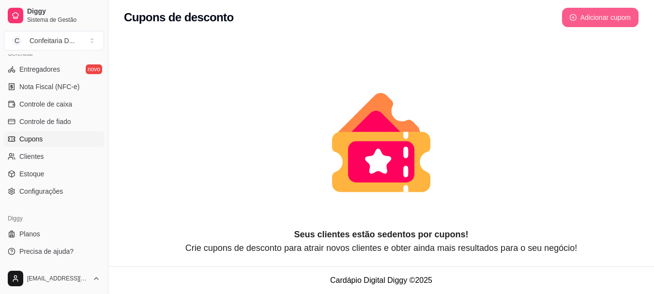
click at [579, 18] on button "Adicionar cupom" at bounding box center [600, 17] width 76 height 19
select select "FIXED_VALUE"
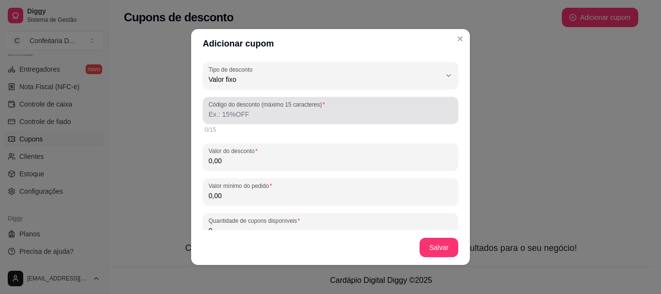
click at [298, 114] on input "Código do desconto (máximo 15 caracteres)" at bounding box center [331, 114] width 244 height 10
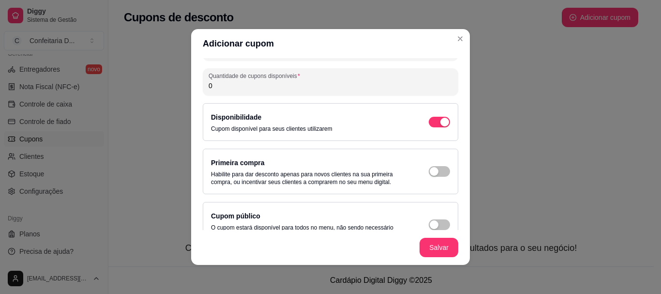
scroll to position [145, 0]
click at [429, 169] on span "button" at bounding box center [439, 170] width 21 height 11
click at [440, 125] on div "button" at bounding box center [444, 121] width 9 height 9
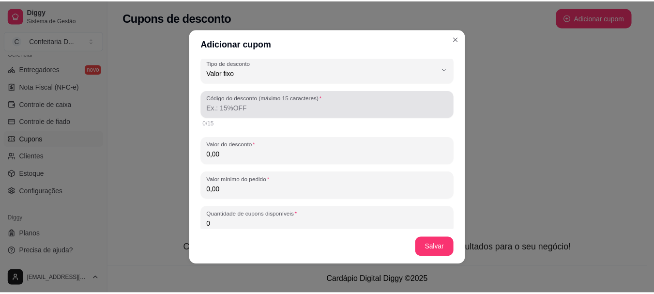
scroll to position [0, 0]
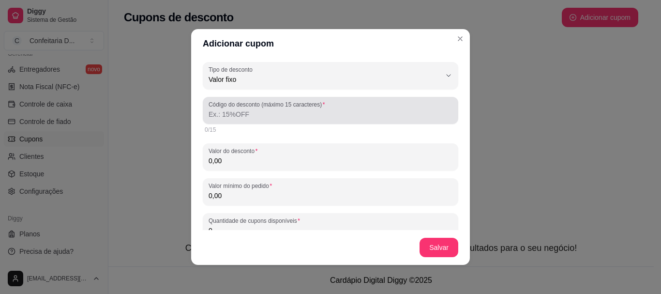
click at [246, 108] on div at bounding box center [331, 110] width 244 height 19
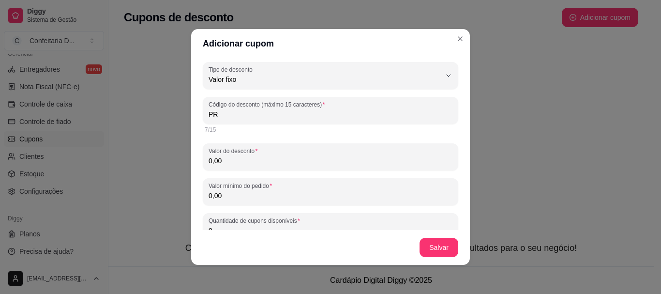
type input "P"
click at [209, 116] on input "5OFF" at bounding box center [331, 114] width 244 height 10
type input "5OFF"
drag, startPoint x: 223, startPoint y: 114, endPoint x: 134, endPoint y: 99, distance: 89.8
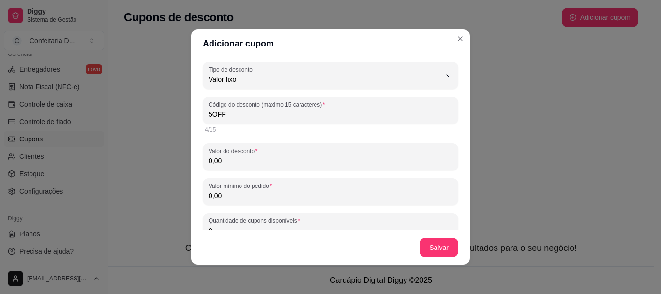
click at [134, 99] on div "Adicionar cupom FIXED_VALUE Tipo de desconto Valor fixo Porcentagem Frete gráti…" at bounding box center [330, 147] width 661 height 294
type input "5"
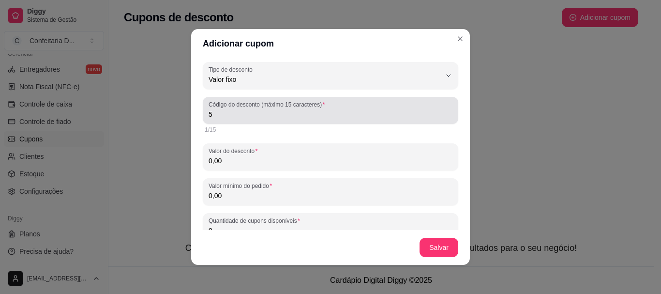
drag, startPoint x: 222, startPoint y: 109, endPoint x: 133, endPoint y: 100, distance: 89.4
click at [136, 100] on div "Adicionar cupom FIXED_VALUE Tipo de desconto Valor fixo Porcentagem Frete gráti…" at bounding box center [330, 147] width 661 height 294
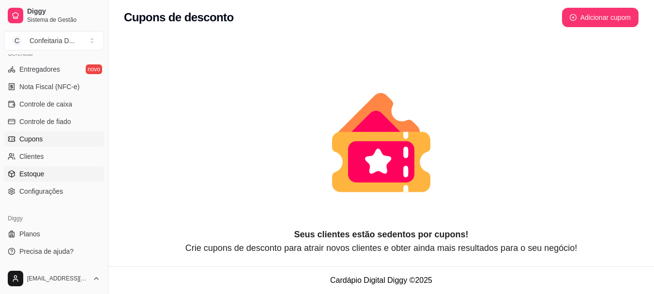
click at [53, 178] on link "Estoque" at bounding box center [54, 173] width 100 height 15
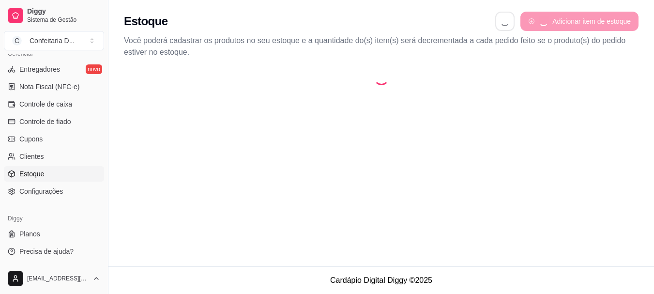
select select "QUANTITY_ORDER"
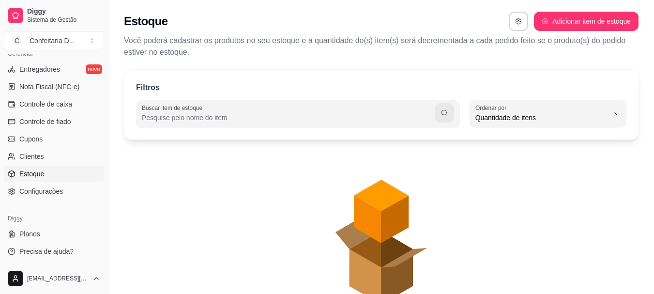
scroll to position [9, 0]
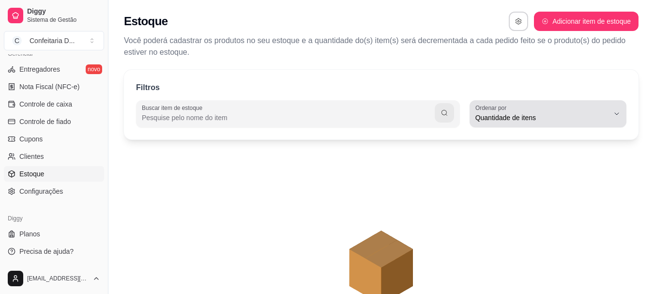
click at [556, 115] on span "Quantidade de itens" at bounding box center [542, 118] width 134 height 10
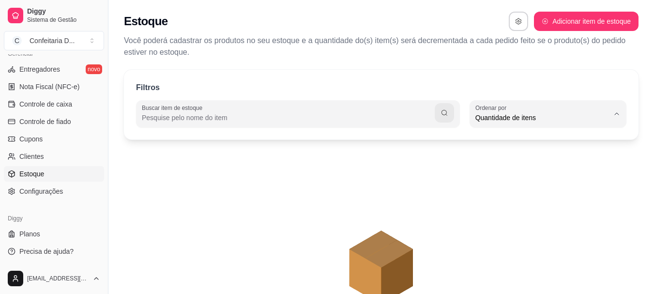
click at [256, 176] on icon "animation" at bounding box center [381, 233] width 514 height 169
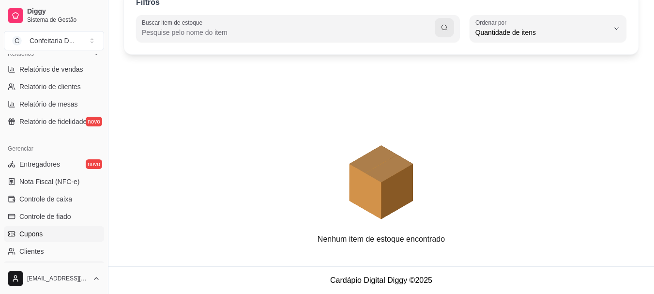
scroll to position [306, 0]
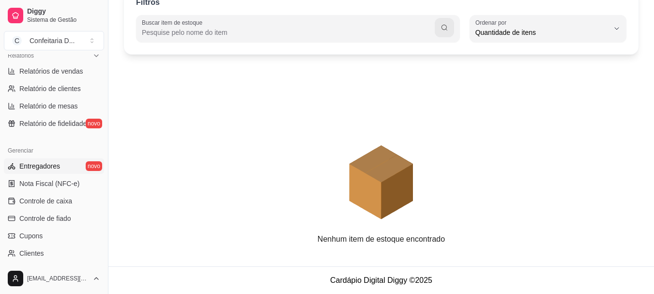
click at [52, 167] on span "Entregadores" at bounding box center [39, 166] width 41 height 10
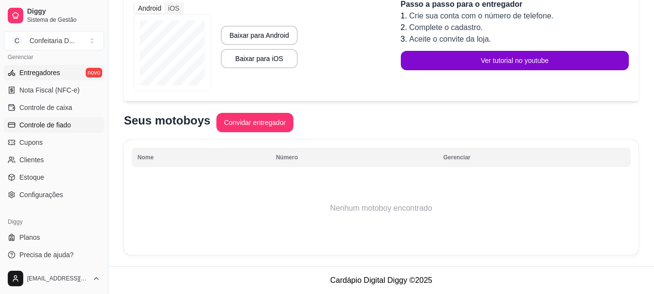
scroll to position [403, 0]
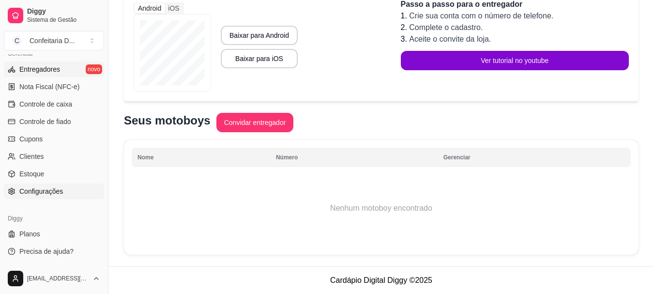
click at [48, 195] on span "Configurações" at bounding box center [41, 191] width 44 height 10
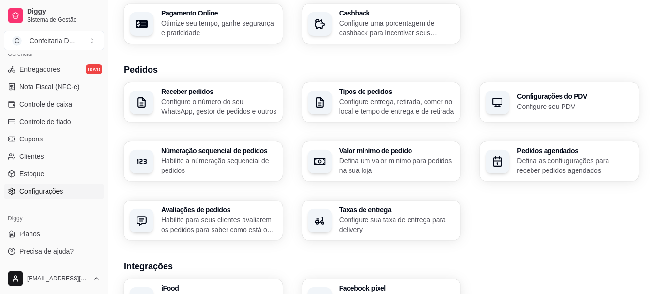
scroll to position [194, 0]
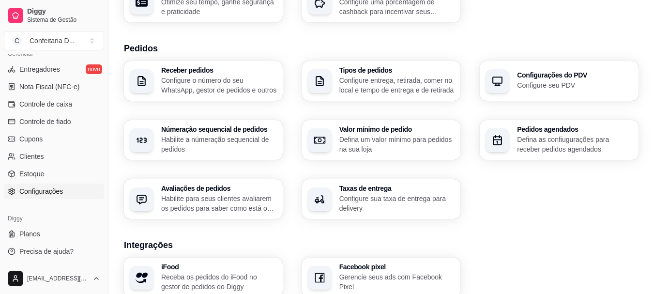
click at [402, 208] on p "Configure sua taxa de entrega para delivery" at bounding box center [397, 203] width 116 height 19
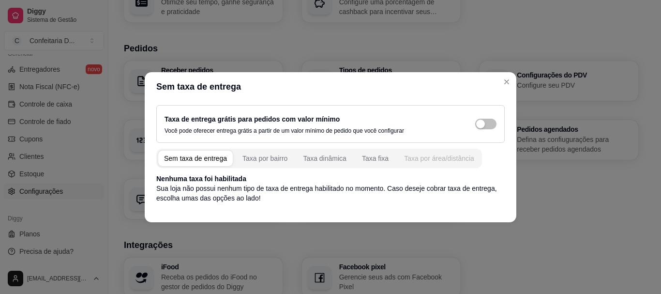
click at [409, 161] on div "Taxa por área/distância" at bounding box center [439, 158] width 70 height 10
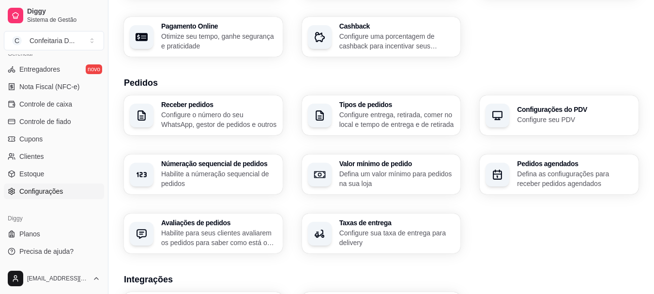
scroll to position [145, 0]
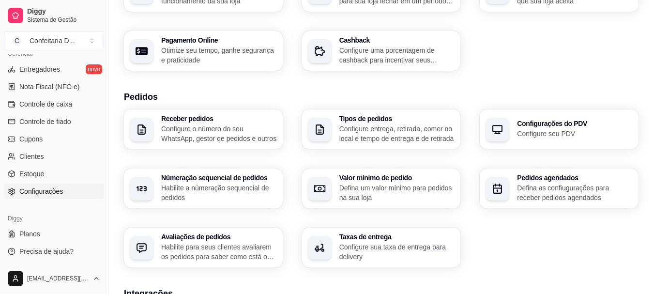
click at [379, 191] on p "Defina um valor mínimo para pedidos na sua loja" at bounding box center [397, 192] width 116 height 19
click at [211, 134] on p "Configure o número do seu WhatsApp, gestor de pedidos e outros" at bounding box center [219, 133] width 112 height 19
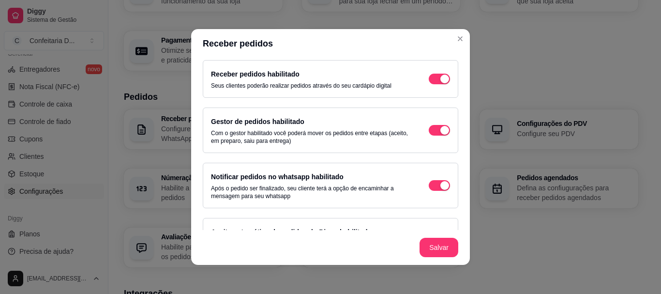
scroll to position [0, 0]
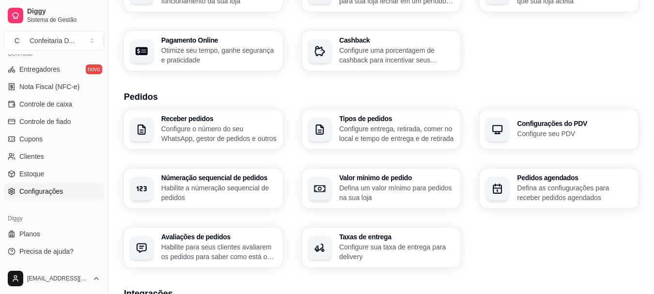
click at [375, 134] on p "Configure entrega, retirada, comer no local e tempo de entrega e de retirada" at bounding box center [397, 133] width 116 height 19
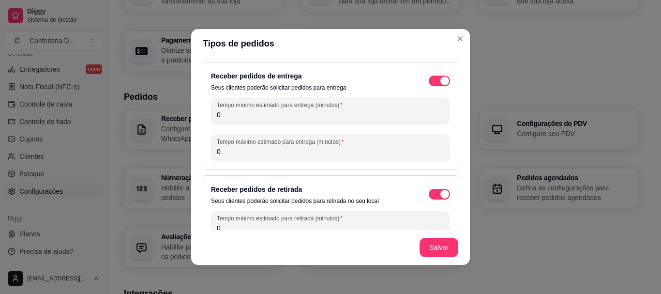
drag, startPoint x: 235, startPoint y: 119, endPoint x: 186, endPoint y: 120, distance: 48.4
click at [186, 120] on div "Tipos de pedidos Receber pedidos de entrega Seus clientes poderão solicitar ped…" at bounding box center [330, 147] width 661 height 294
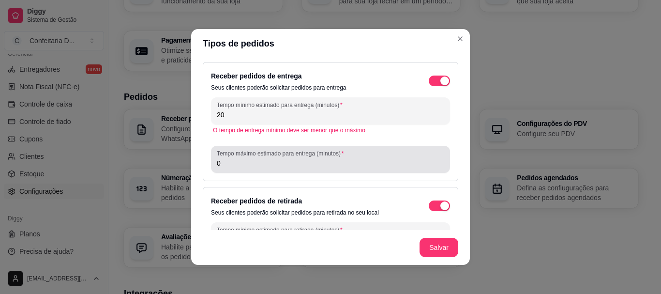
type input "20"
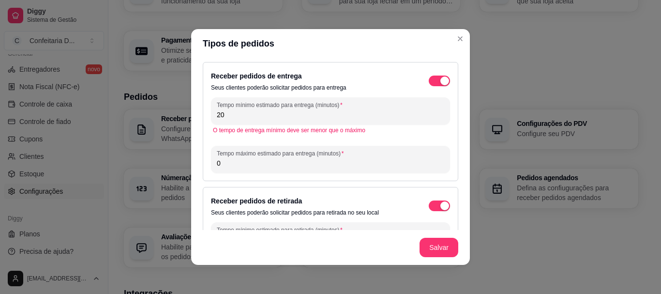
drag, startPoint x: 228, startPoint y: 164, endPoint x: 171, endPoint y: 162, distance: 57.6
click at [173, 162] on div "Tipos de pedidos Receber pedidos de entrega Seus clientes poderão solicitar ped…" at bounding box center [330, 147] width 661 height 294
type input "40"
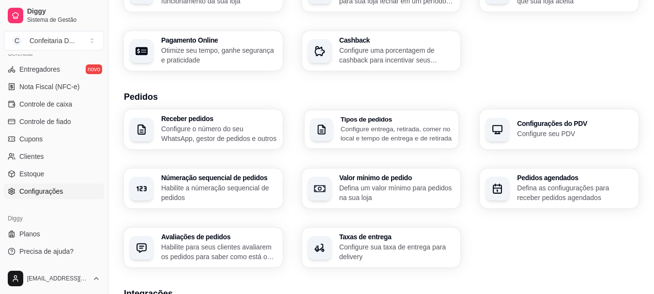
click at [348, 140] on p "Configure entrega, retirada, comer no local e tempo de entrega e de retirada" at bounding box center [396, 133] width 112 height 19
click at [420, 255] on p "Configure sua taxa de entrega para delivery" at bounding box center [396, 251] width 112 height 19
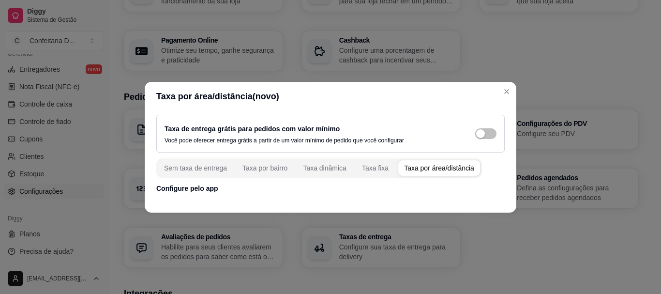
click at [413, 170] on div "Taxa por área/distância" at bounding box center [439, 168] width 70 height 10
drag, startPoint x: 167, startPoint y: 187, endPoint x: 253, endPoint y: 198, distance: 86.4
click at [230, 193] on p "Configure pelo app" at bounding box center [330, 188] width 348 height 10
click at [254, 198] on footer at bounding box center [331, 204] width 372 height 15
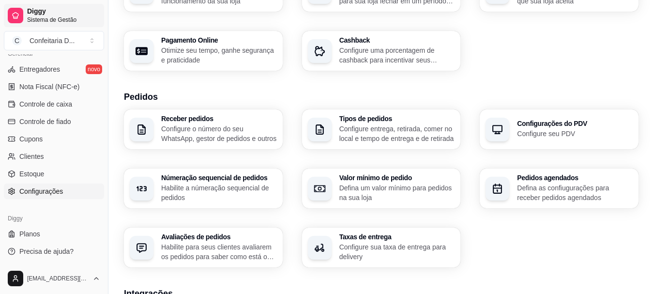
click at [58, 15] on span "Diggy" at bounding box center [63, 11] width 73 height 9
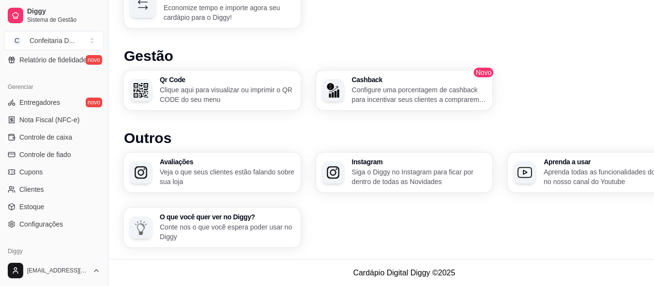
scroll to position [403, 0]
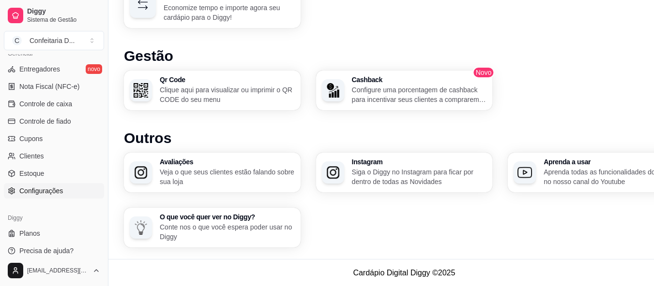
click at [51, 185] on link "Configurações" at bounding box center [54, 190] width 100 height 15
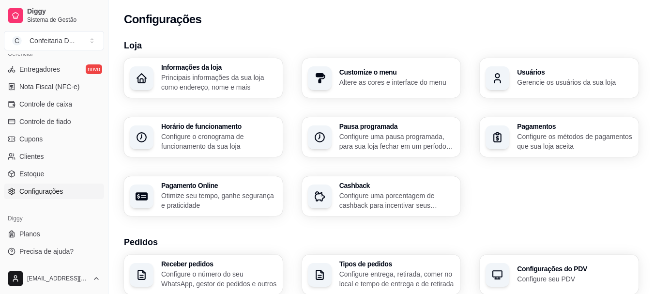
click at [520, 79] on p "Gerencie os usuários da sua loja" at bounding box center [575, 82] width 116 height 10
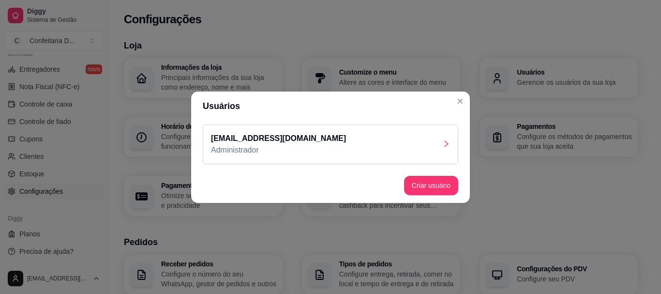
click at [387, 147] on div "joyceods71@gmail.com Administrador" at bounding box center [330, 144] width 255 height 40
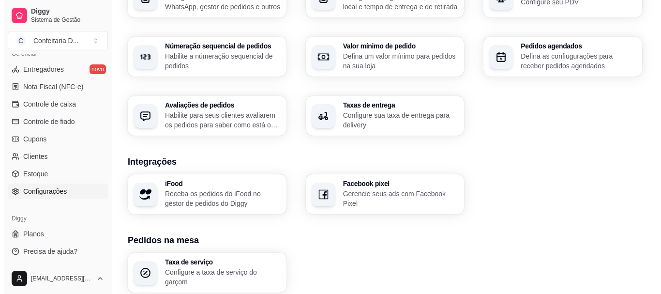
scroll to position [384, 0]
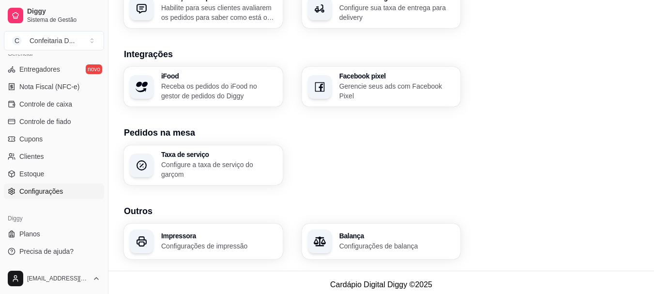
click at [260, 242] on p "Configurações de impressão" at bounding box center [219, 246] width 116 height 10
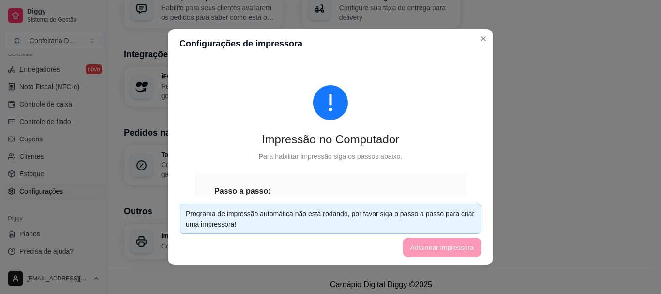
click at [271, 219] on div "Programa de impressão automática não está rodando, por favor siga o passo a pas…" at bounding box center [330, 218] width 289 height 21
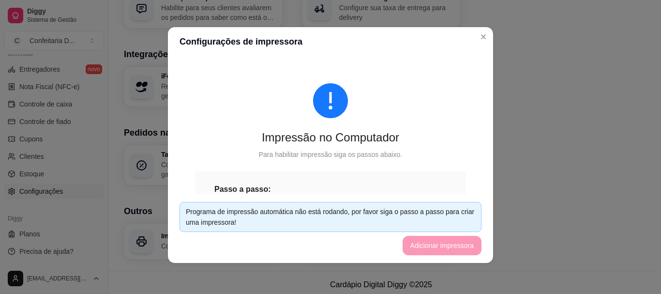
click at [421, 253] on footer "Programa de impressão automática não está rodando, por favor siga o passo a pas…" at bounding box center [330, 228] width 325 height 69
click at [420, 244] on footer "Programa de impressão automática não está rodando, por favor siga o passo a pas…" at bounding box center [330, 228] width 325 height 69
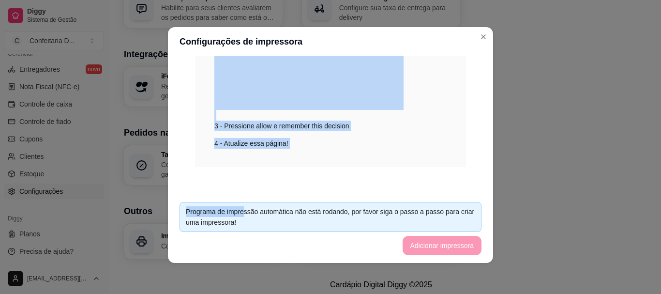
drag, startPoint x: 250, startPoint y: 187, endPoint x: 244, endPoint y: 213, distance: 26.8
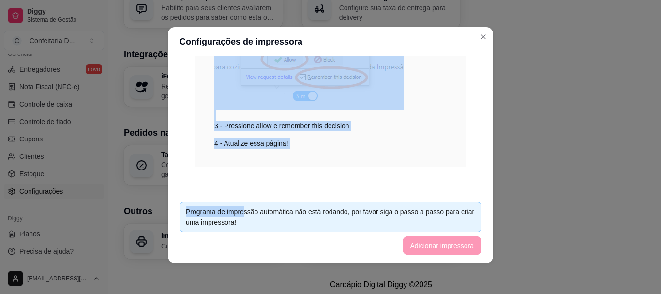
click at [244, 213] on section "Configurações de impressora Impressão no Computador Para habilitar impressão si…" at bounding box center [330, 145] width 325 height 236
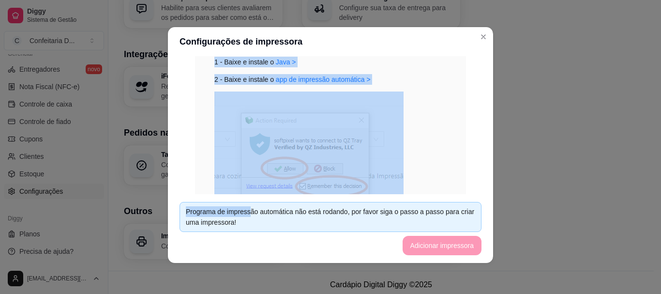
scroll to position [97, 0]
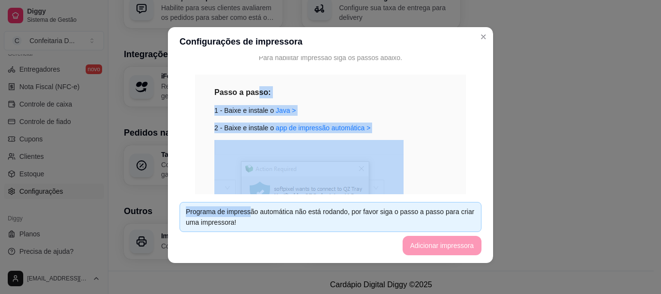
click at [351, 90] on div "Passo a passo:" at bounding box center [330, 92] width 232 height 12
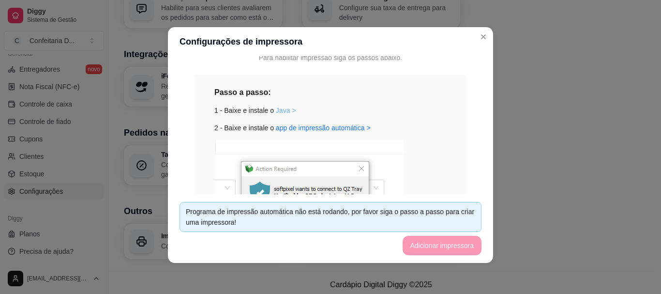
click at [276, 111] on link "Java >" at bounding box center [286, 110] width 20 height 8
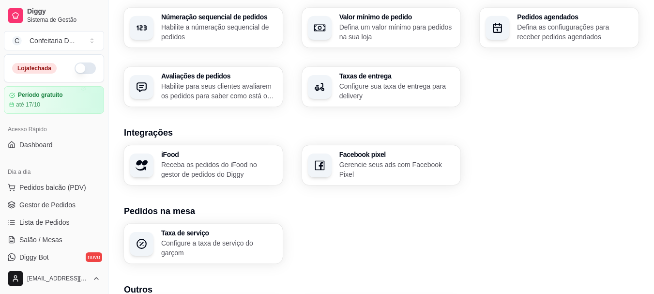
scroll to position [142, 0]
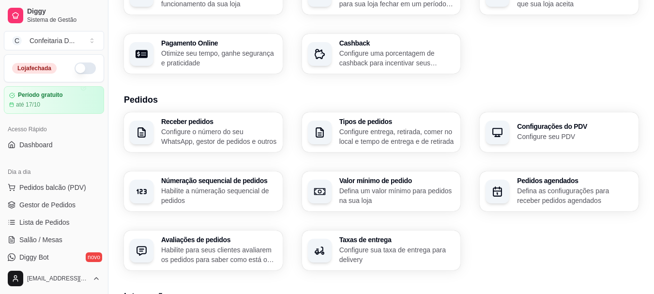
click at [75, 70] on button "button" at bounding box center [85, 68] width 21 height 12
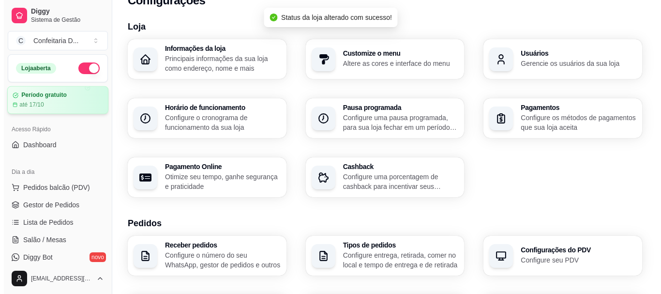
scroll to position [0, 0]
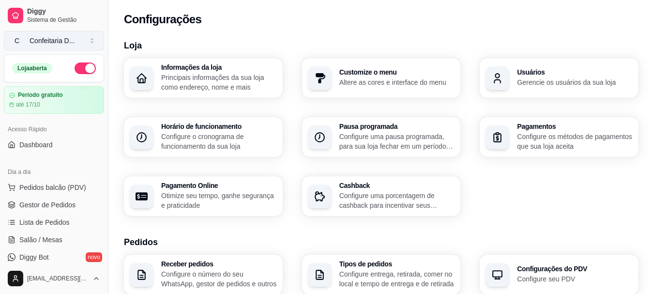
click at [15, 42] on span "C" at bounding box center [17, 41] width 10 height 10
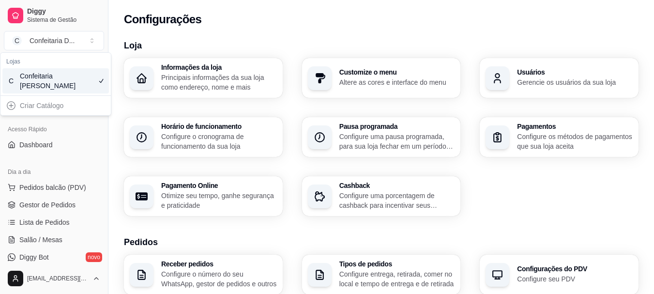
click at [219, 90] on p "Principais informações da sua loja como endereço, nome e mais" at bounding box center [219, 82] width 116 height 19
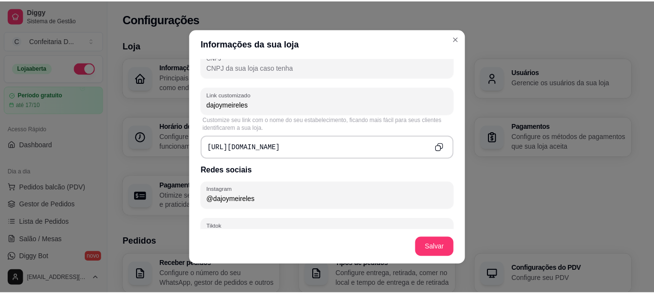
scroll to position [301, 0]
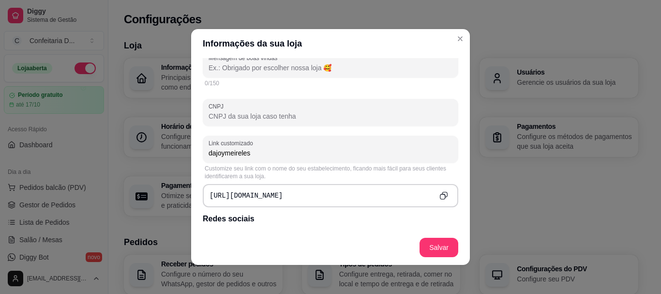
click at [439, 193] on icon "Copy to clipboard" at bounding box center [443, 195] width 8 height 8
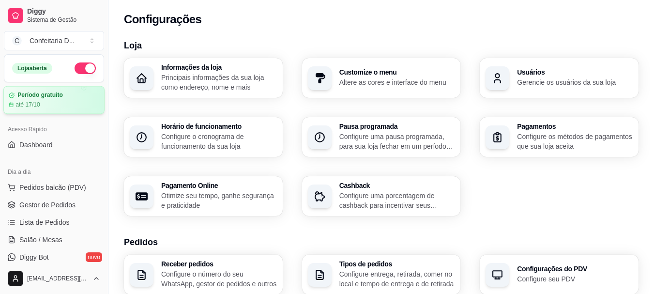
click at [42, 98] on article "Período gratuito" at bounding box center [39, 94] width 45 height 7
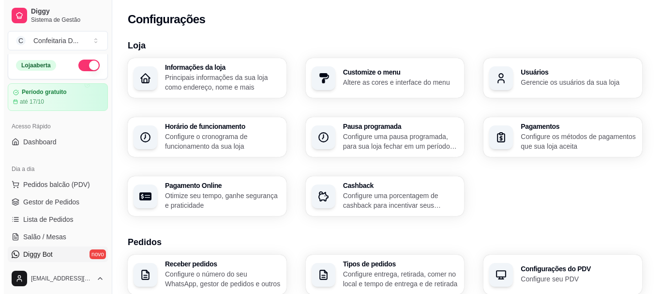
scroll to position [0, 0]
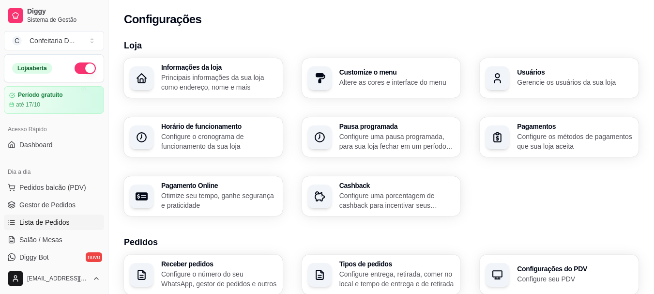
click at [53, 222] on span "Lista de Pedidos" at bounding box center [44, 222] width 50 height 10
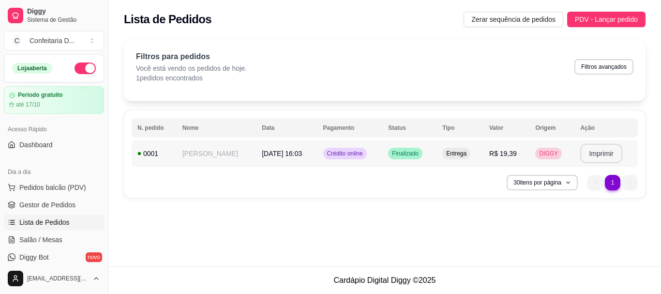
click at [608, 158] on button "Imprimir" at bounding box center [601, 153] width 42 height 19
click at [535, 152] on div "DIGGY" at bounding box center [548, 154] width 27 height 12
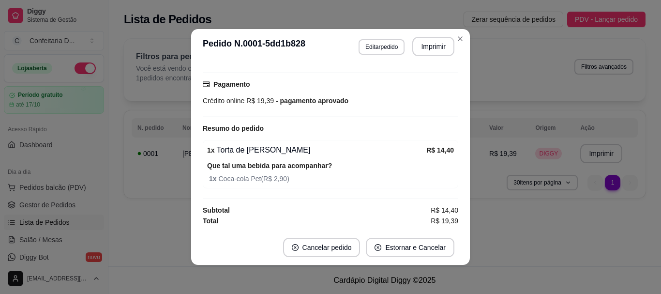
scroll to position [2, 0]
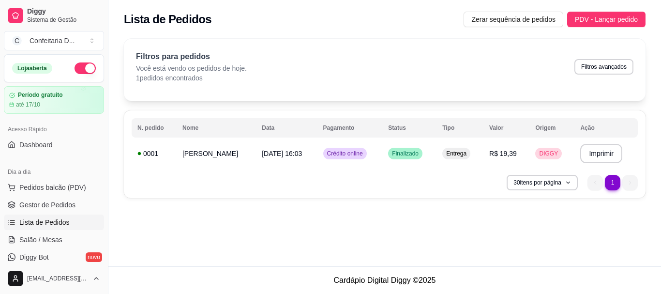
click at [473, 243] on div "**********" at bounding box center [384, 133] width 552 height 266
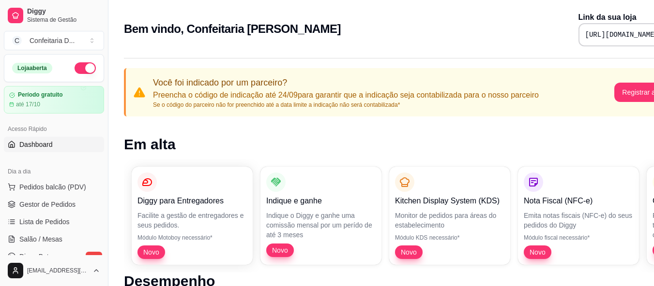
click at [48, 146] on span "Dashboard" at bounding box center [35, 145] width 33 height 10
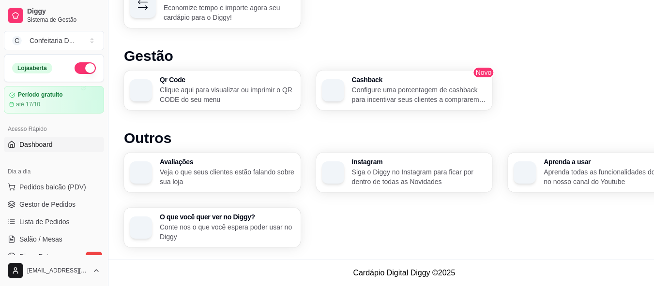
scroll to position [592, 0]
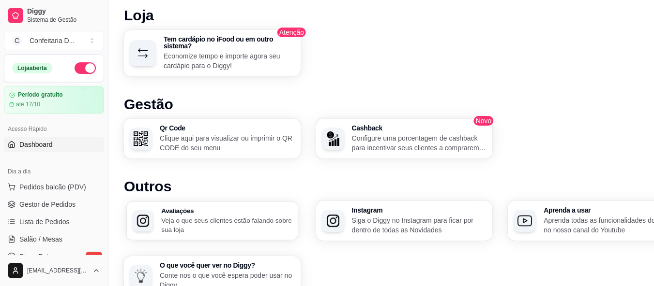
click at [193, 213] on h3 "Avaliações" at bounding box center [226, 211] width 131 height 7
